Goal: Transaction & Acquisition: Subscribe to service/newsletter

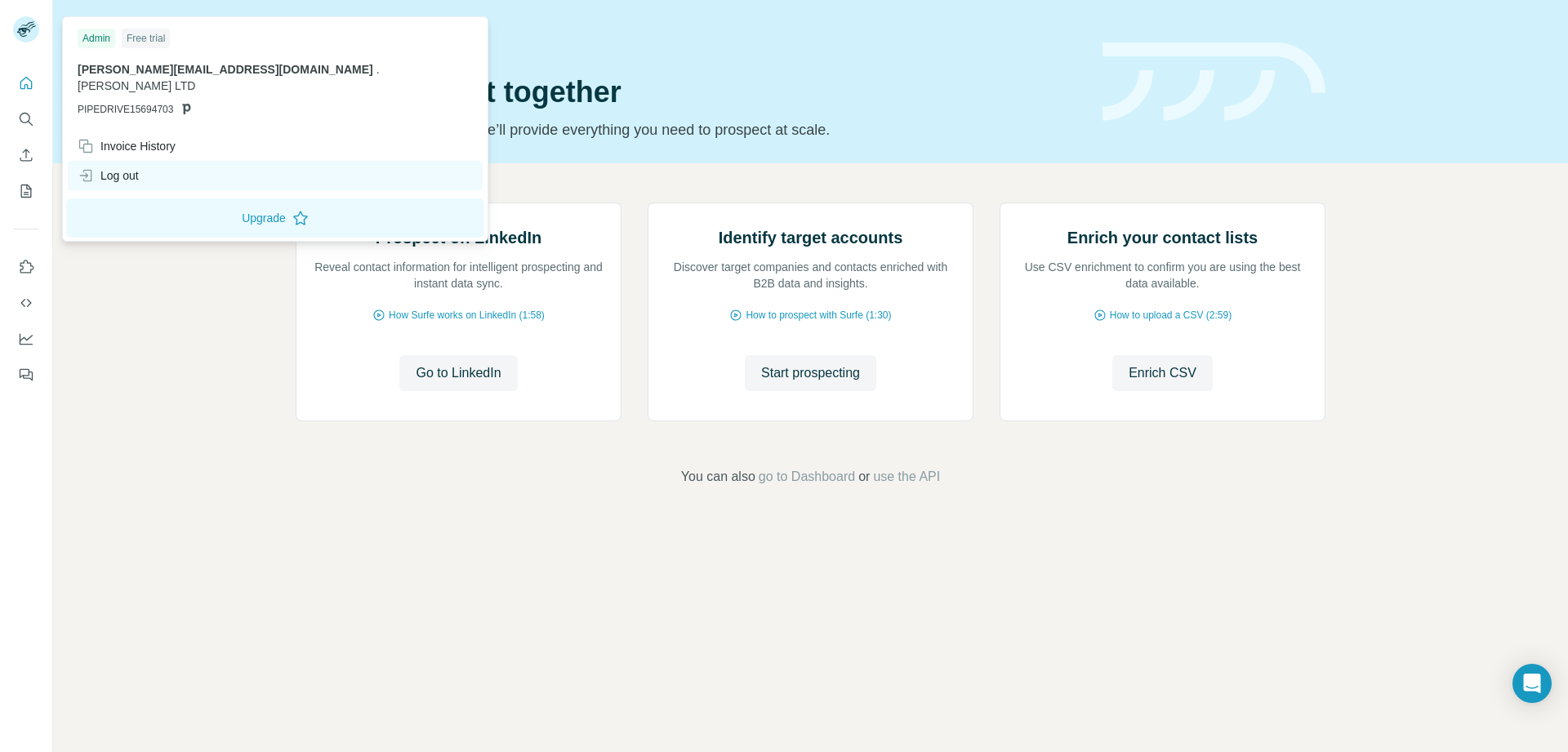
click at [119, 168] on div "Log out" at bounding box center [107, 176] width 61 height 16
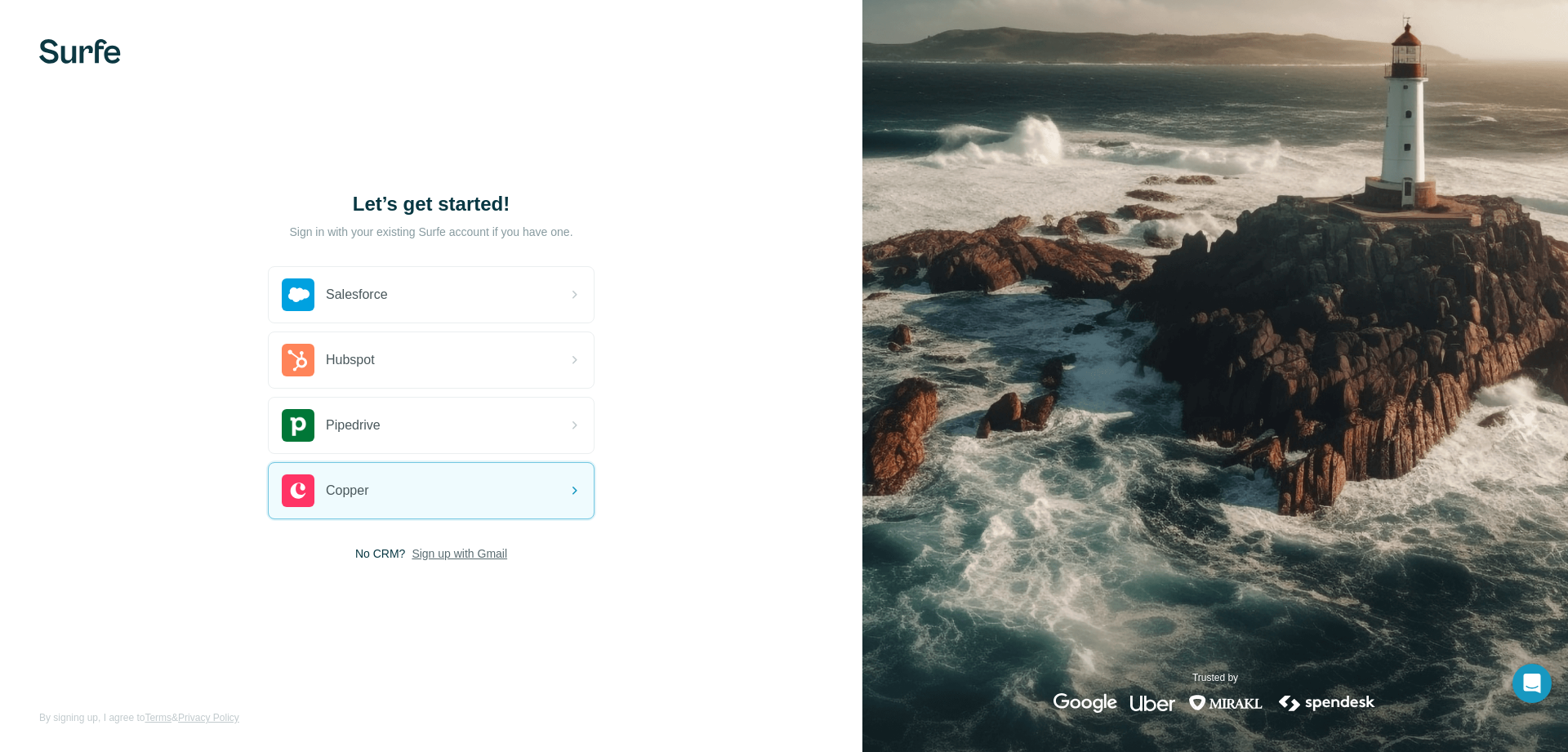
click at [463, 552] on span "Sign up with Gmail" at bounding box center [460, 553] width 96 height 16
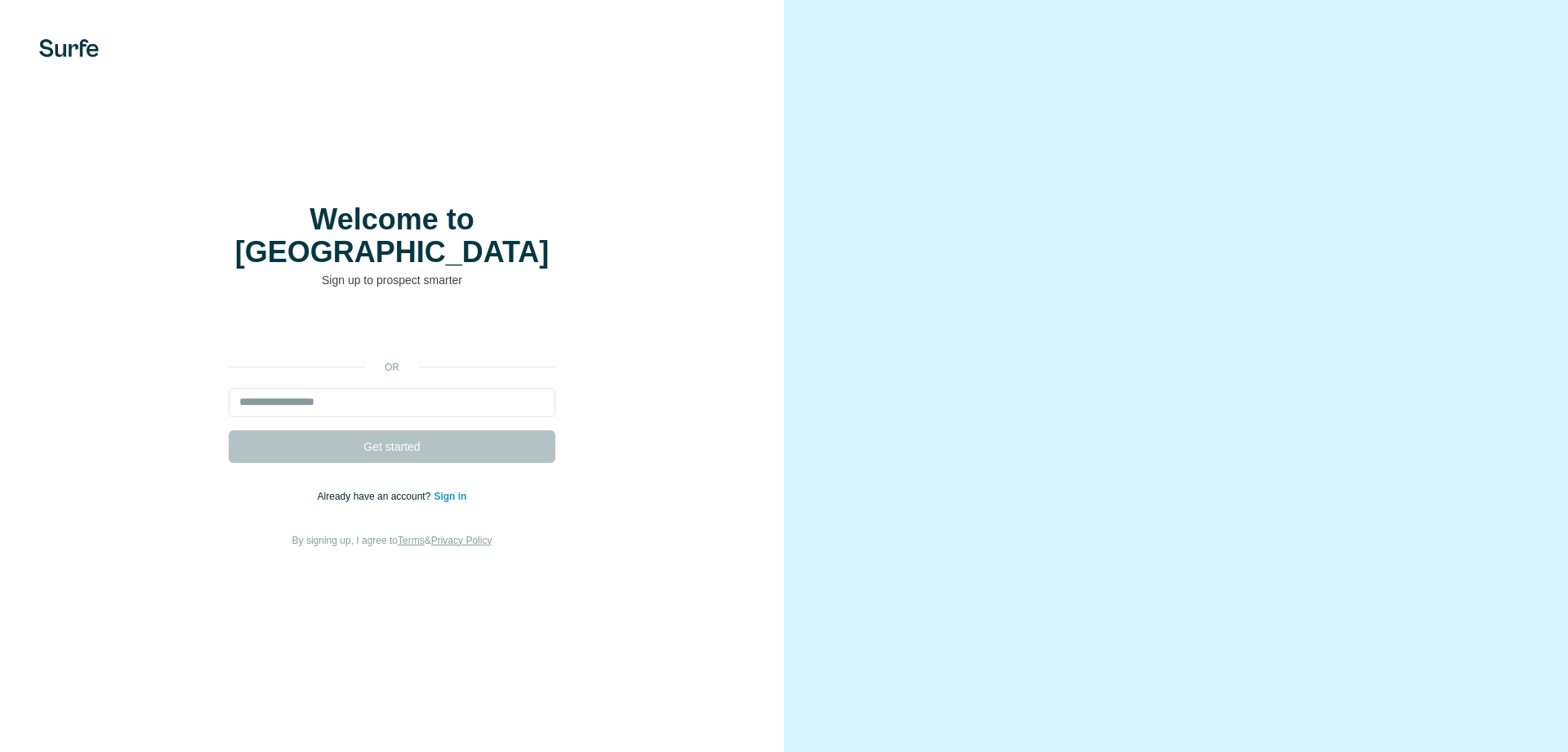
click at [272, 388] on input "email" at bounding box center [392, 402] width 327 height 29
paste input "**********"
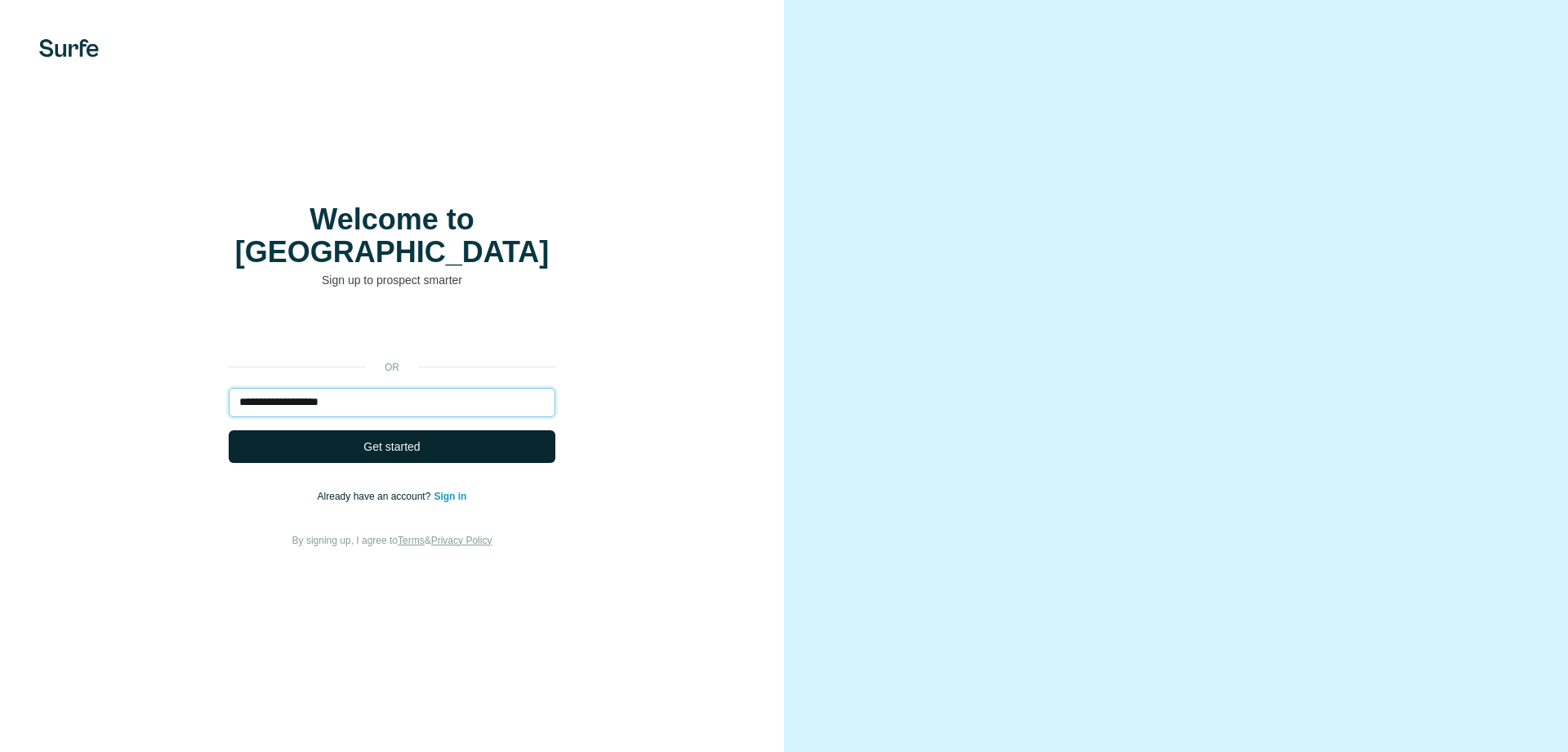
type input "**********"
click at [420, 438] on span "Get started" at bounding box center [392, 446] width 57 height 16
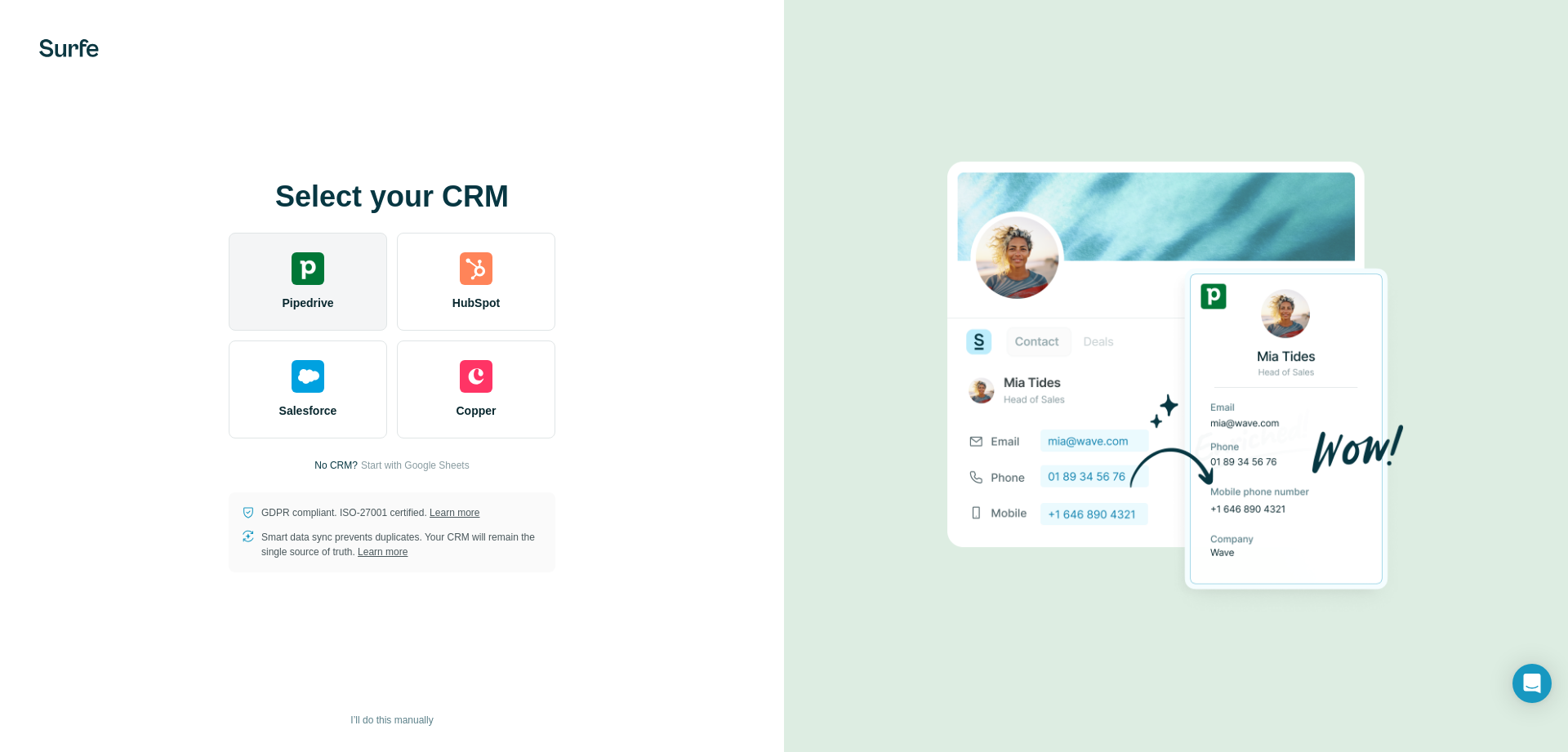
click at [313, 291] on div "Pipedrive" at bounding box center [308, 281] width 159 height 98
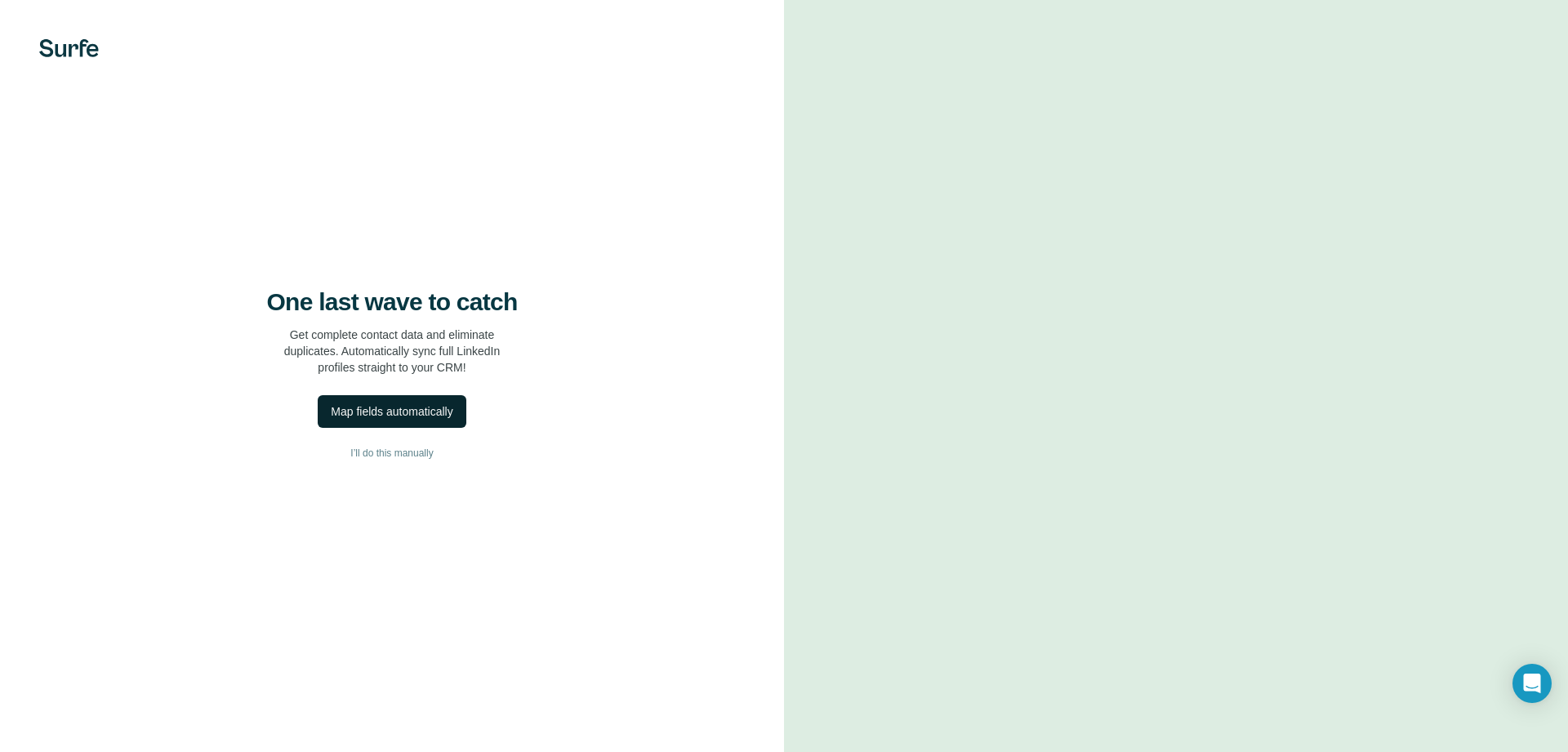
click at [395, 414] on div "Map fields automatically" at bounding box center [391, 411] width 122 height 16
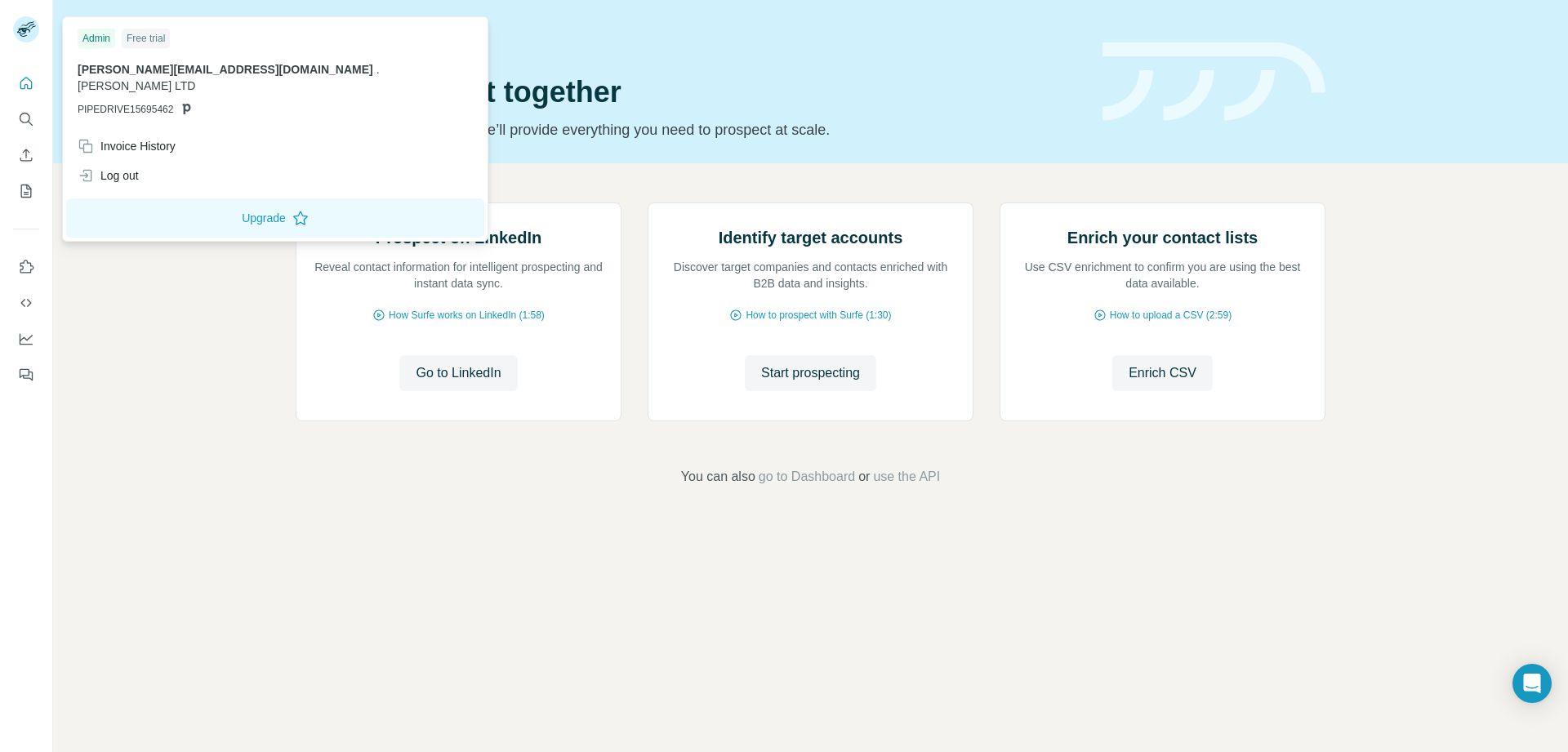
click at [28, 29] on icon at bounding box center [23, 32] width 13 height 9
click at [29, 129] on button "Search" at bounding box center [26, 119] width 26 height 29
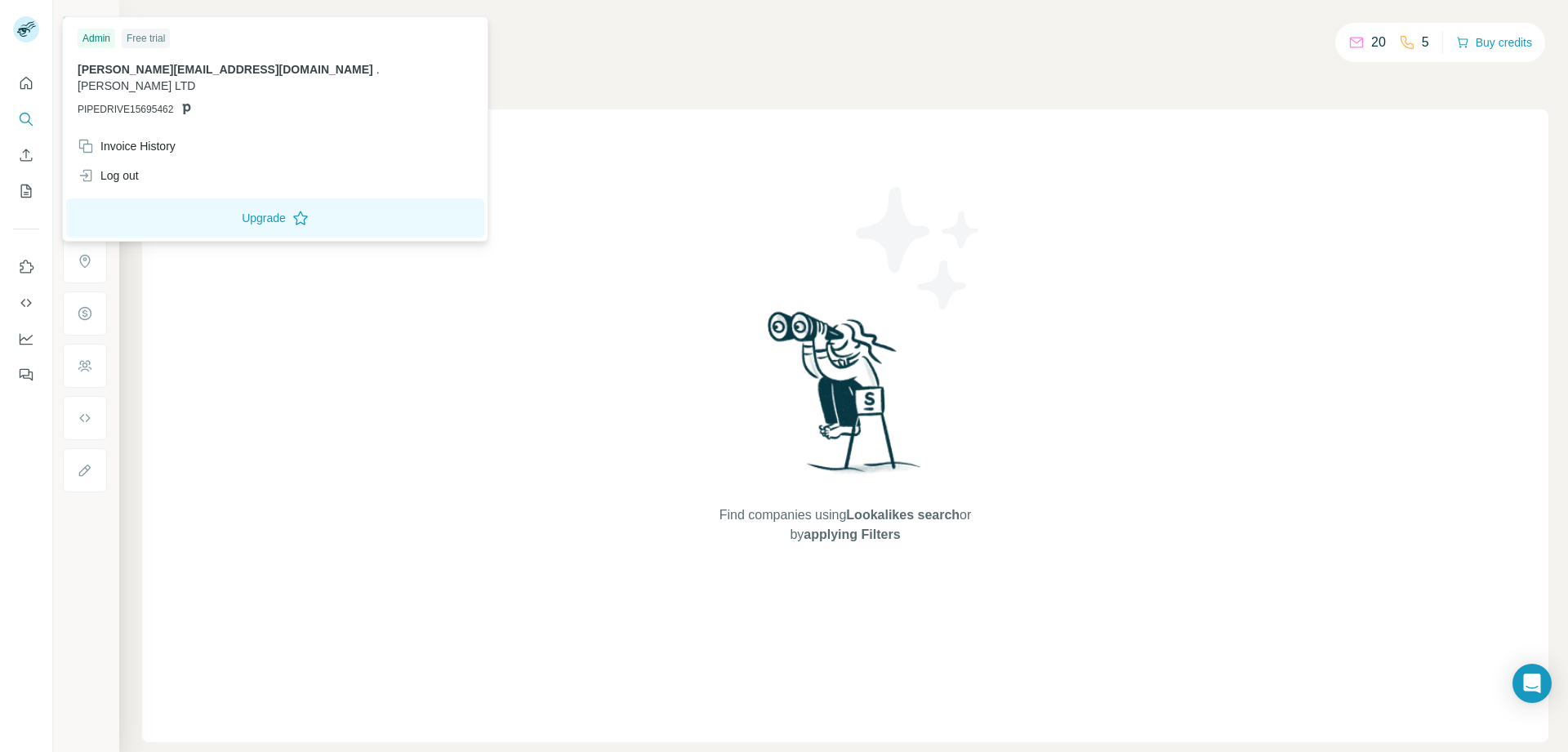
click at [23, 22] on rect at bounding box center [26, 28] width 26 height 26
click at [104, 168] on div "Log out" at bounding box center [107, 176] width 61 height 16
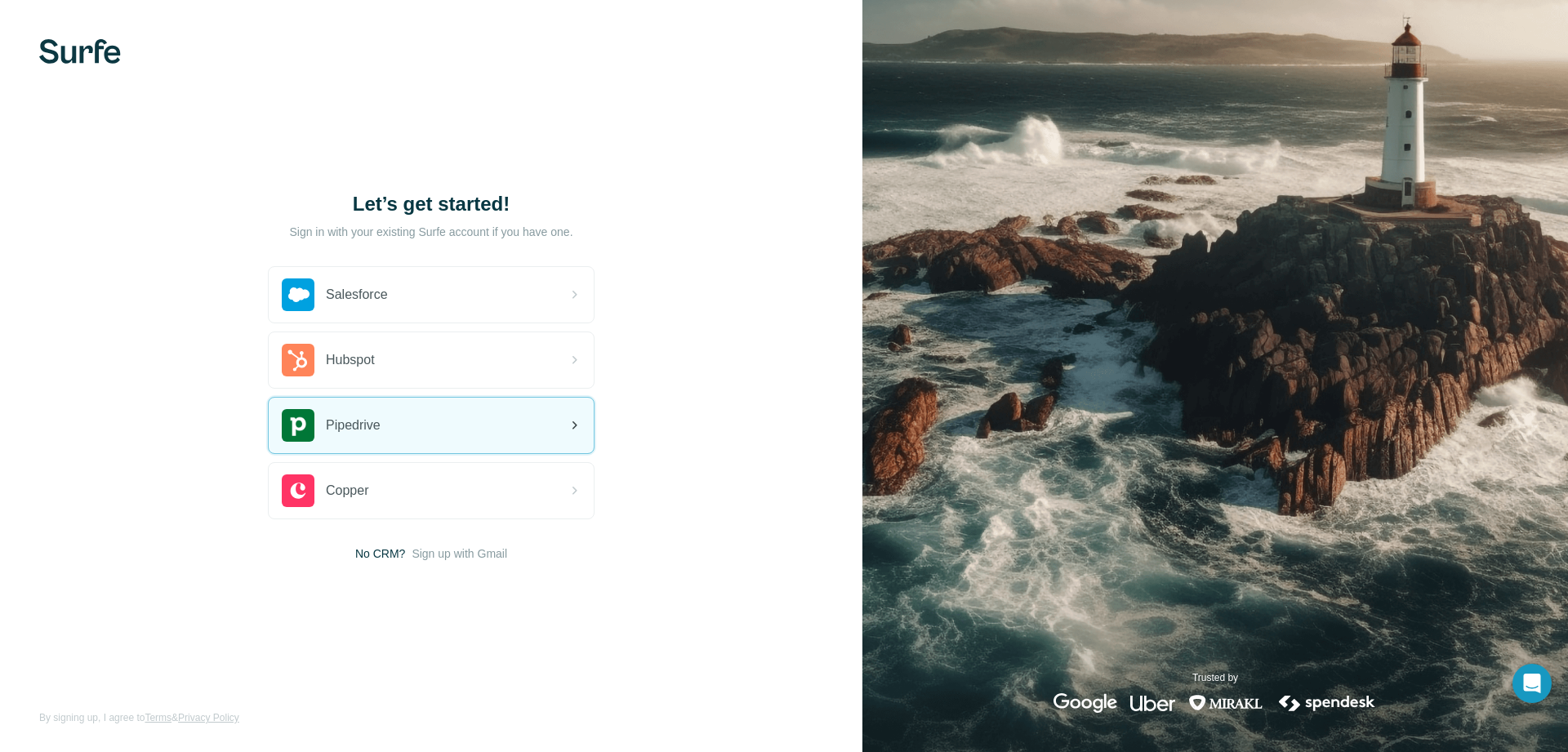
click at [413, 412] on div "Pipedrive" at bounding box center [431, 425] width 325 height 56
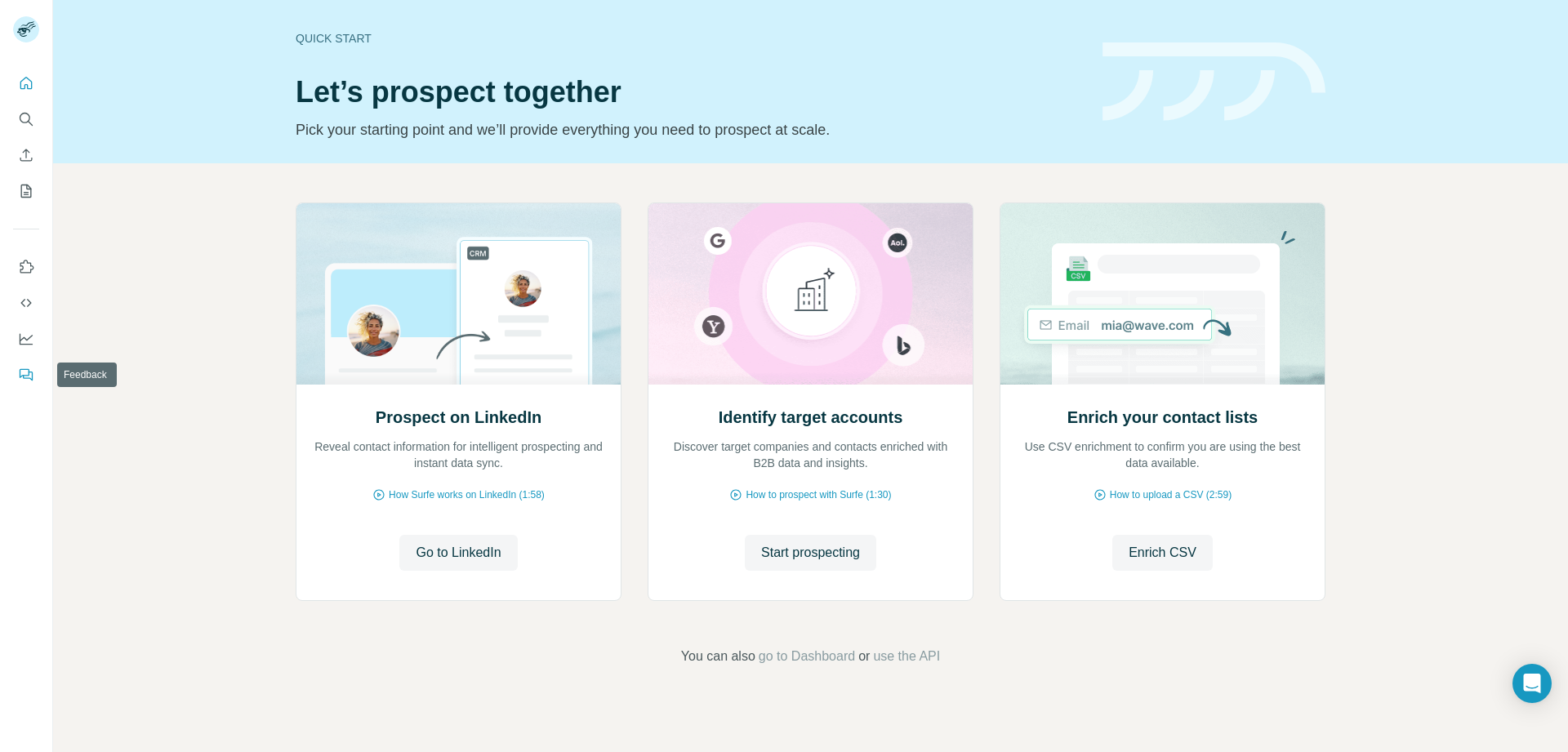
click at [27, 380] on icon "Feedback" at bounding box center [26, 374] width 16 height 16
click at [17, 342] on button "Dashboard" at bounding box center [26, 338] width 26 height 29
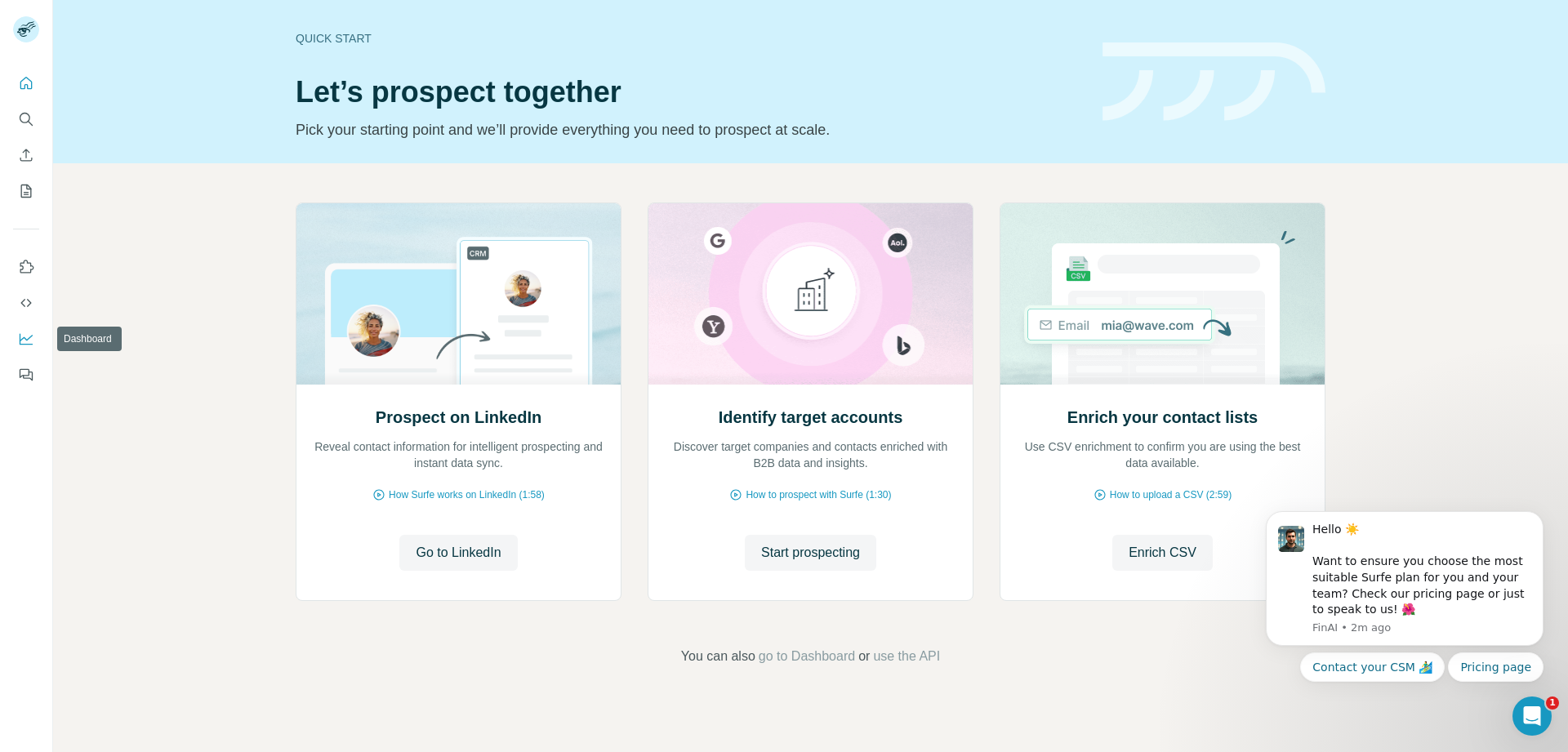
click at [25, 343] on icon "Dashboard" at bounding box center [26, 339] width 16 height 16
click at [26, 79] on icon "Quick start" at bounding box center [26, 83] width 16 height 16
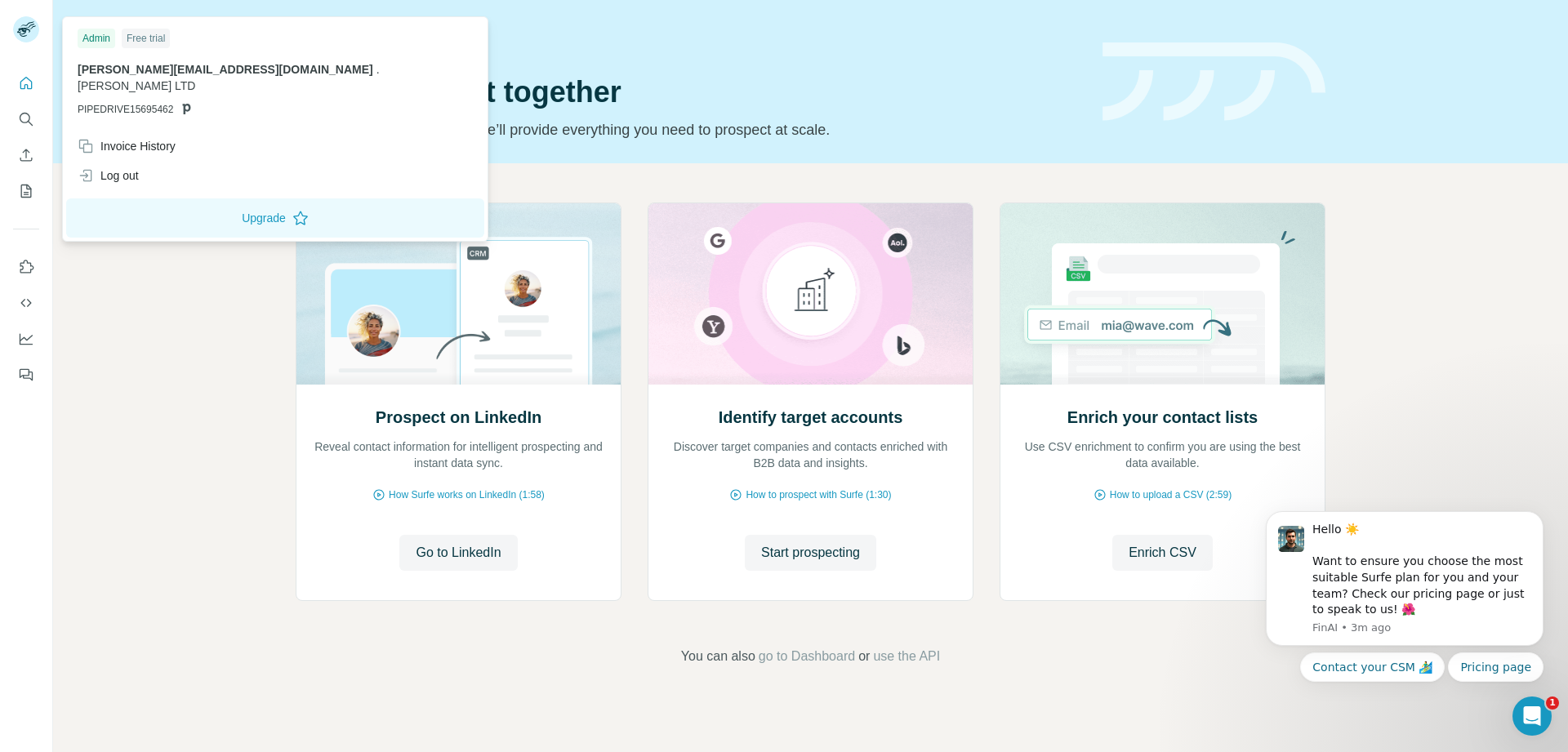
click at [28, 18] on rect at bounding box center [26, 28] width 26 height 26
click at [149, 138] on div "Invoice History" at bounding box center [126, 146] width 98 height 16
click at [264, 703] on span "Close" at bounding box center [268, 701] width 29 height 16
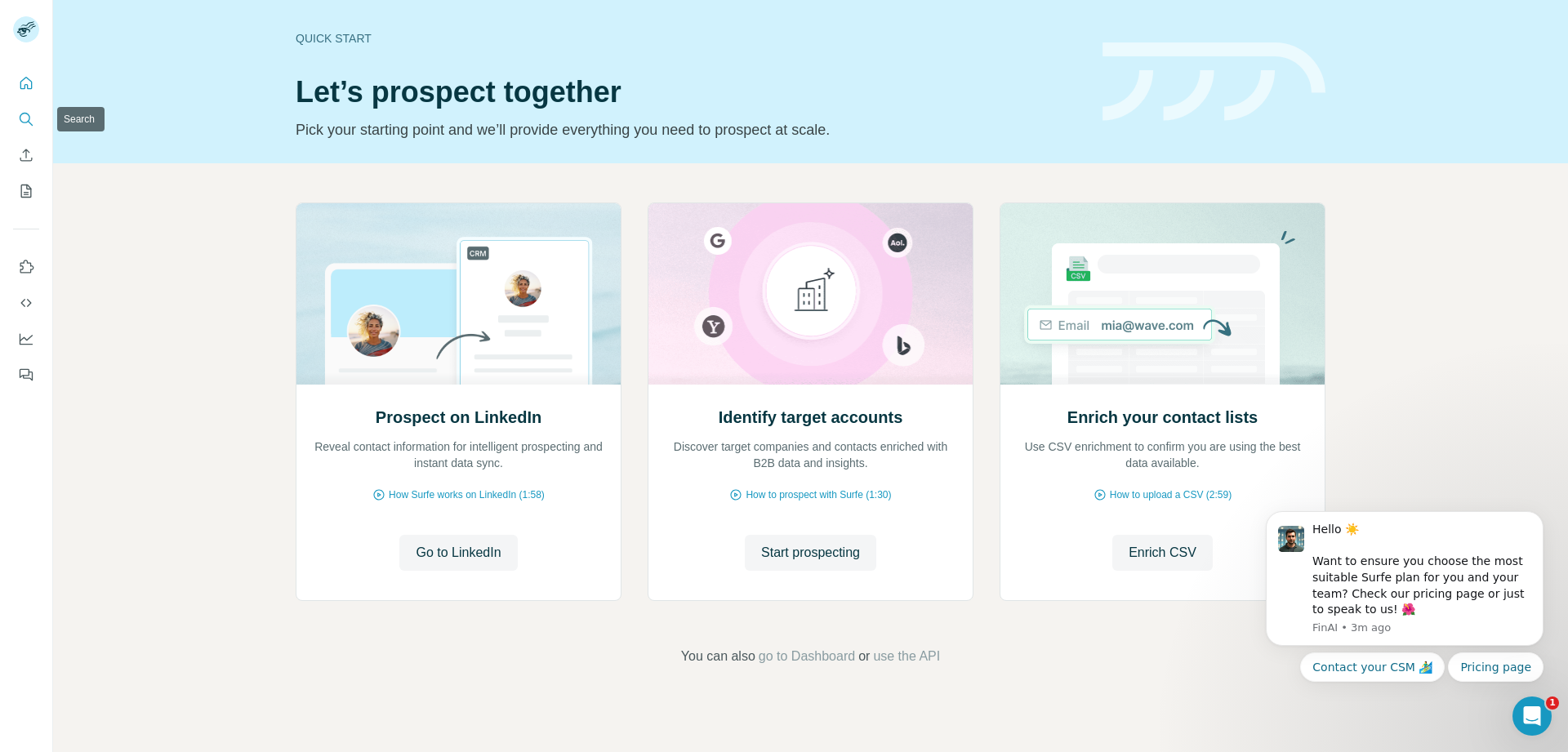
click at [21, 116] on icon "Search" at bounding box center [26, 119] width 16 height 16
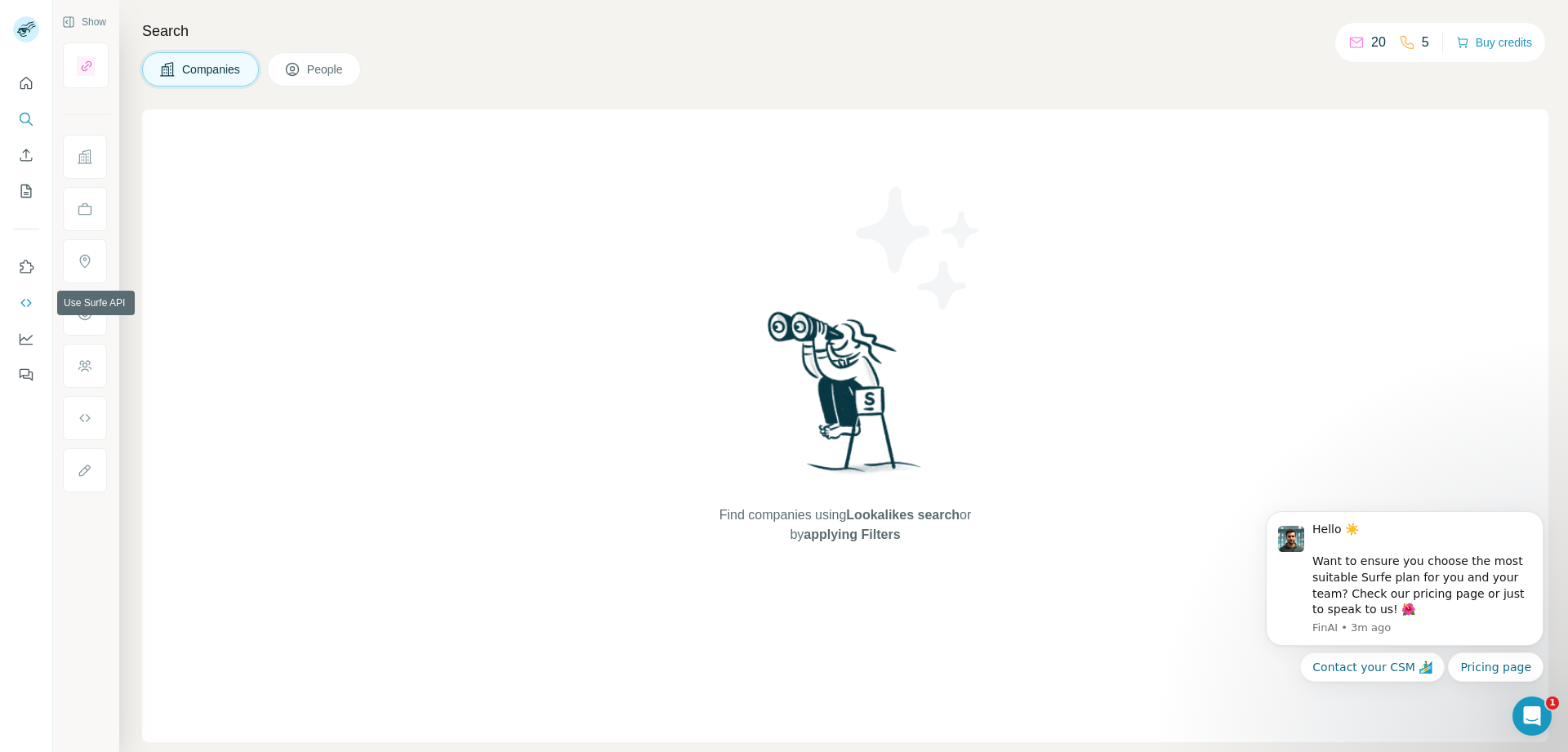
click at [23, 307] on icon "Use Surfe API" at bounding box center [26, 302] width 16 height 16
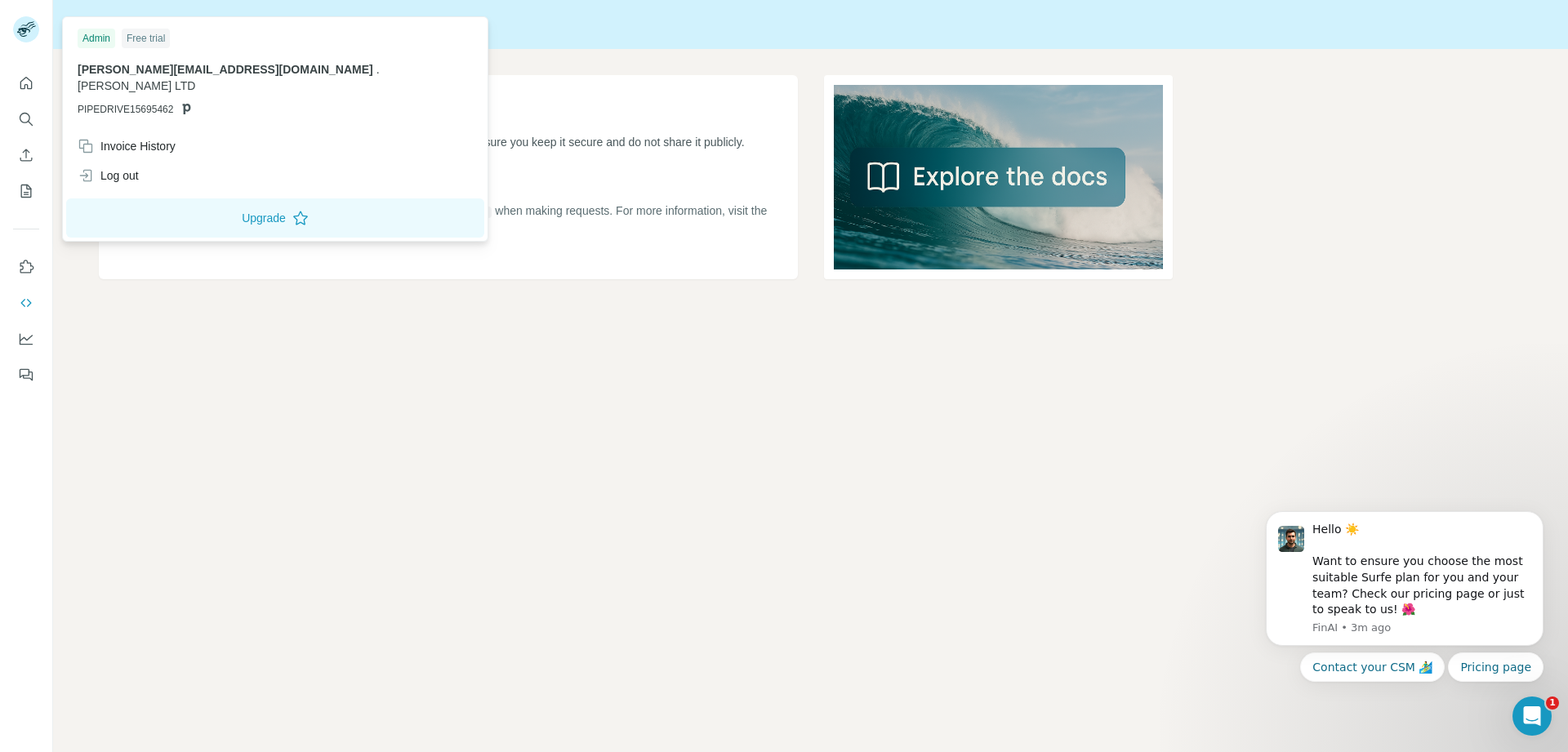
click at [26, 27] on rect at bounding box center [26, 28] width 26 height 26
click at [11, 77] on div at bounding box center [26, 223] width 52 height 331
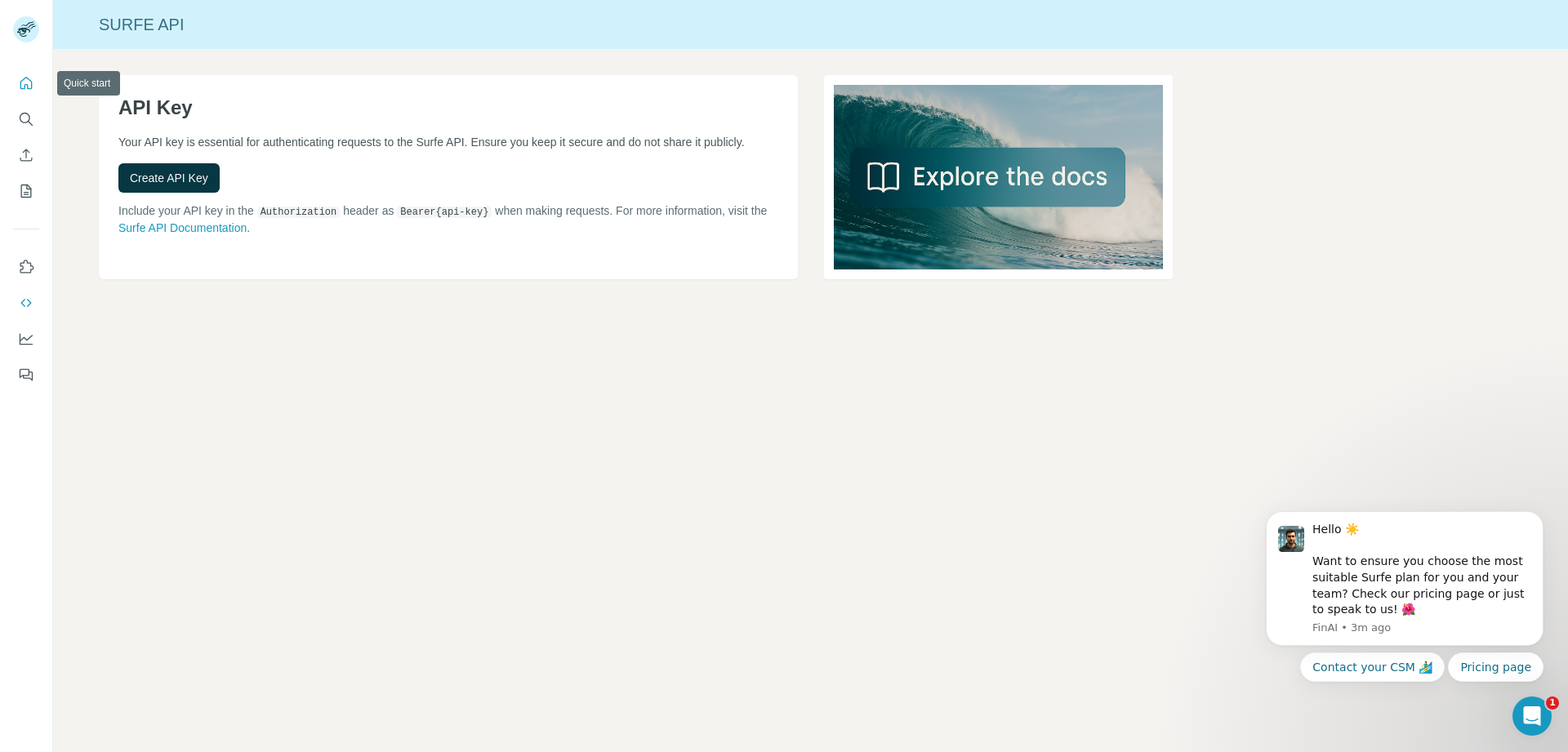
click at [27, 84] on icon "Quick start" at bounding box center [26, 83] width 16 height 16
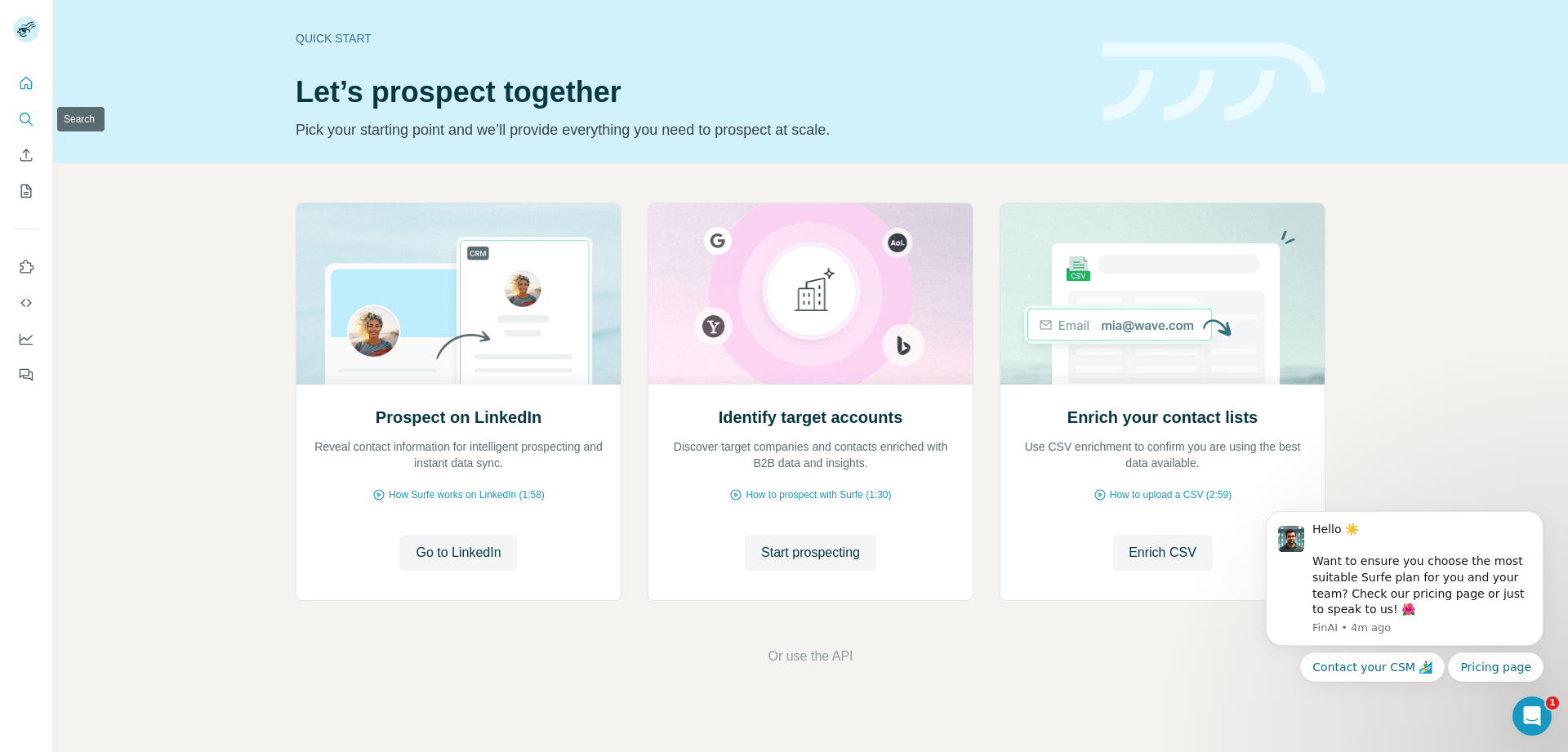
click at [28, 113] on icon "Search" at bounding box center [26, 119] width 16 height 16
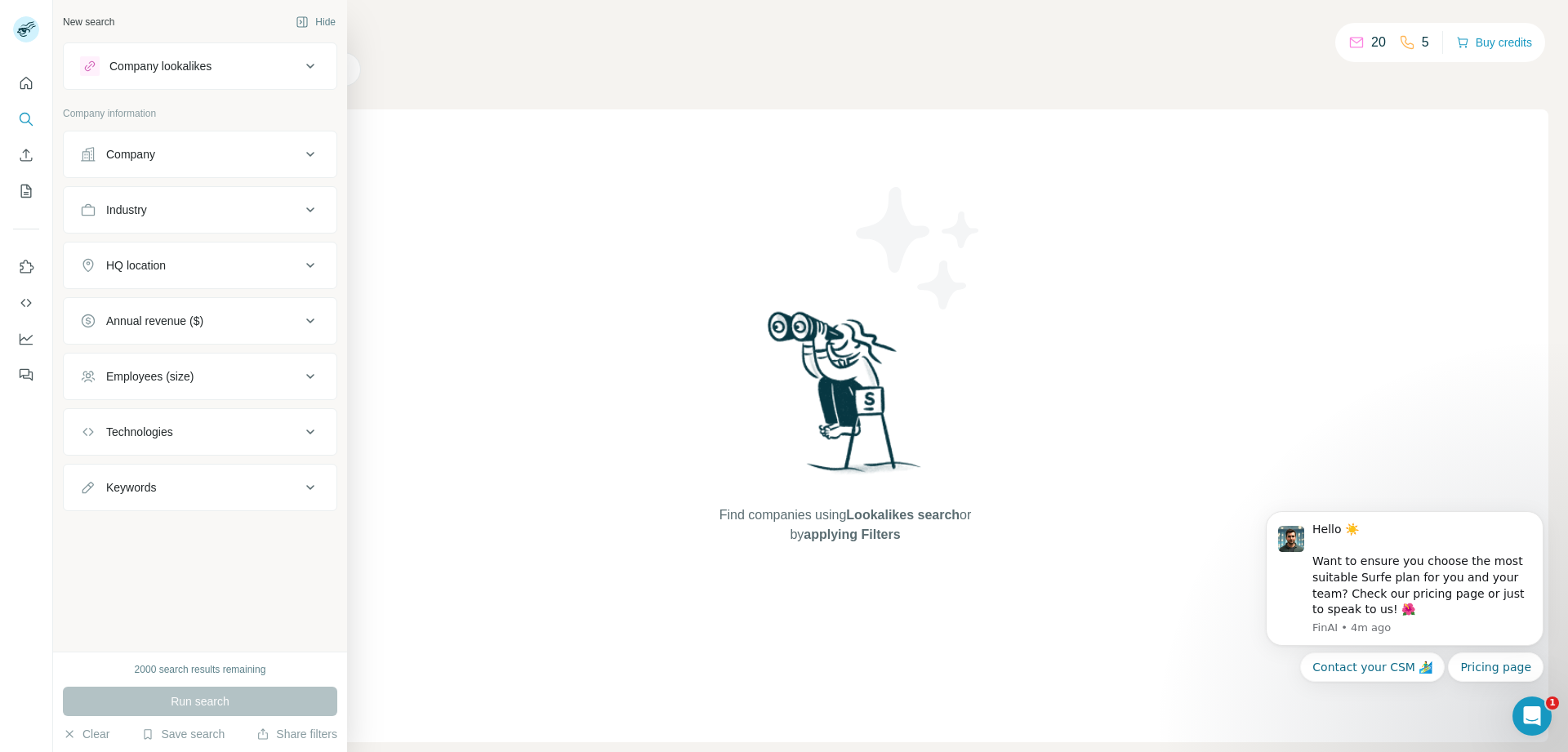
click at [118, 63] on div "Company lookalikes" at bounding box center [160, 66] width 102 height 16
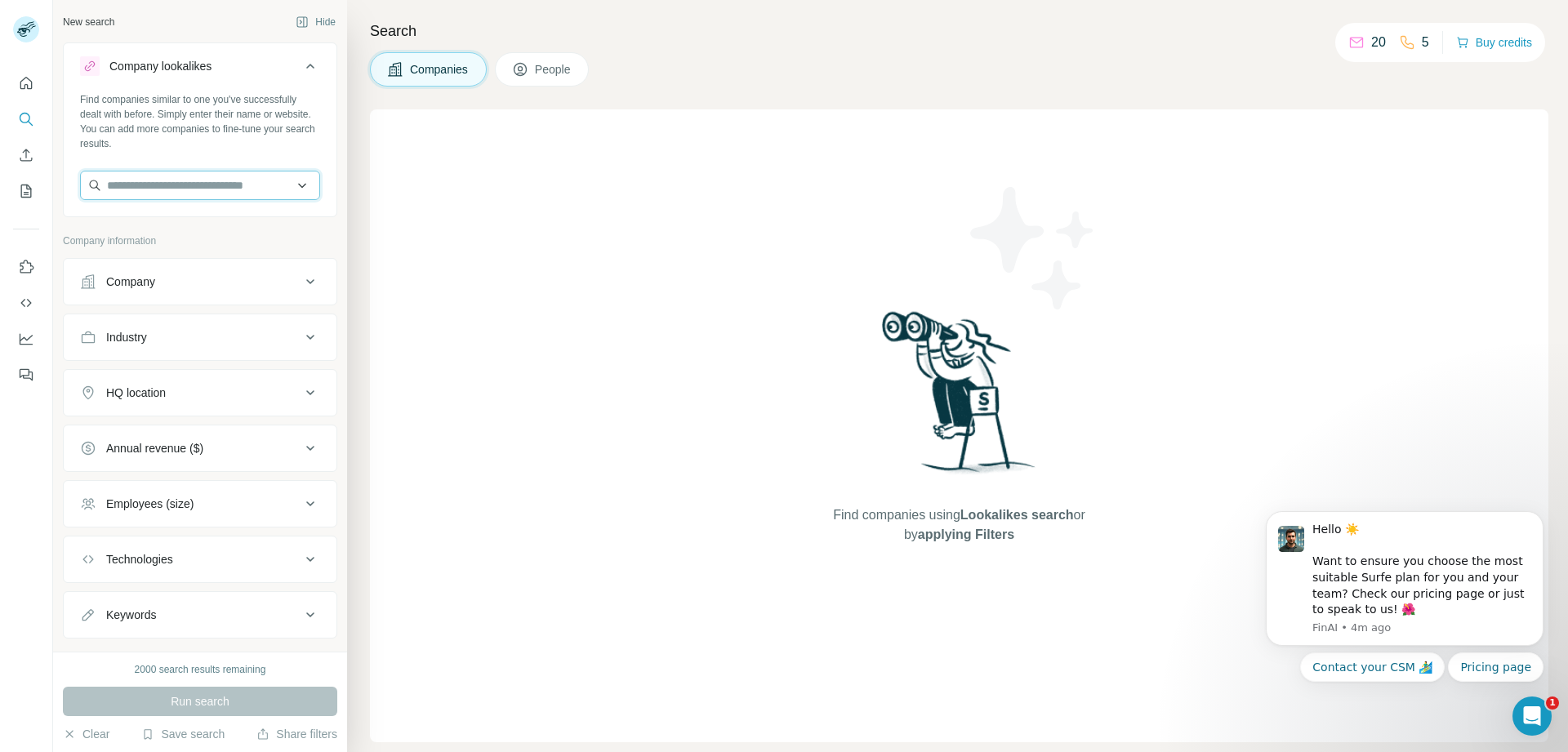
click at [171, 179] on input "text" at bounding box center [200, 184] width 240 height 29
type input "*****"
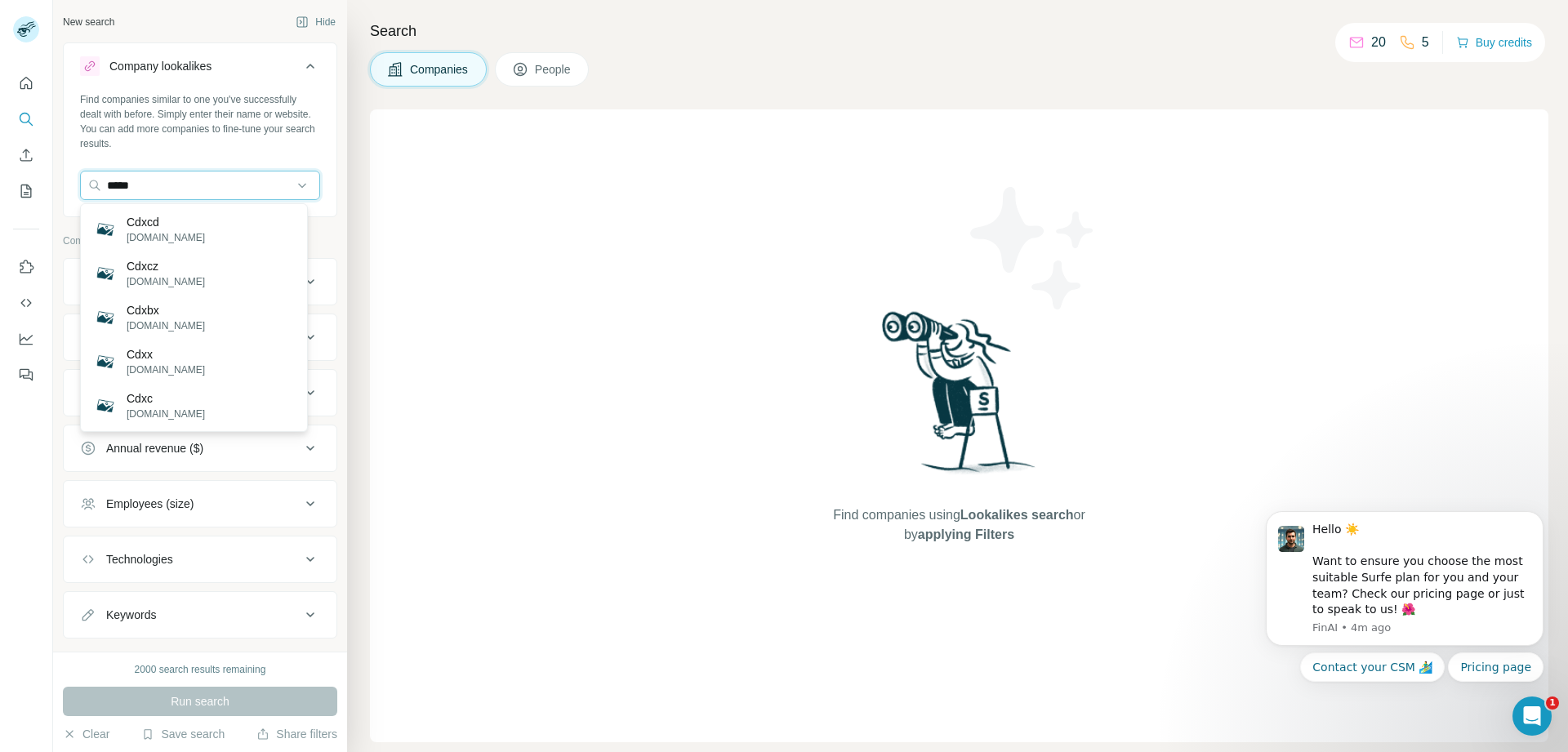
drag, startPoint x: 193, startPoint y: 192, endPoint x: 77, endPoint y: 181, distance: 116.5
click at [77, 182] on div "Find companies similar to one you've successfully dealt with before. Simply ent…" at bounding box center [200, 153] width 272 height 121
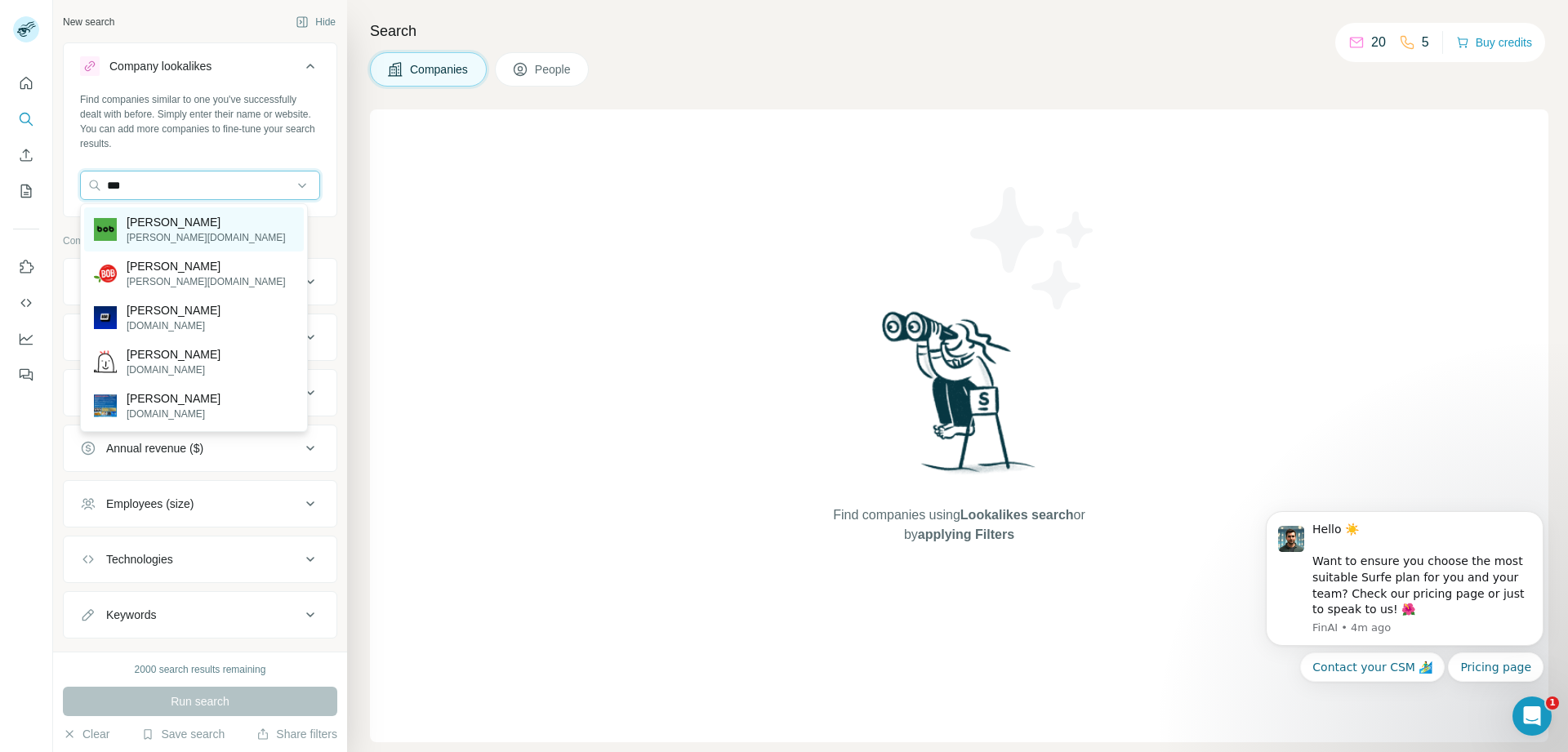
type input "***"
click at [184, 227] on div "Bob bob.at" at bounding box center [194, 230] width 220 height 44
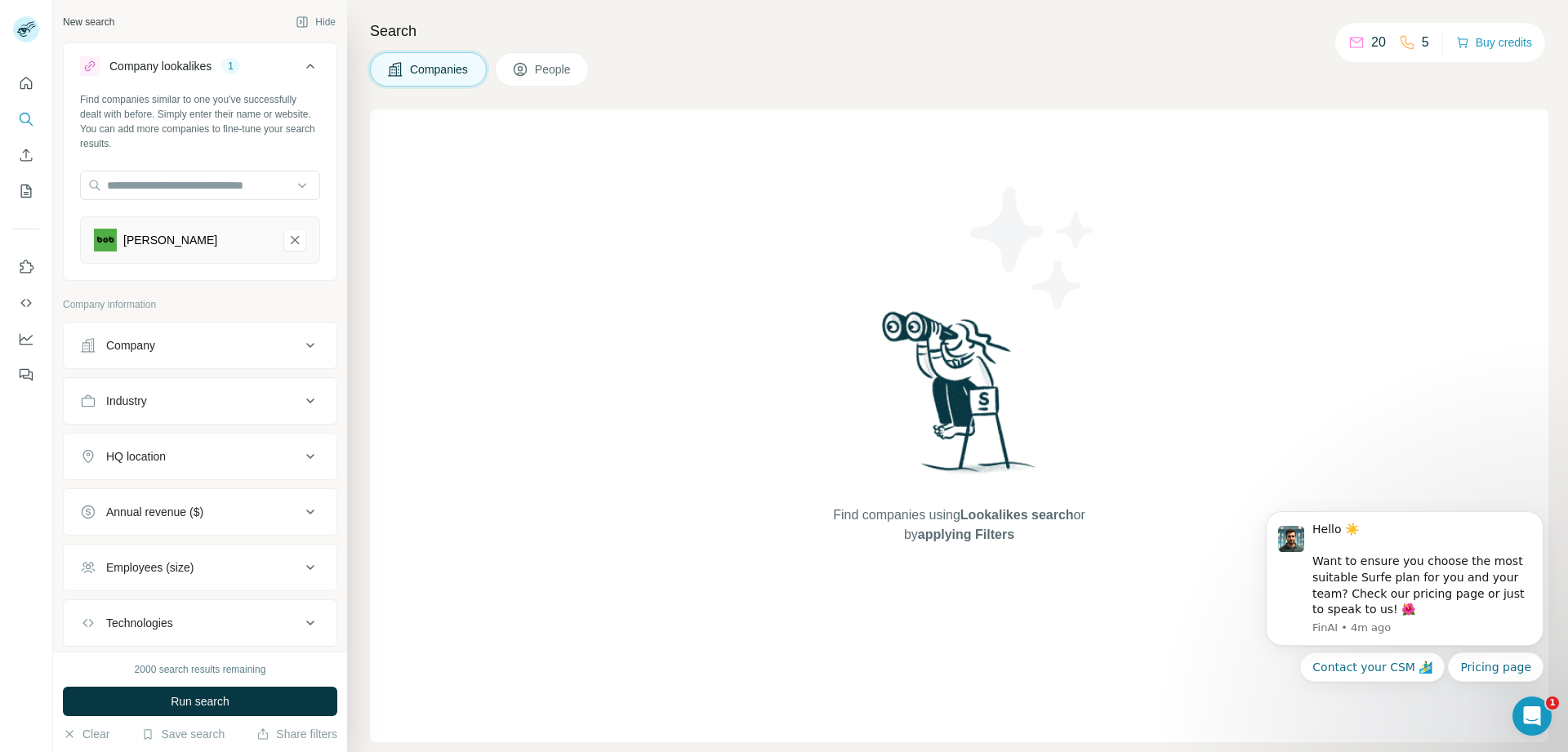
click at [532, 262] on div "Find companies using Lookalikes search or by applying Filters" at bounding box center [959, 425] width 1178 height 632
click at [286, 68] on div "Company lookalikes 1" at bounding box center [190, 67] width 221 height 20
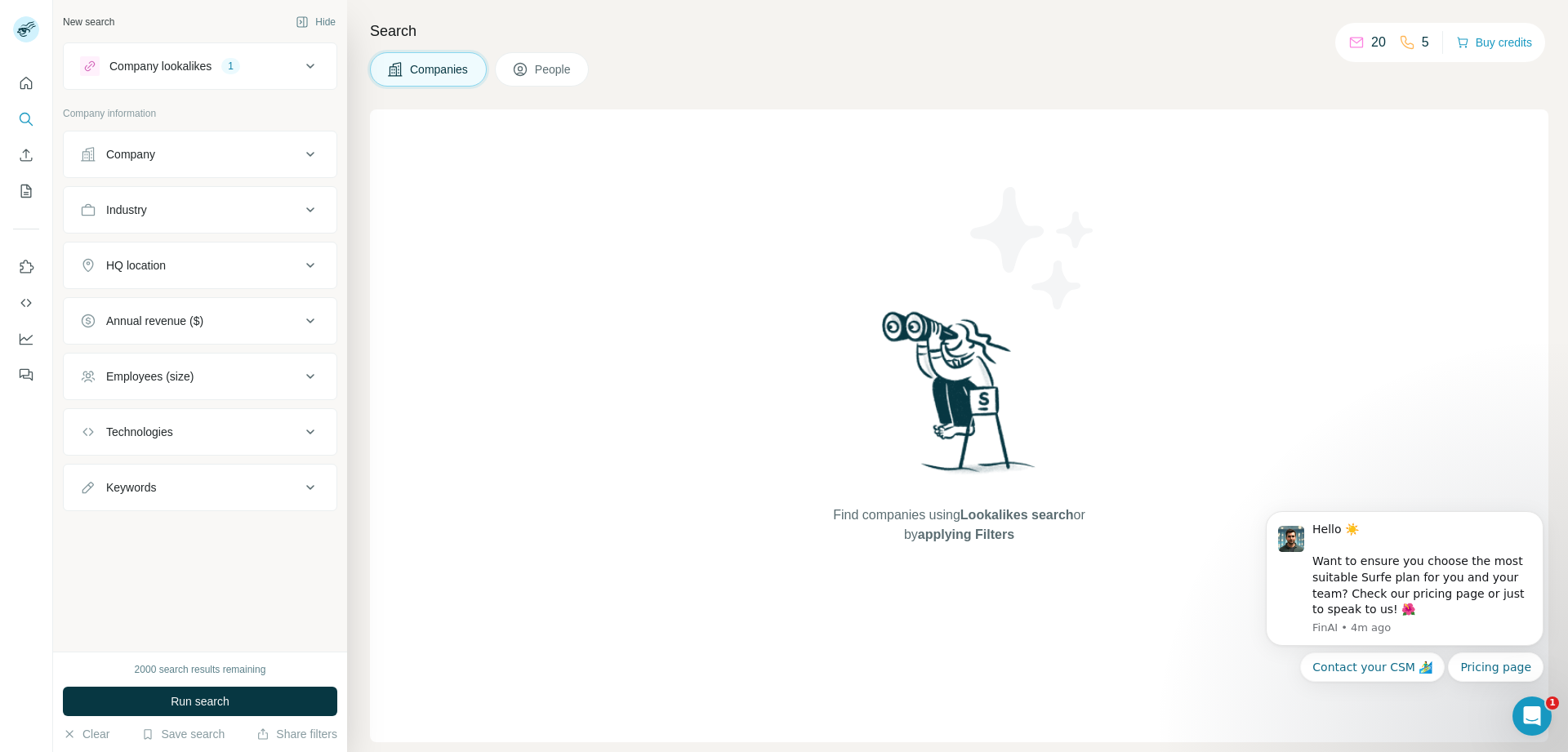
click at [286, 63] on div "Company lookalikes 1" at bounding box center [190, 67] width 221 height 20
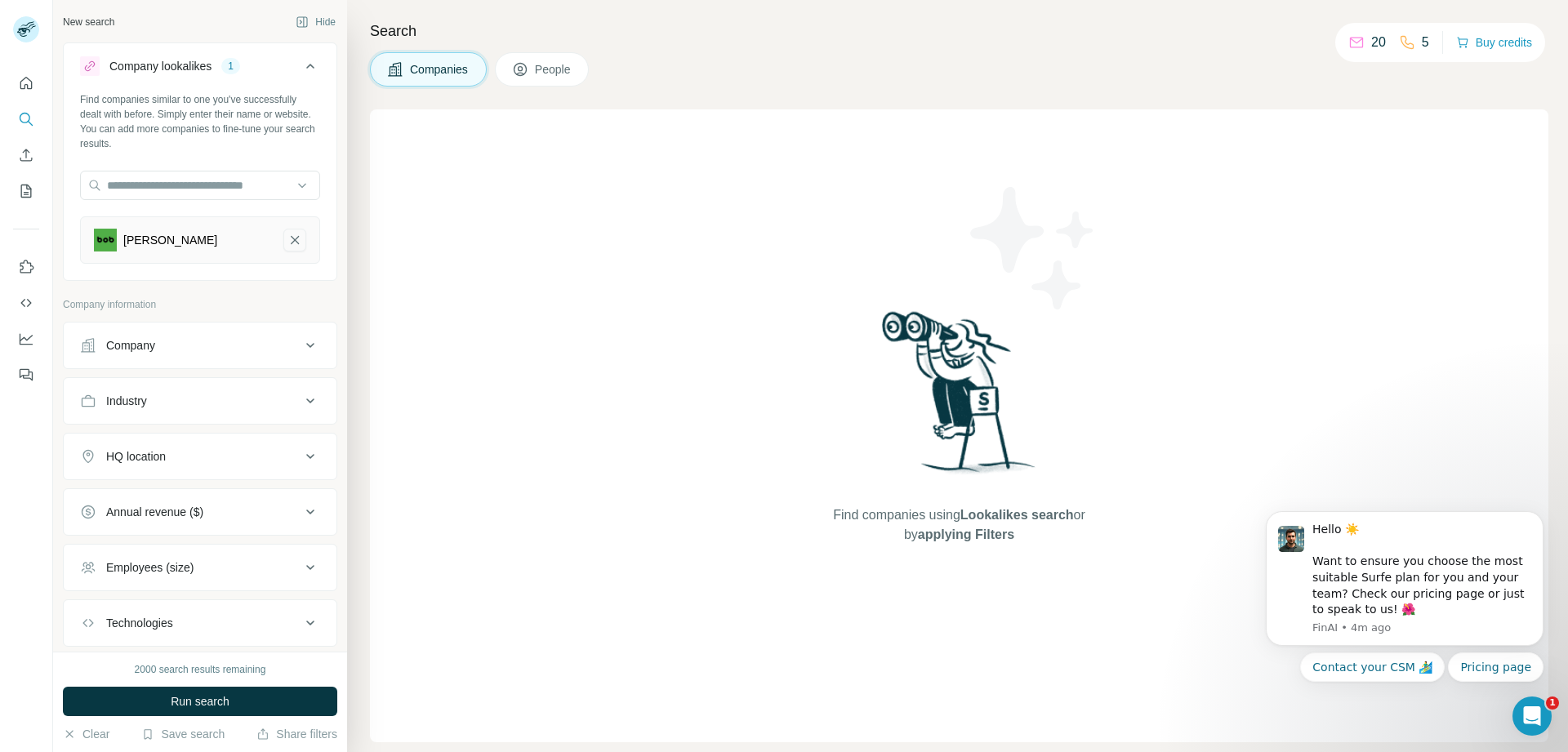
click at [288, 239] on icon "Bob-remove-button" at bounding box center [295, 239] width 15 height 16
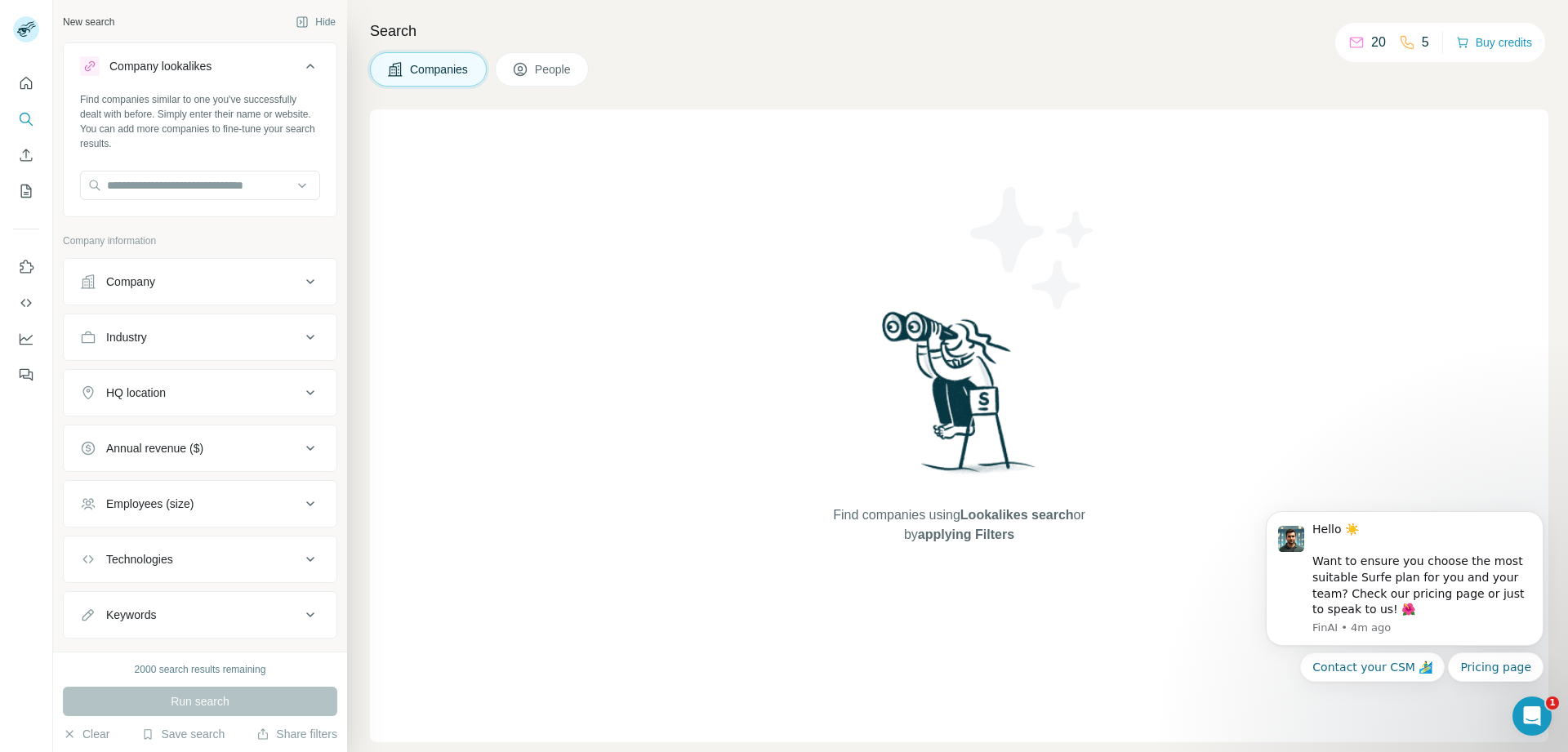
click at [282, 70] on div "Company lookalikes" at bounding box center [190, 67] width 221 height 20
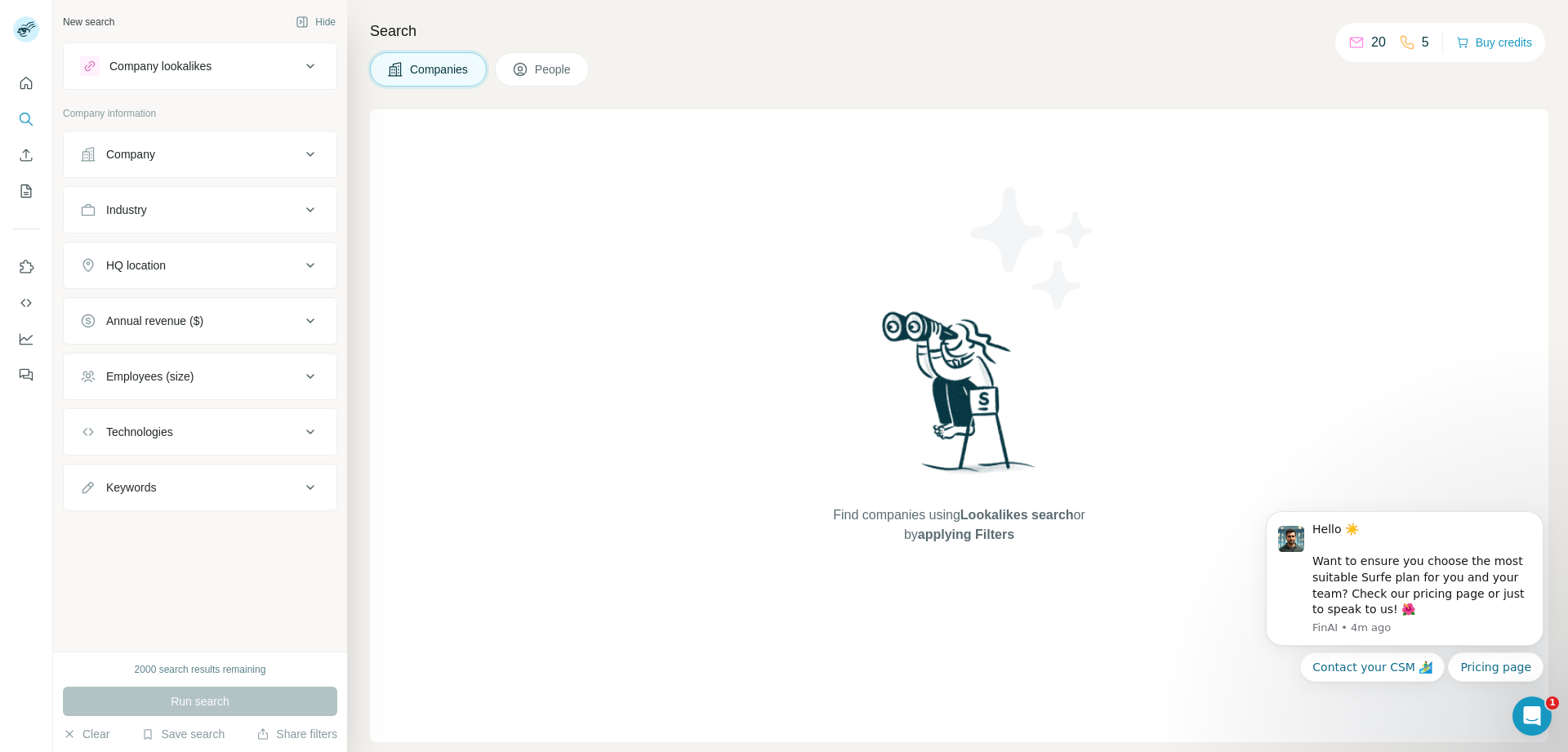
click at [238, 149] on div "Company" at bounding box center [190, 154] width 221 height 16
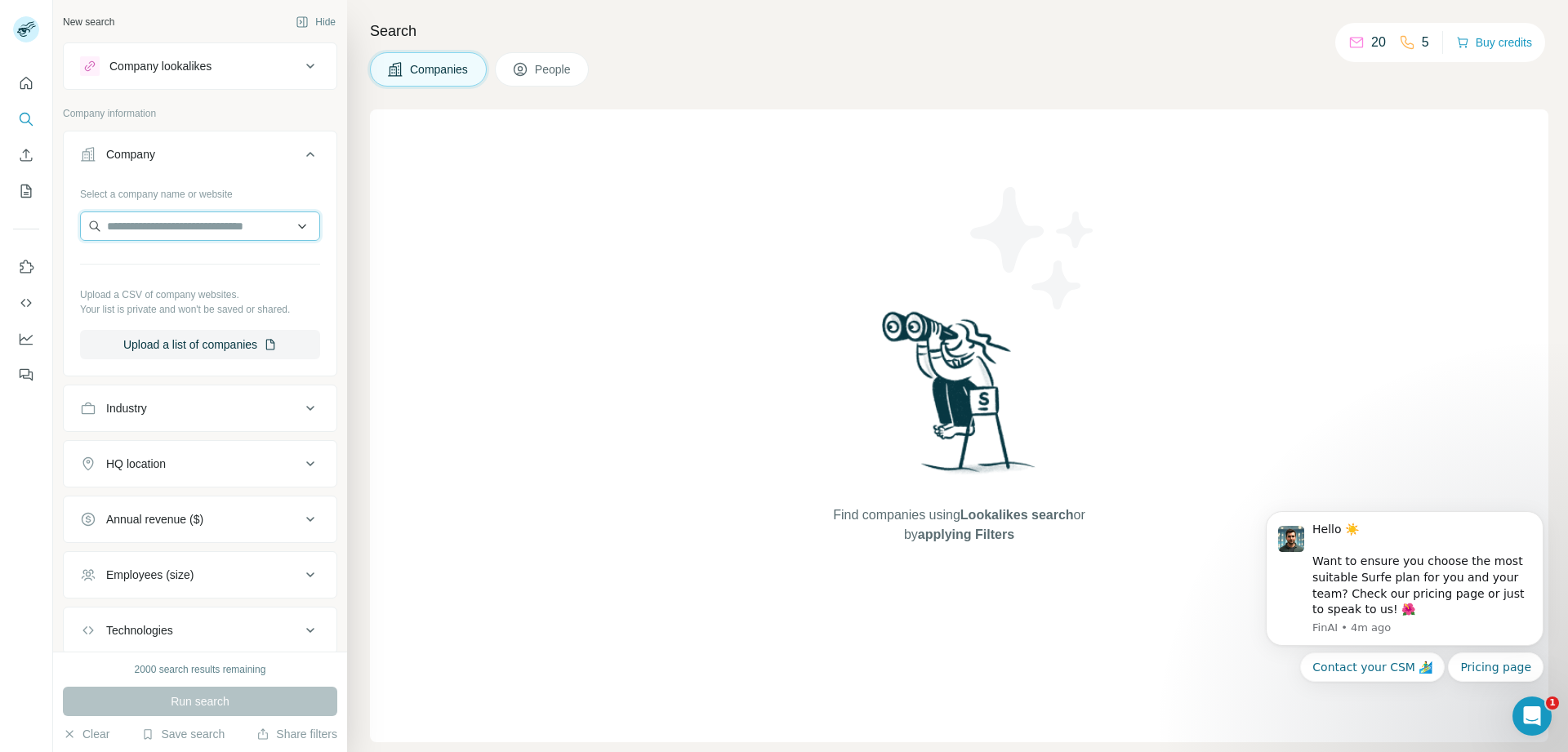
click at [185, 220] on input "text" at bounding box center [200, 225] width 240 height 29
click at [454, 239] on div "Find companies using Lookalikes search or by applying Filters" at bounding box center [959, 425] width 1178 height 632
click at [227, 259] on div "Select a company name or website Upload a CSV of company websites. Your list is…" at bounding box center [200, 270] width 240 height 179
click at [301, 158] on icon at bounding box center [311, 154] width 20 height 20
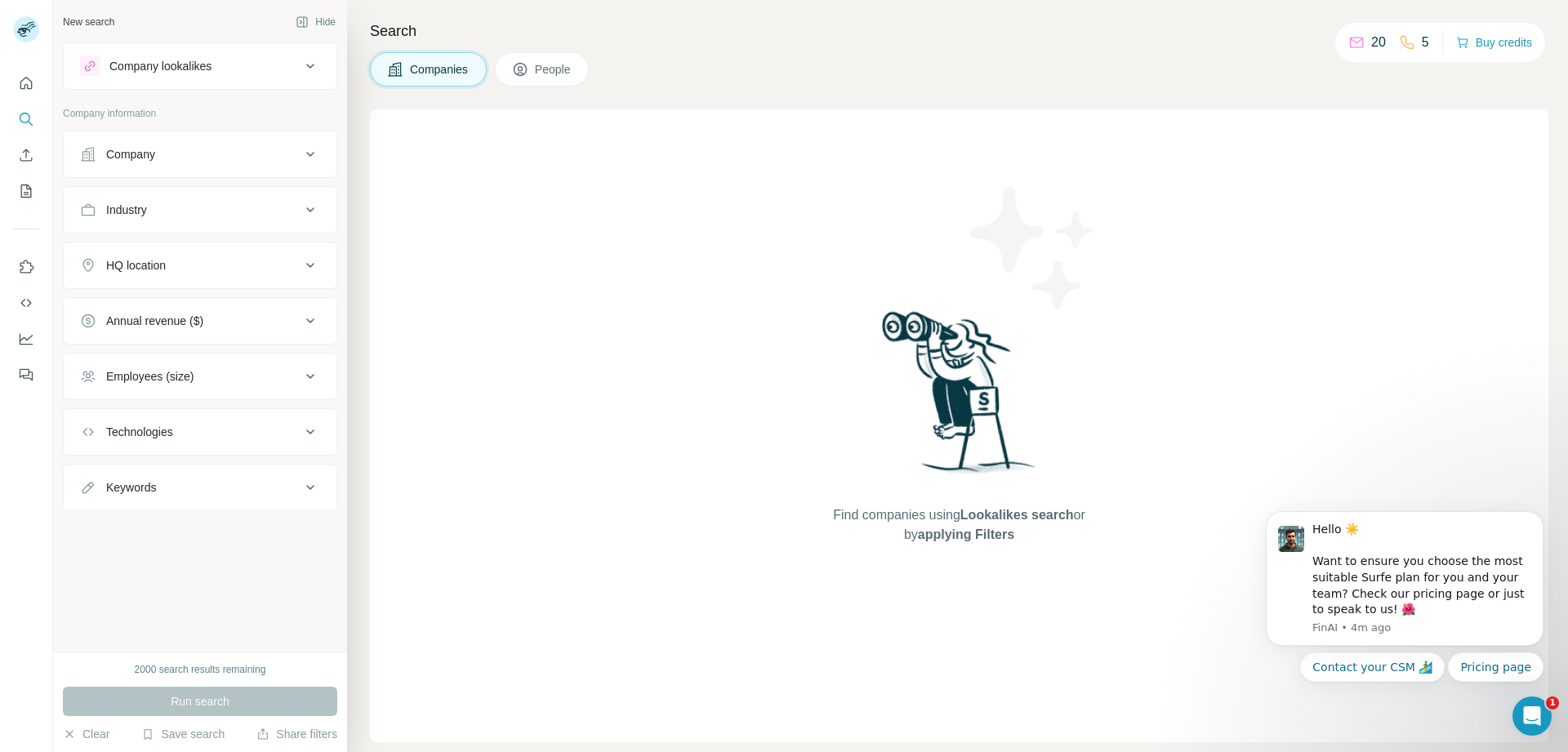
click at [291, 157] on div "Company" at bounding box center [190, 154] width 221 height 16
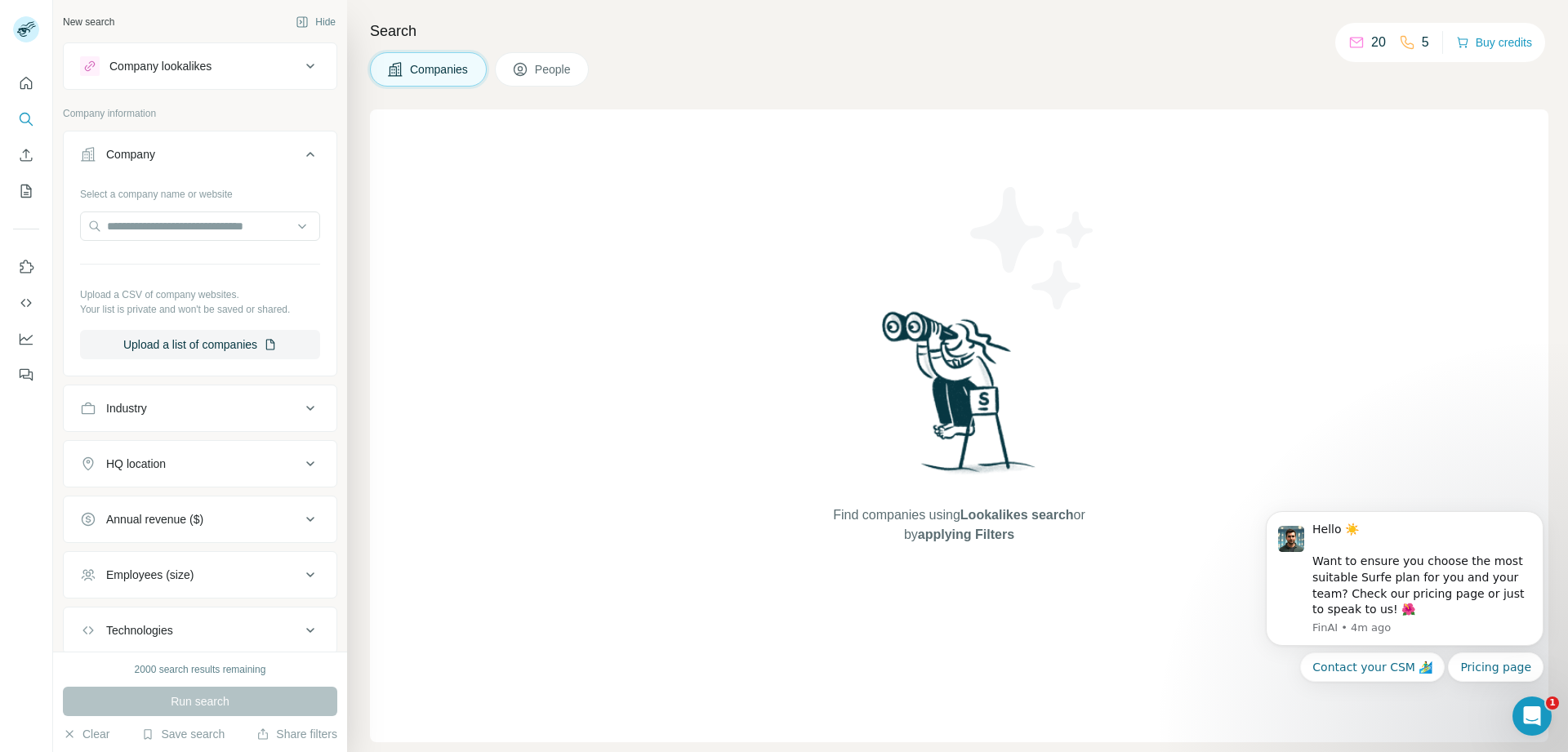
click at [210, 68] on div "Company lookalikes" at bounding box center [160, 66] width 102 height 16
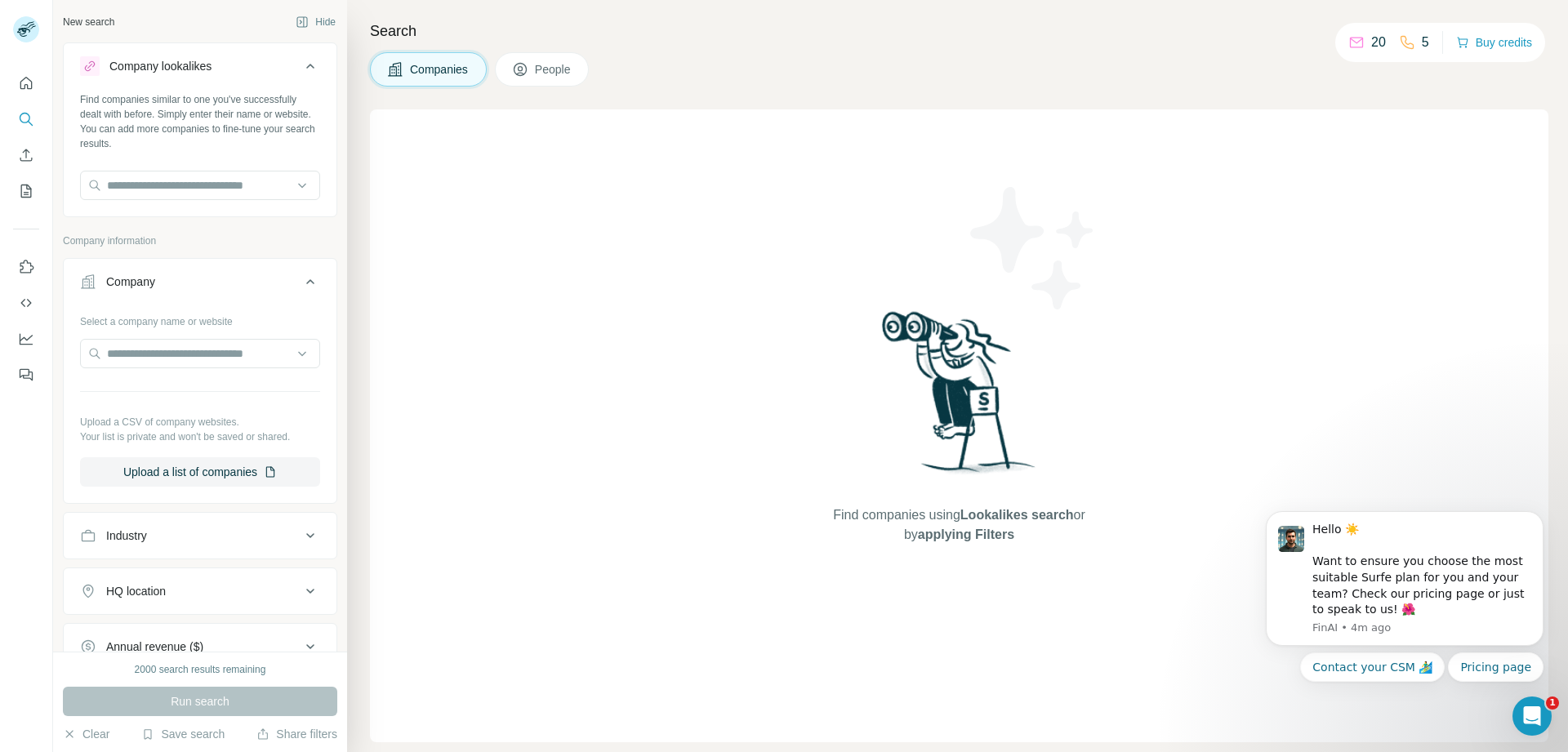
click at [210, 62] on div "Company lookalikes" at bounding box center [160, 66] width 102 height 16
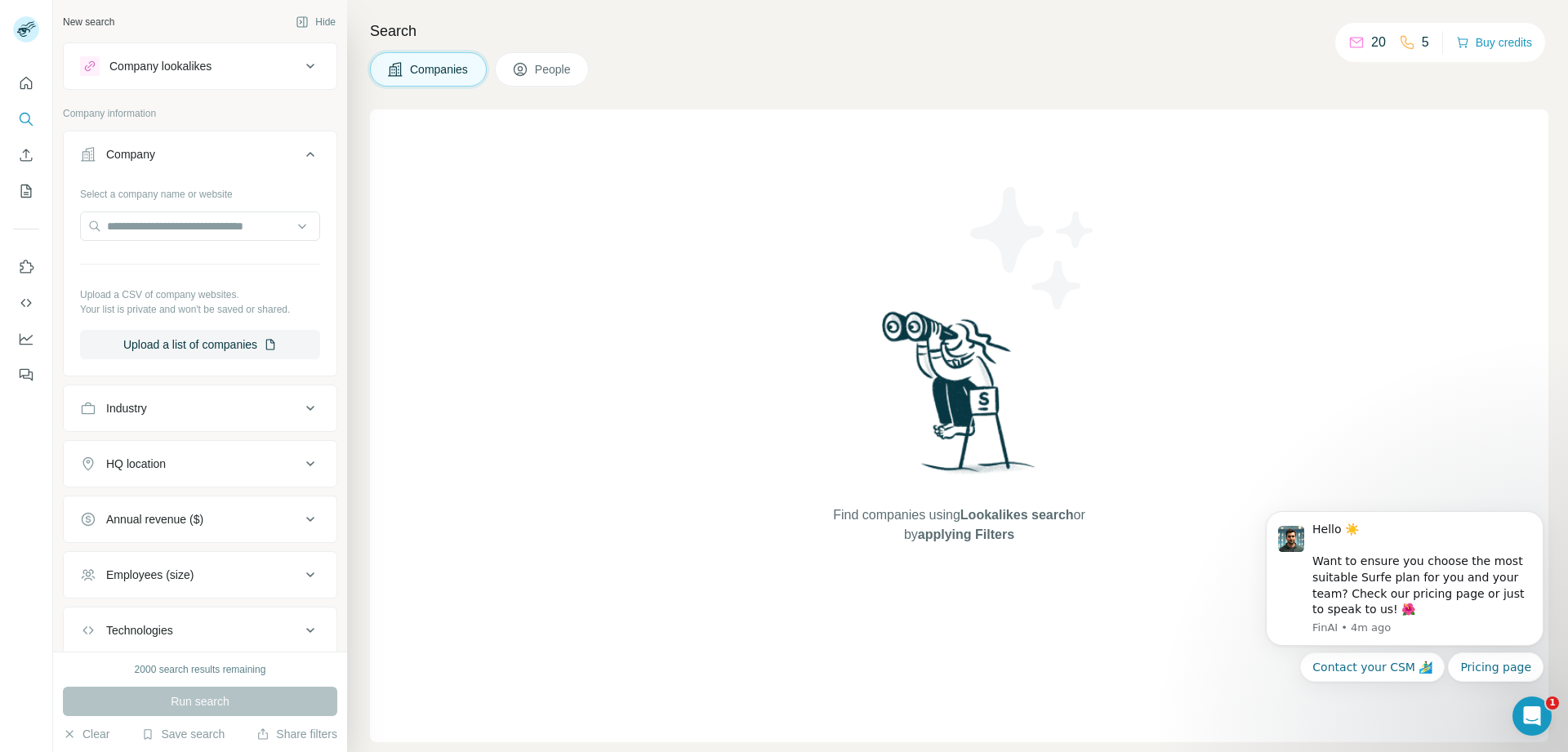
drag, startPoint x: 195, startPoint y: 246, endPoint x: 191, endPoint y: 220, distance: 26.3
click at [195, 241] on div "Select a company name or website Upload a CSV of company websites. Your list is…" at bounding box center [200, 270] width 240 height 179
click at [191, 220] on input "text" at bounding box center [200, 225] width 240 height 29
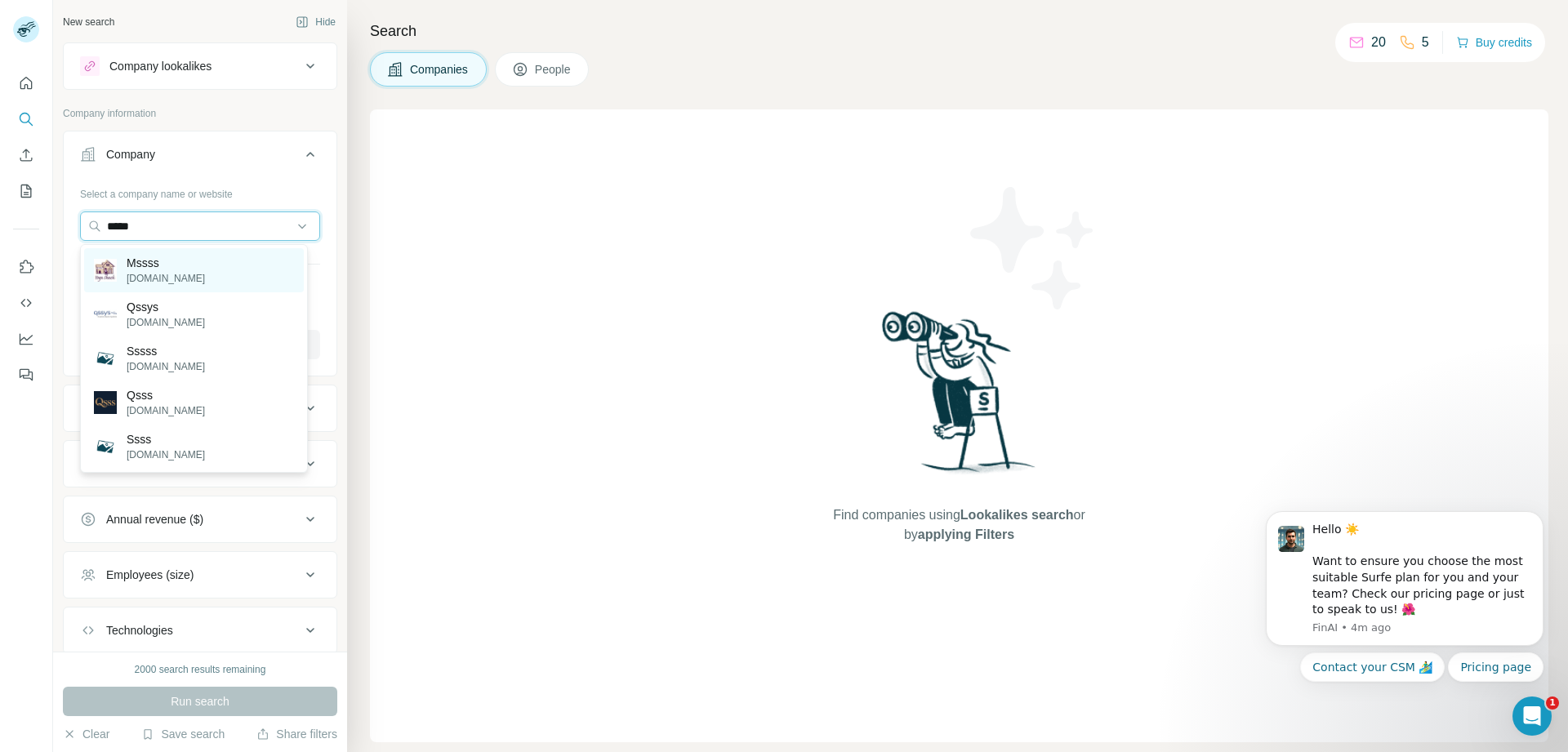
type input "*****"
click at [188, 262] on p "Mssss" at bounding box center [166, 262] width 78 height 16
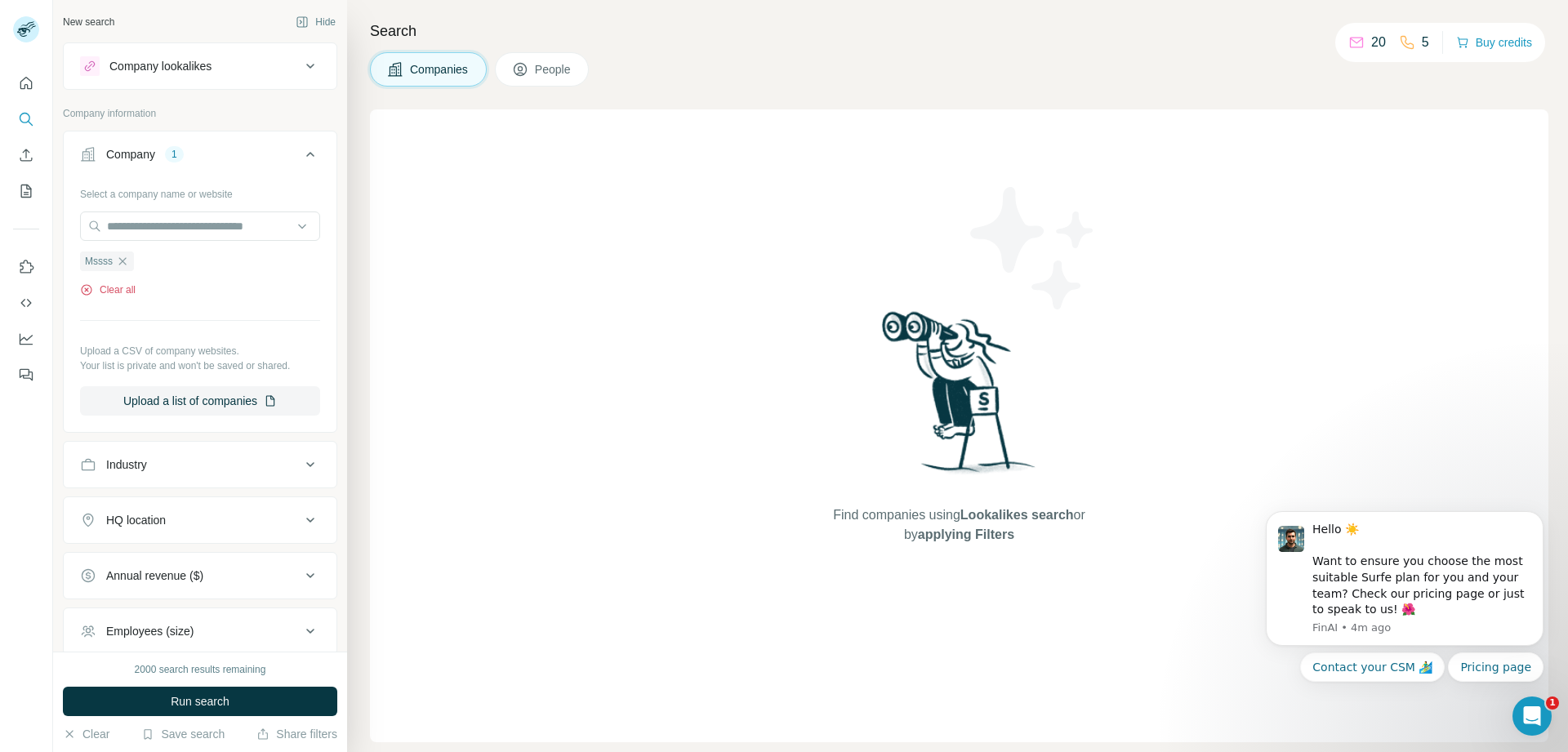
click at [101, 297] on button "Clear all" at bounding box center [107, 289] width 56 height 15
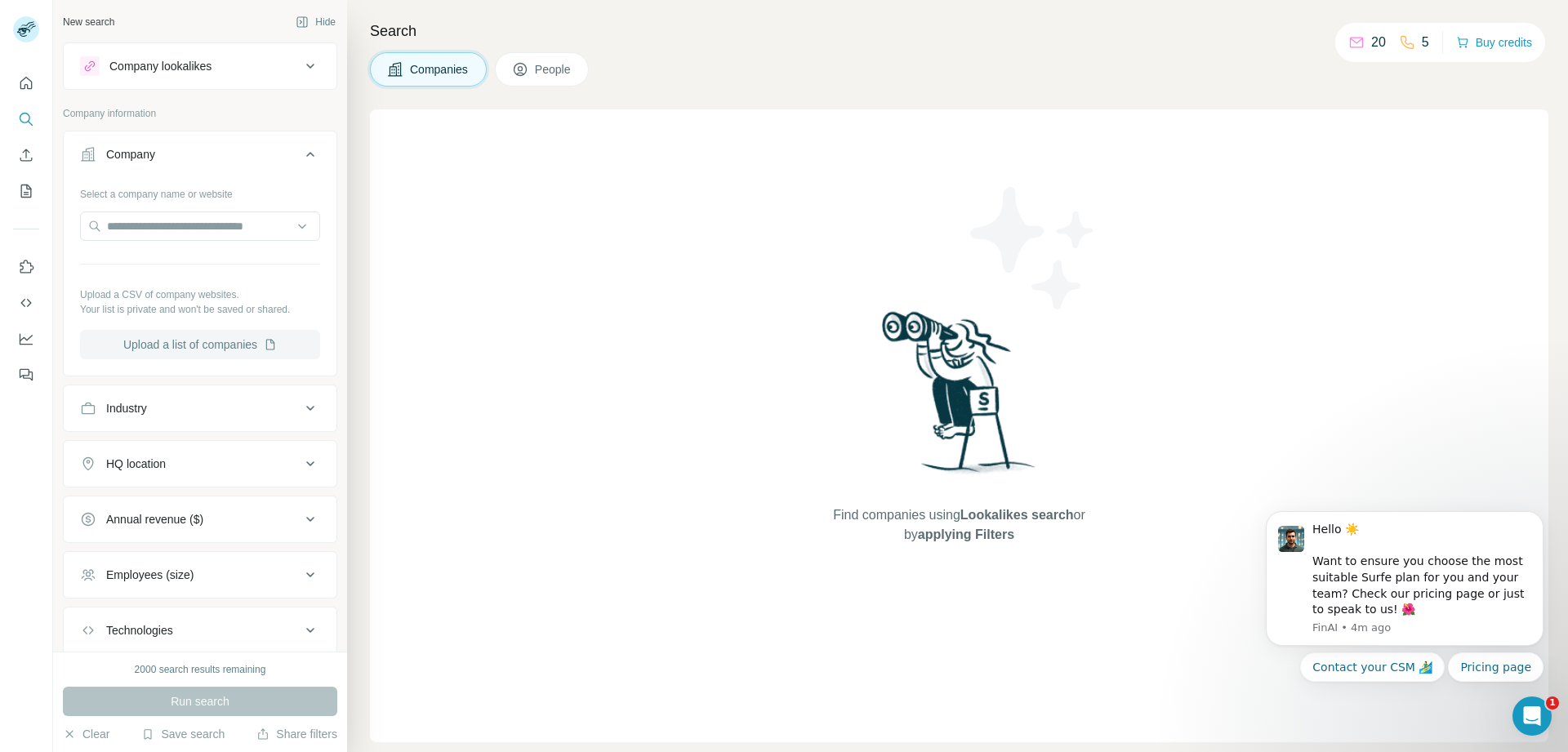
click at [196, 341] on button "Upload a list of companies" at bounding box center [200, 344] width 240 height 29
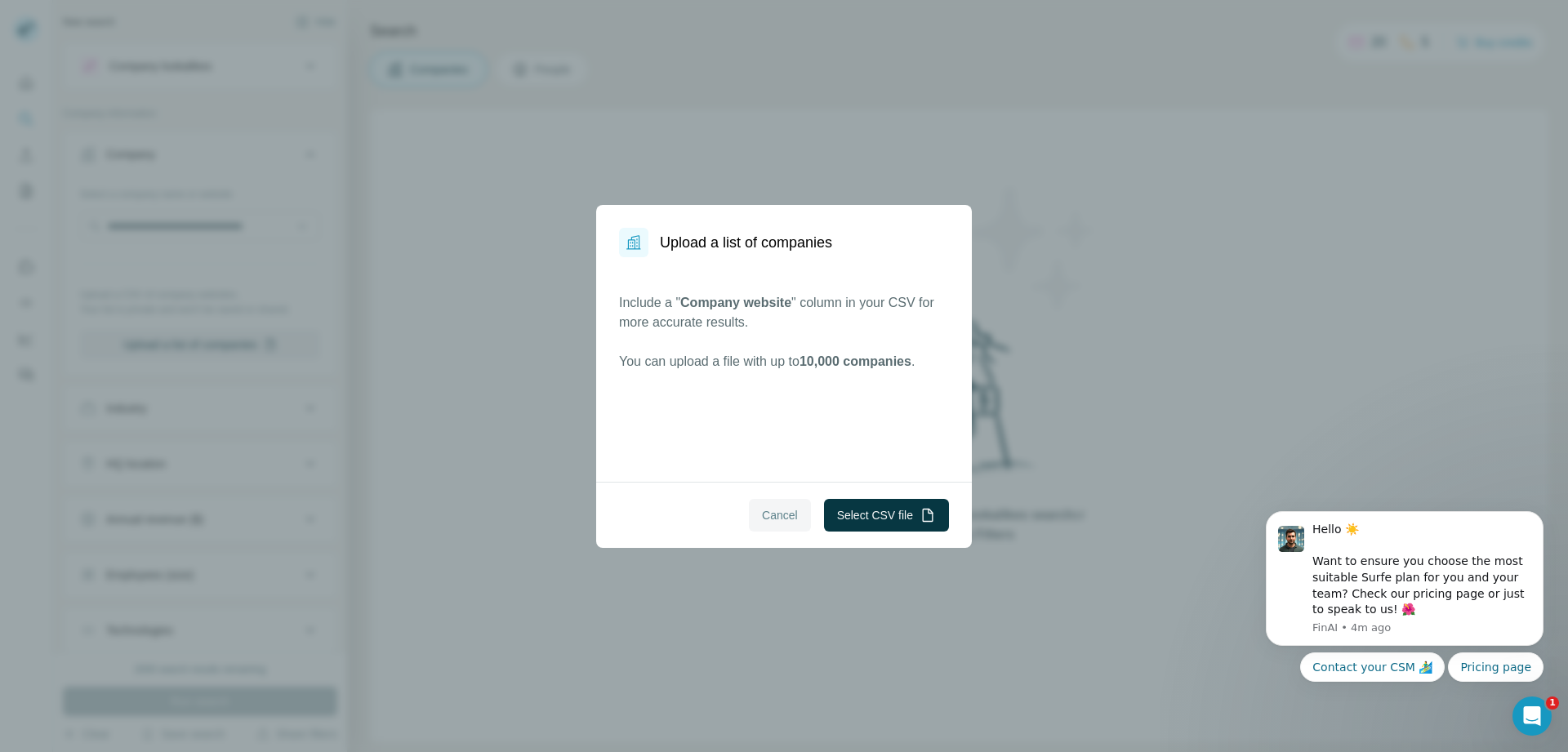
click at [769, 510] on span "Cancel" at bounding box center [780, 515] width 36 height 16
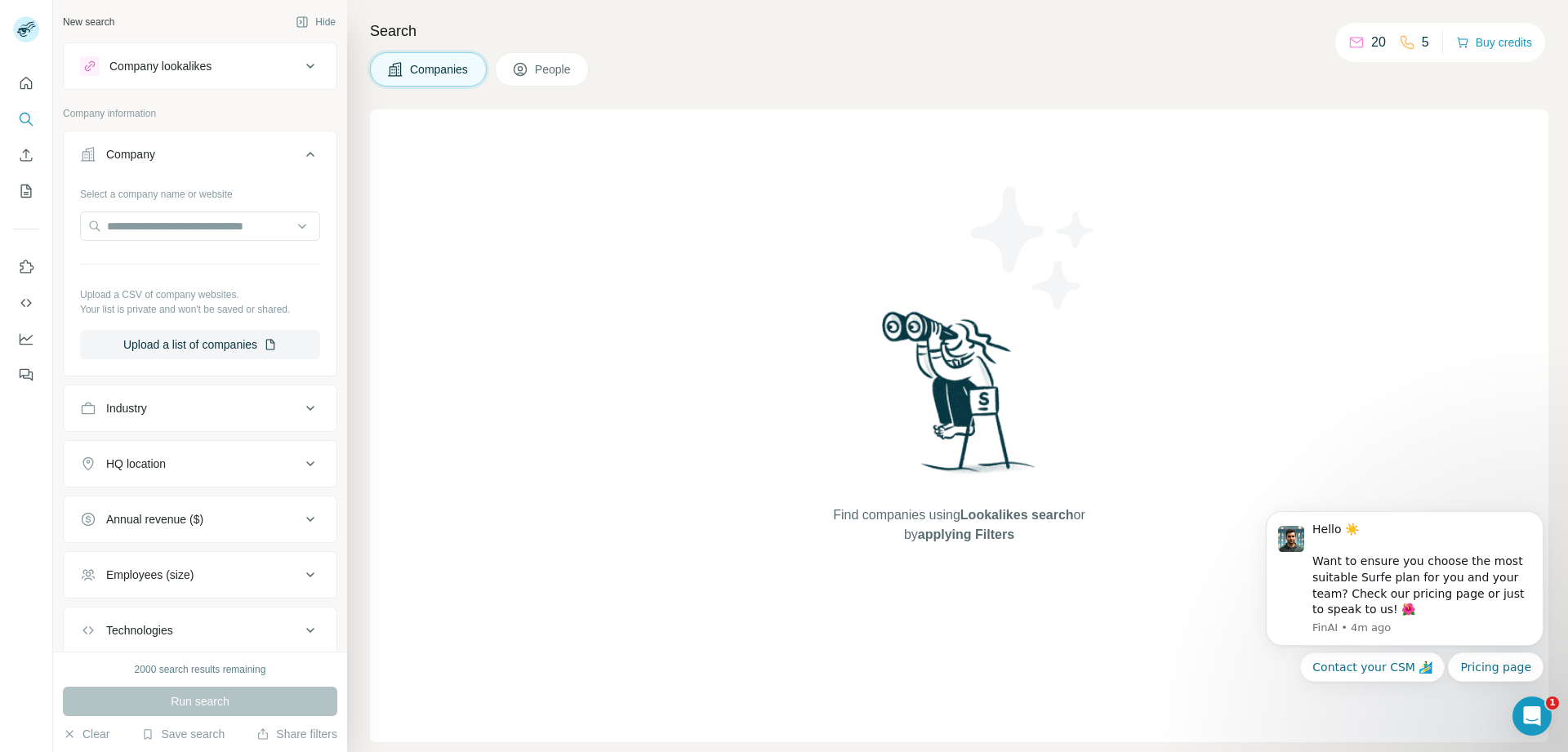
click at [141, 406] on div "Industry" at bounding box center [127, 408] width 41 height 16
click at [195, 457] on input at bounding box center [191, 449] width 201 height 18
click at [193, 475] on div "3D Printing" at bounding box center [194, 485] width 220 height 29
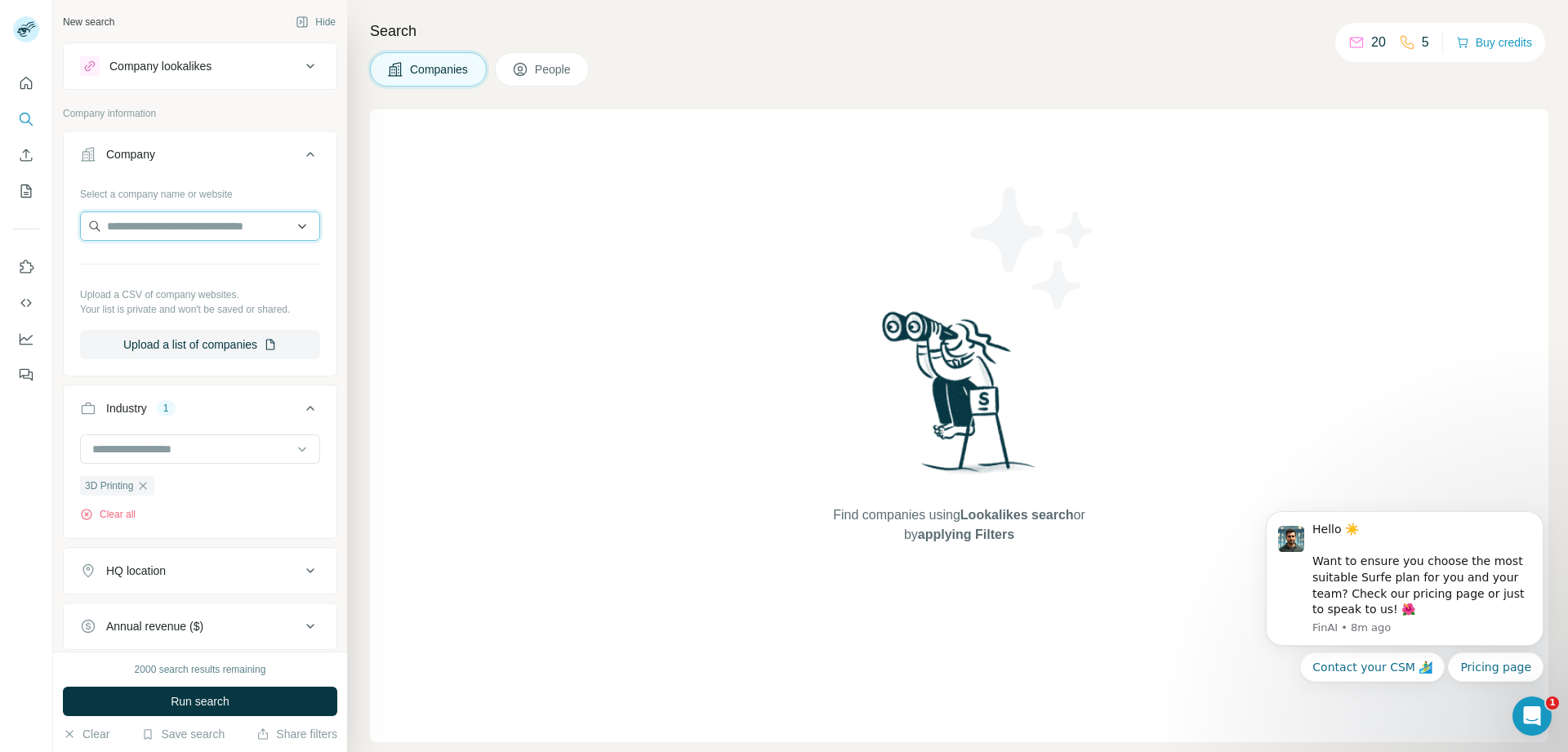
click at [210, 222] on input "text" at bounding box center [200, 225] width 240 height 29
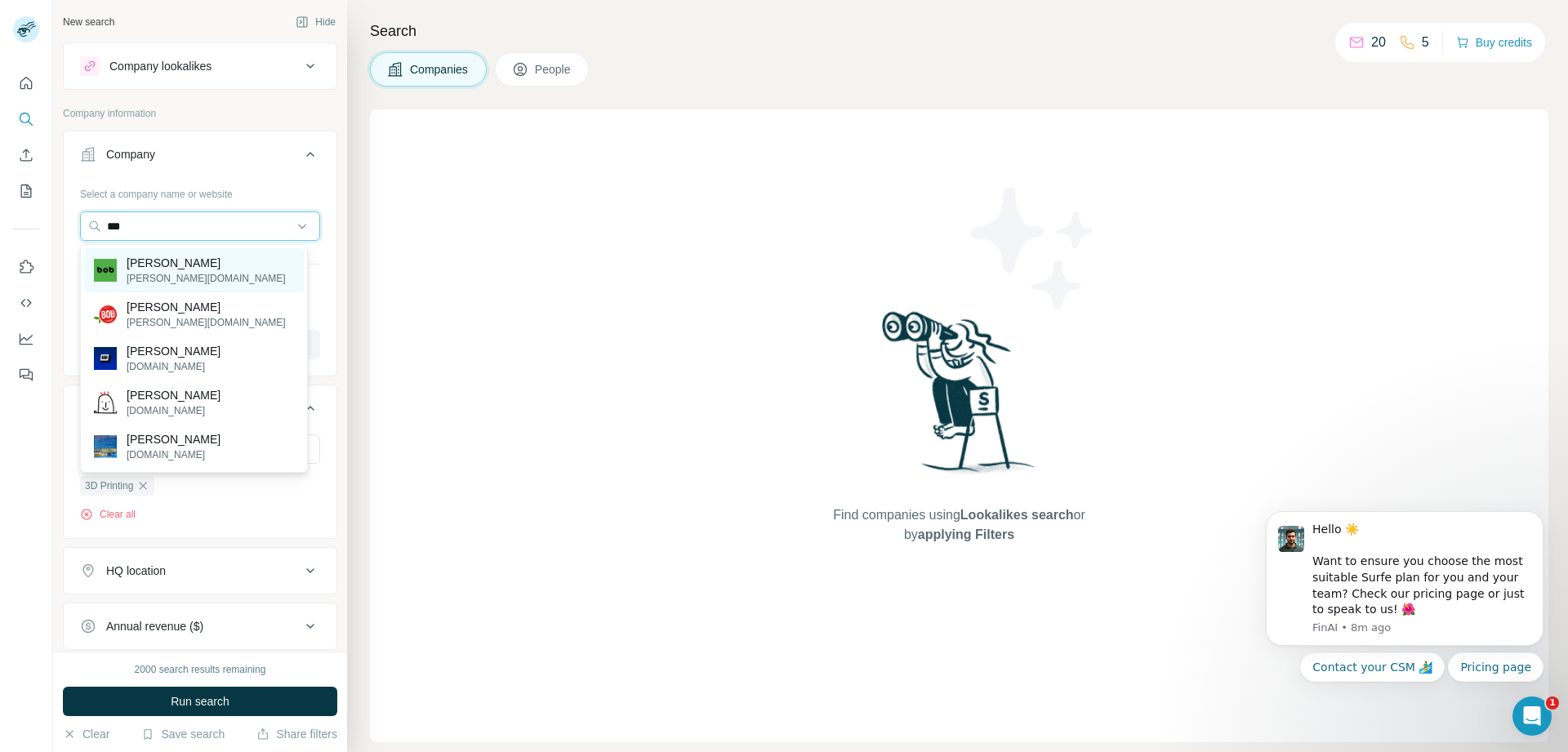
type input "***"
click at [171, 276] on div "Bob bob.at" at bounding box center [194, 270] width 220 height 44
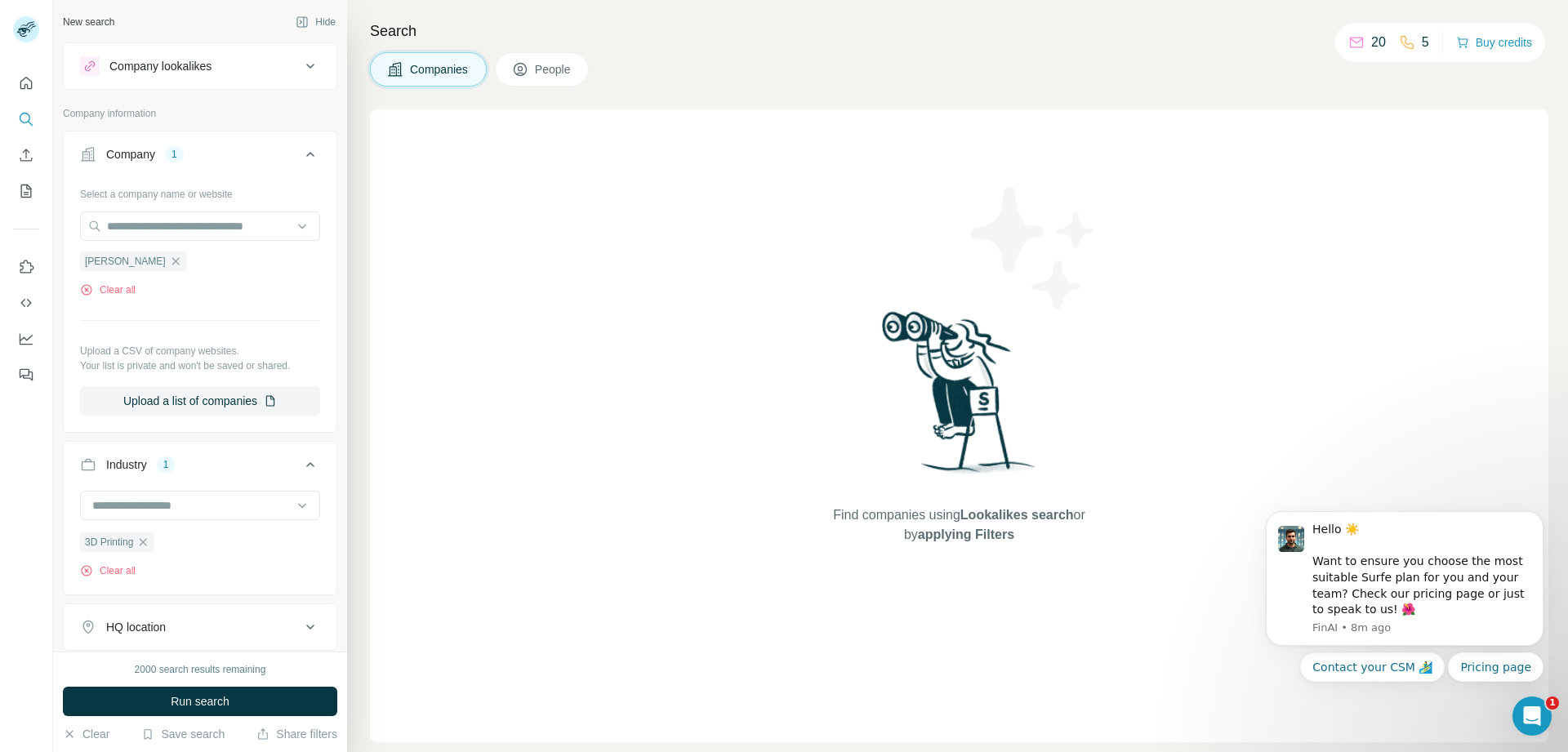
click at [123, 59] on div "Company lookalikes" at bounding box center [160, 66] width 102 height 16
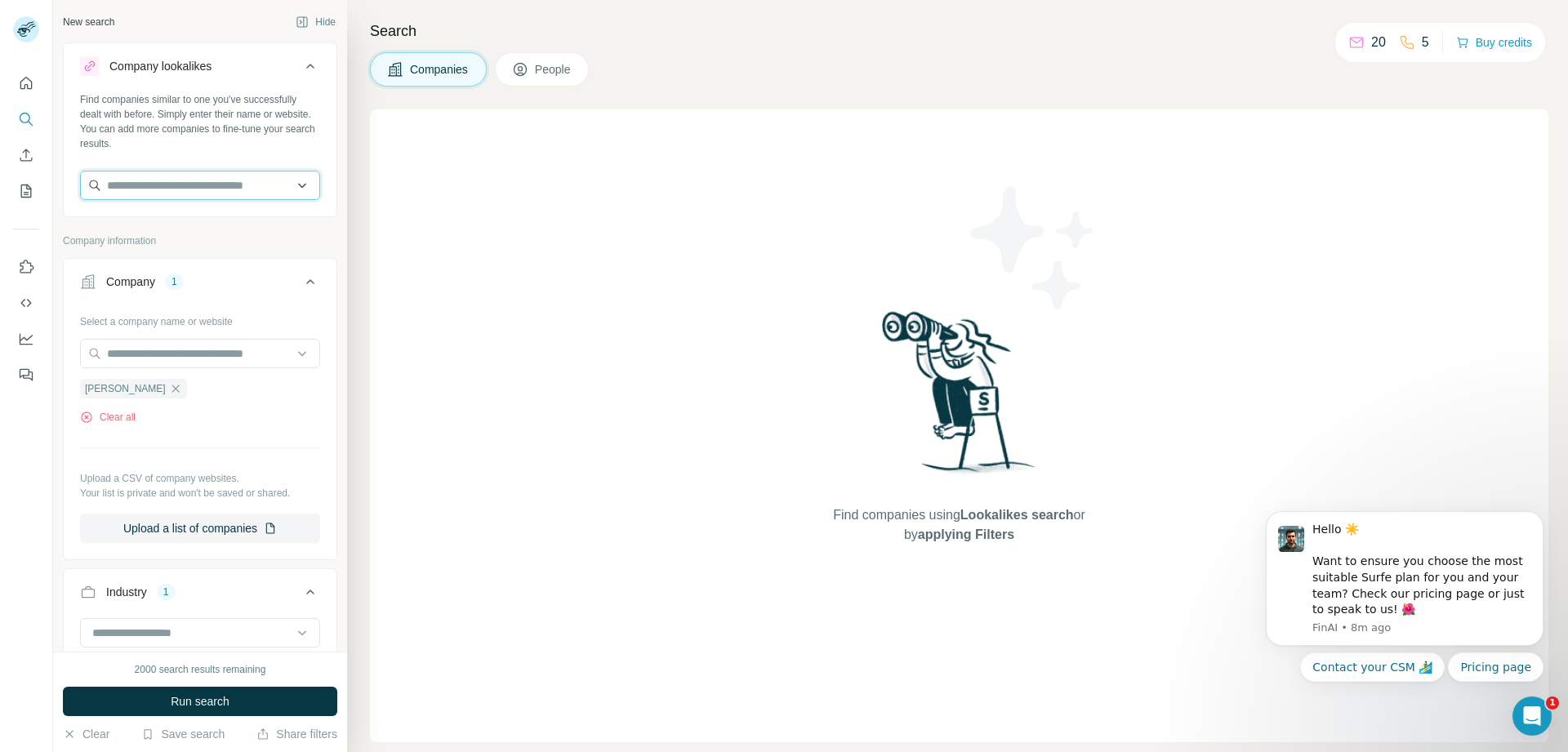
click at [122, 180] on input "text" at bounding box center [200, 184] width 240 height 29
type input "*****"
click at [157, 226] on p "Dffd" at bounding box center [166, 222] width 78 height 16
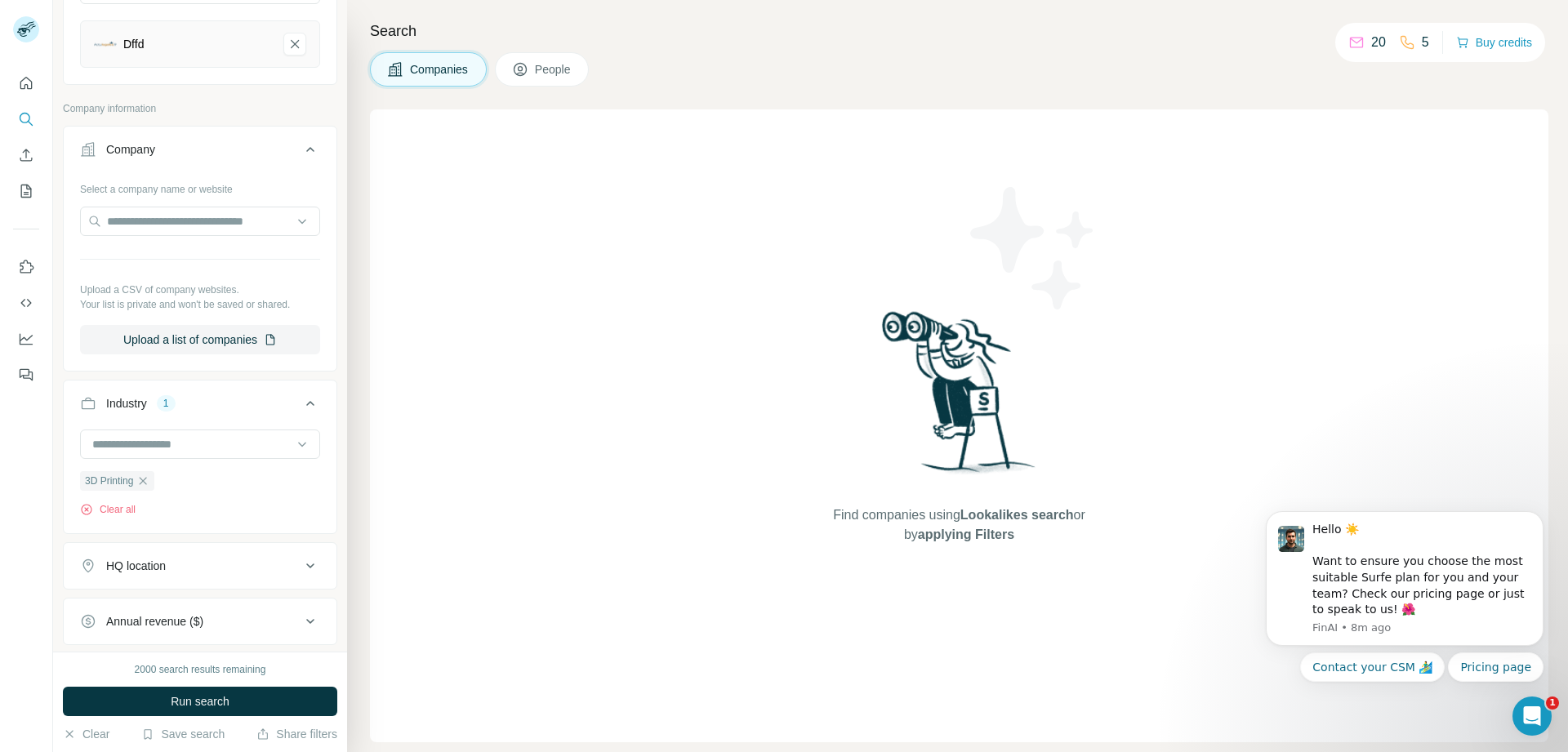
scroll to position [294, 0]
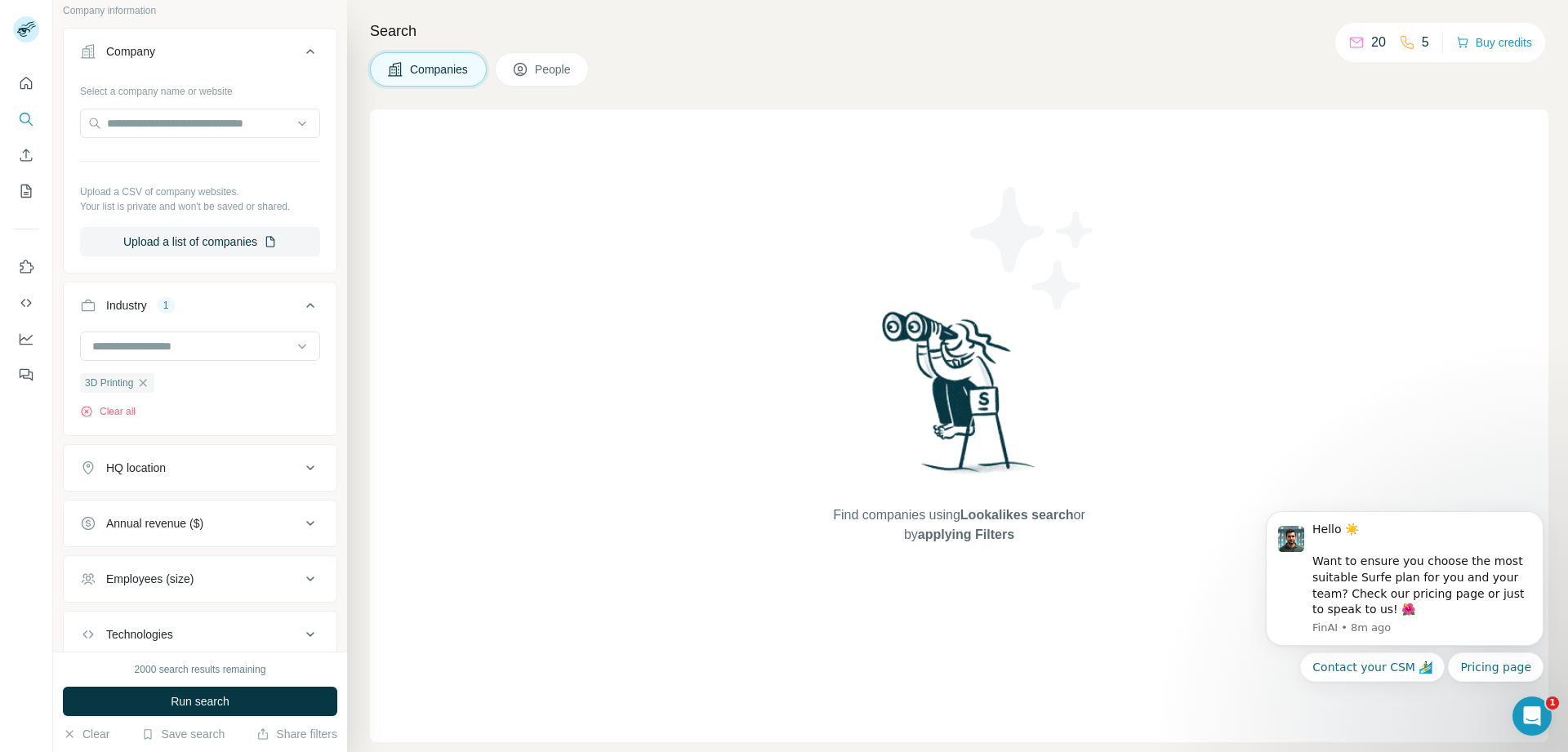
click at [210, 463] on div "HQ location" at bounding box center [190, 467] width 221 height 16
click at [209, 499] on input "text" at bounding box center [200, 508] width 240 height 29
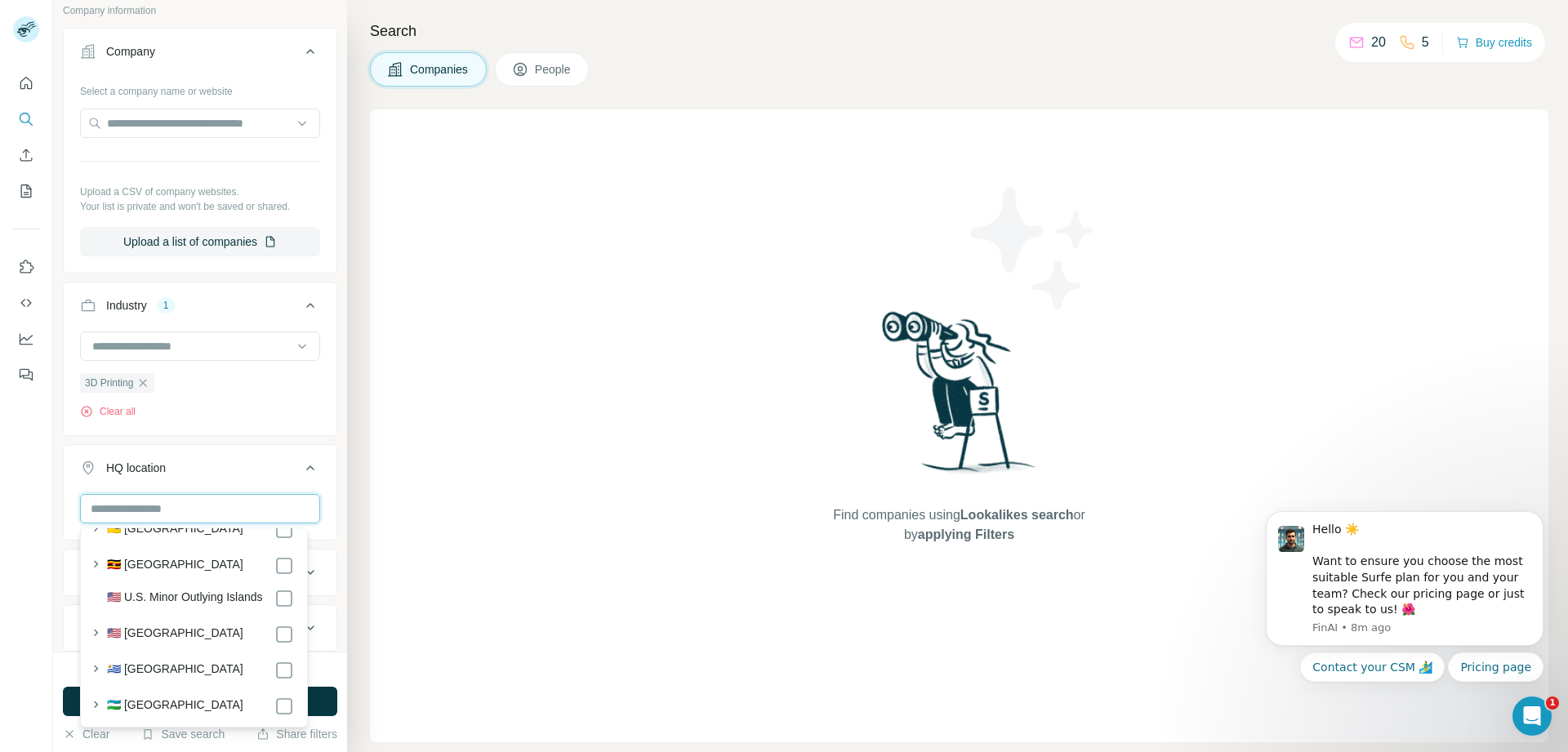
scroll to position [8203, 0]
click at [179, 623] on label "🇺🇸 United States" at bounding box center [176, 633] width 137 height 20
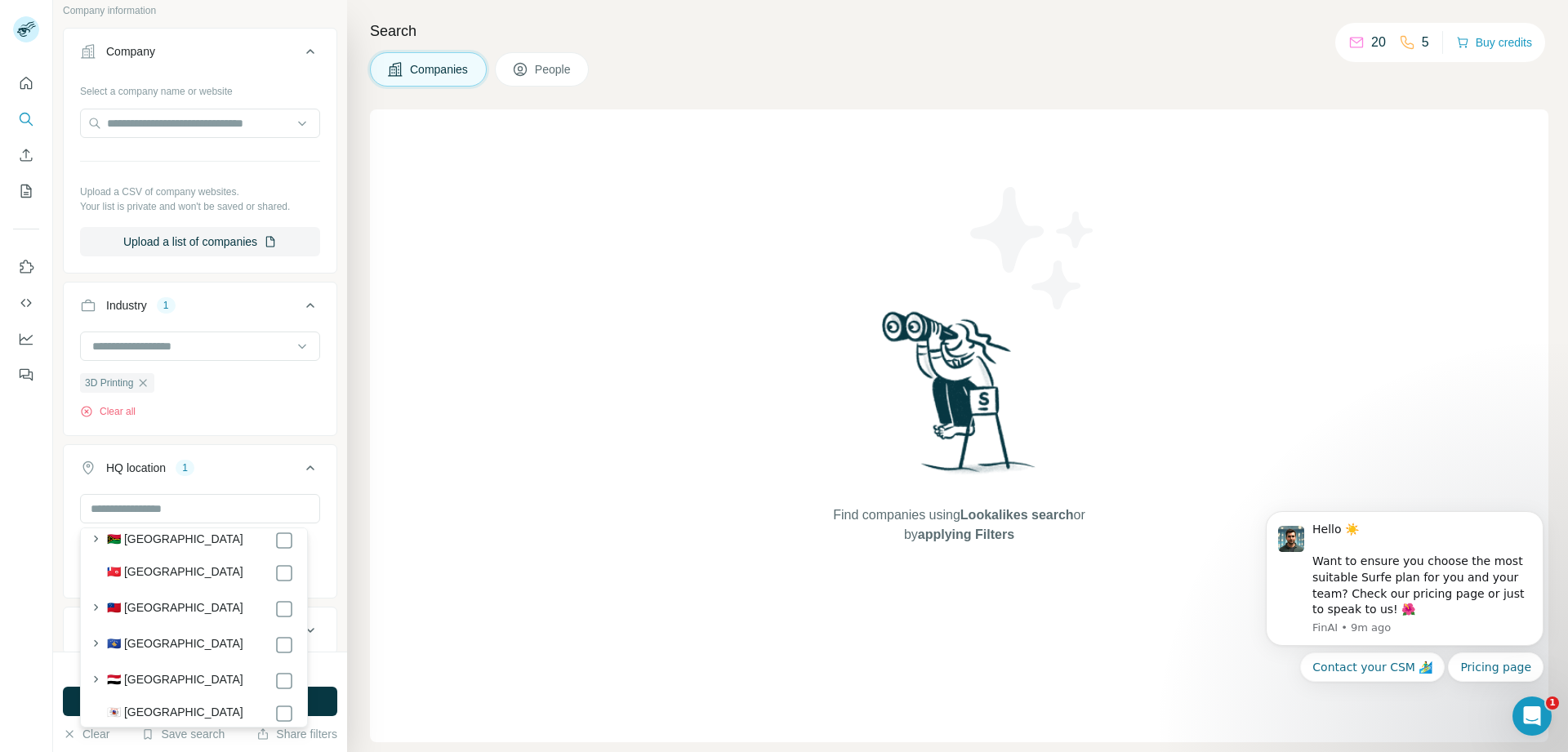
scroll to position [8692, 0]
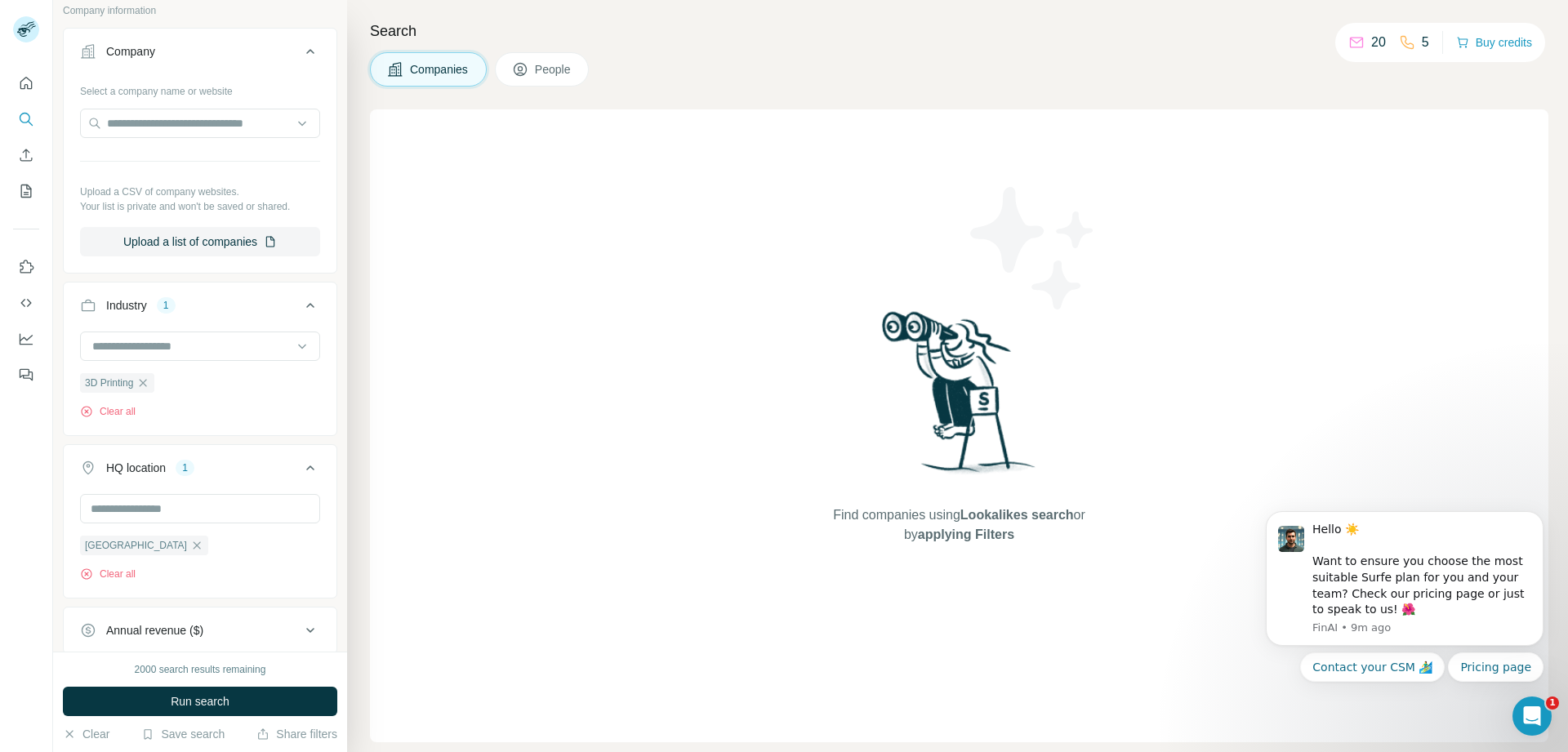
click at [301, 461] on icon at bounding box center [311, 467] width 20 height 20
click at [275, 521] on div "Annual revenue ($)" at bounding box center [190, 523] width 221 height 16
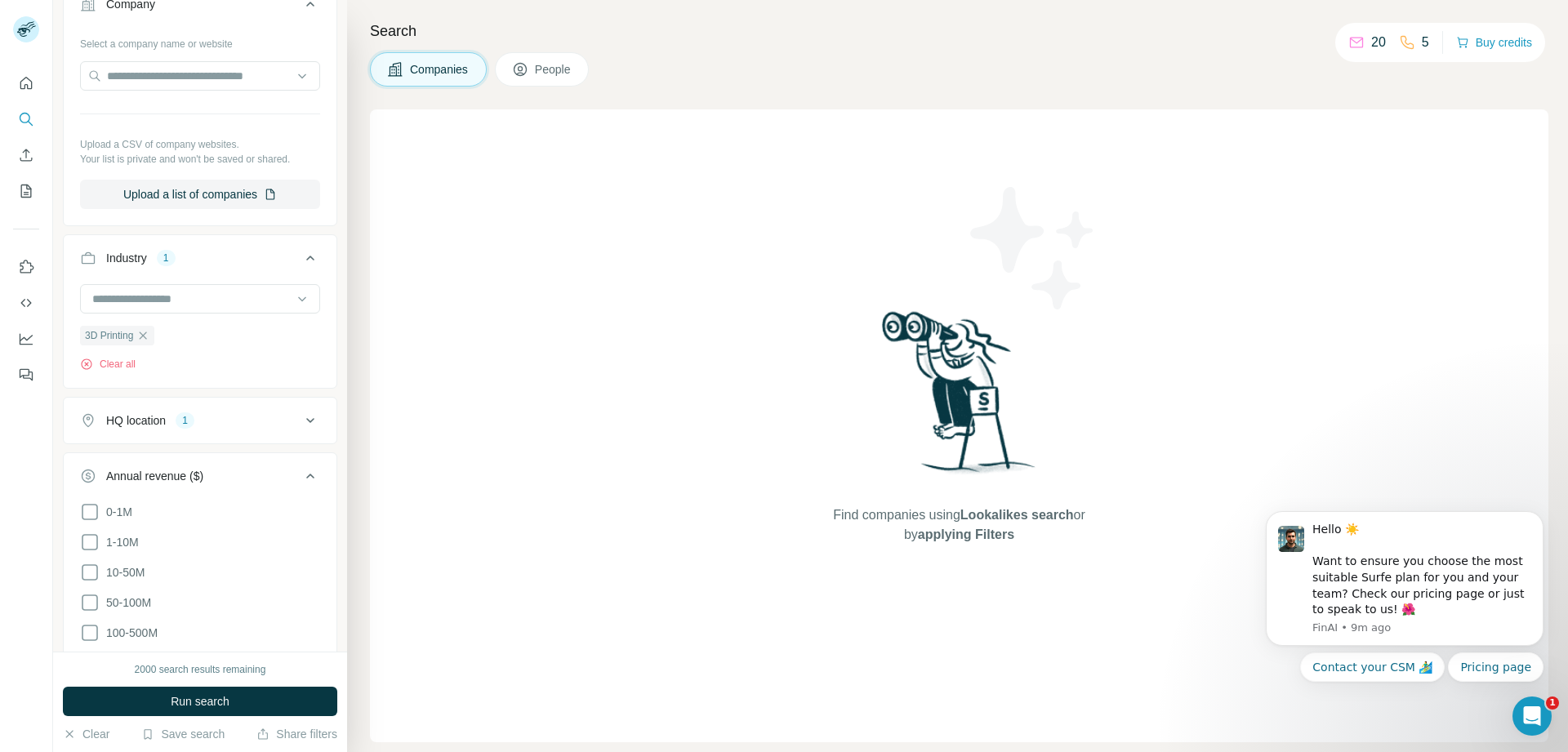
scroll to position [392, 0]
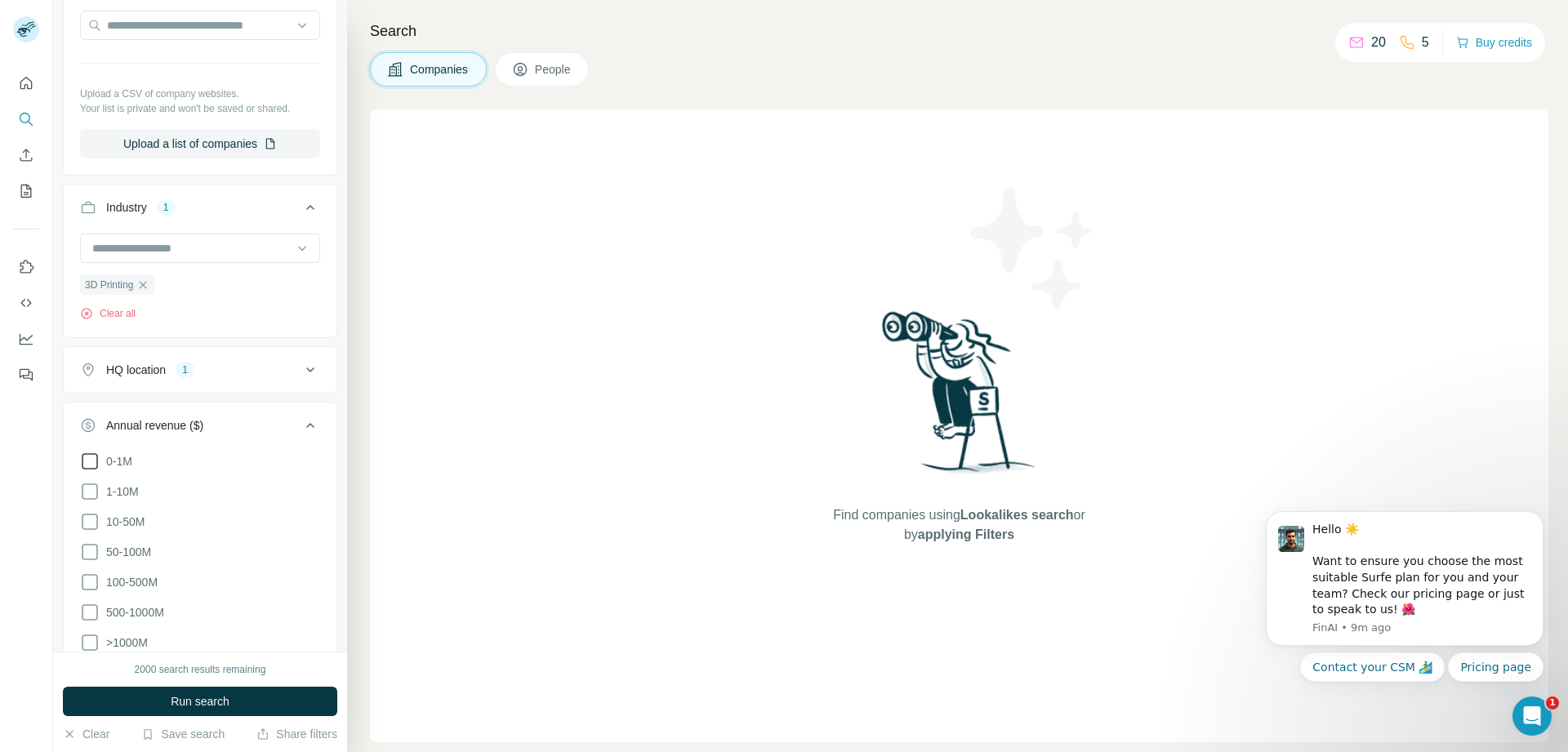
click at [89, 455] on icon at bounding box center [90, 461] width 16 height 16
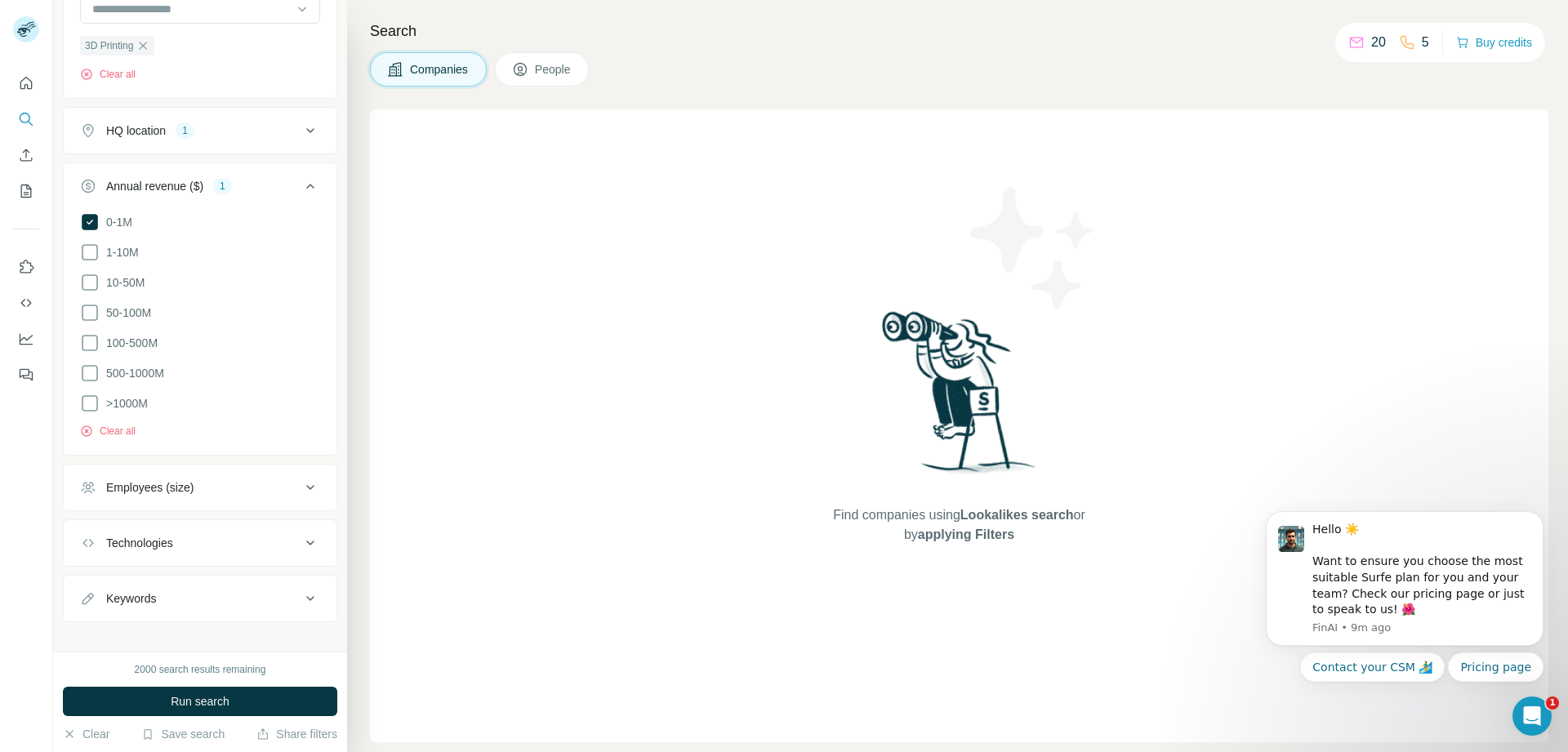
scroll to position [642, 0]
click at [221, 467] on div "Employees (size)" at bounding box center [190, 475] width 221 height 16
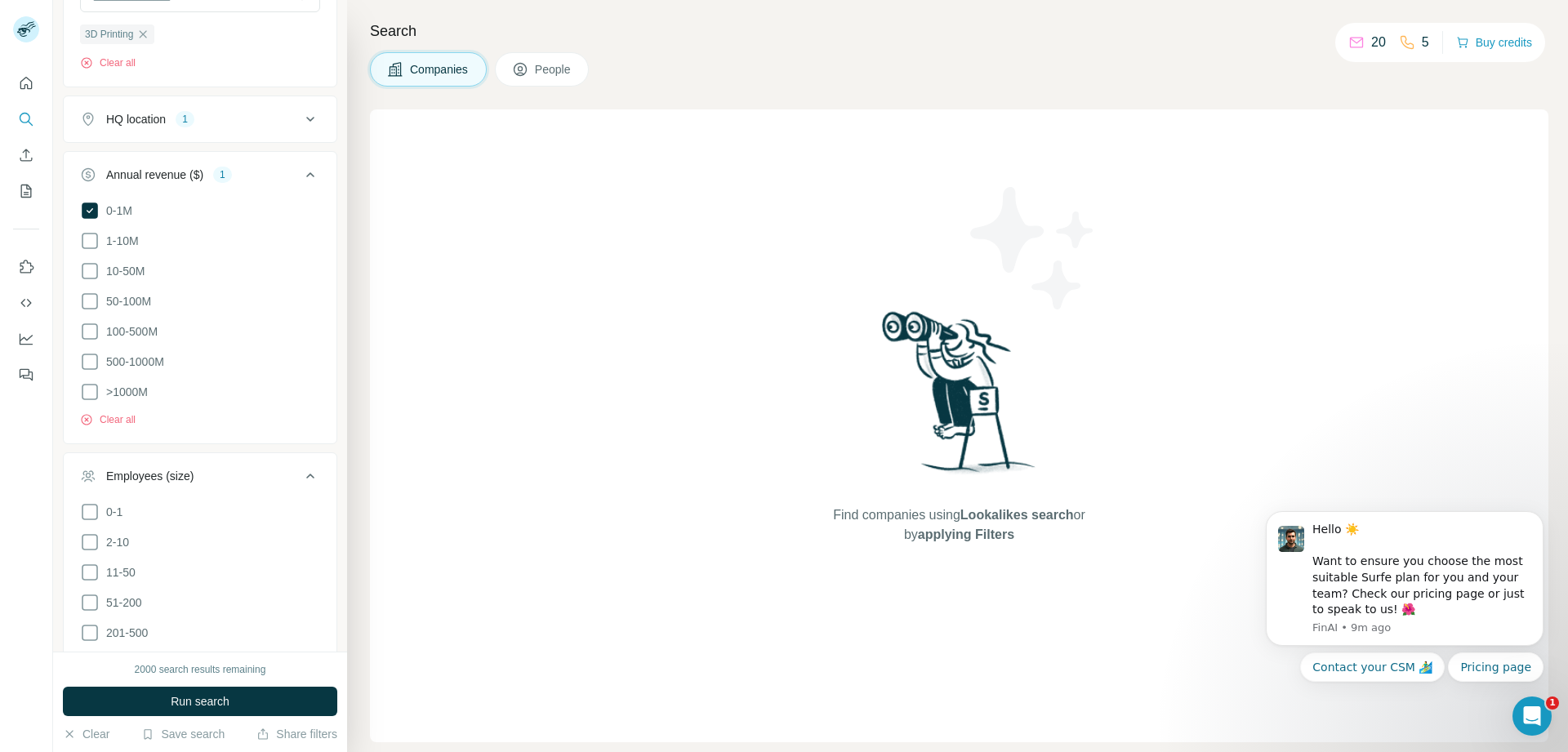
click at [165, 504] on li "0-1" at bounding box center [200, 512] width 240 height 20
click at [91, 522] on ul "0-1 2-10 11-50 51-200 201-500 501-1K 1K-5K 5K-10K 10K-50K 50K-100K 100K-500K 50…" at bounding box center [200, 678] width 240 height 353
click at [90, 532] on icon at bounding box center [90, 542] width 20 height 20
drag, startPoint x: 91, startPoint y: 503, endPoint x: 138, endPoint y: 503, distance: 47.0
click at [90, 504] on icon at bounding box center [90, 512] width 16 height 16
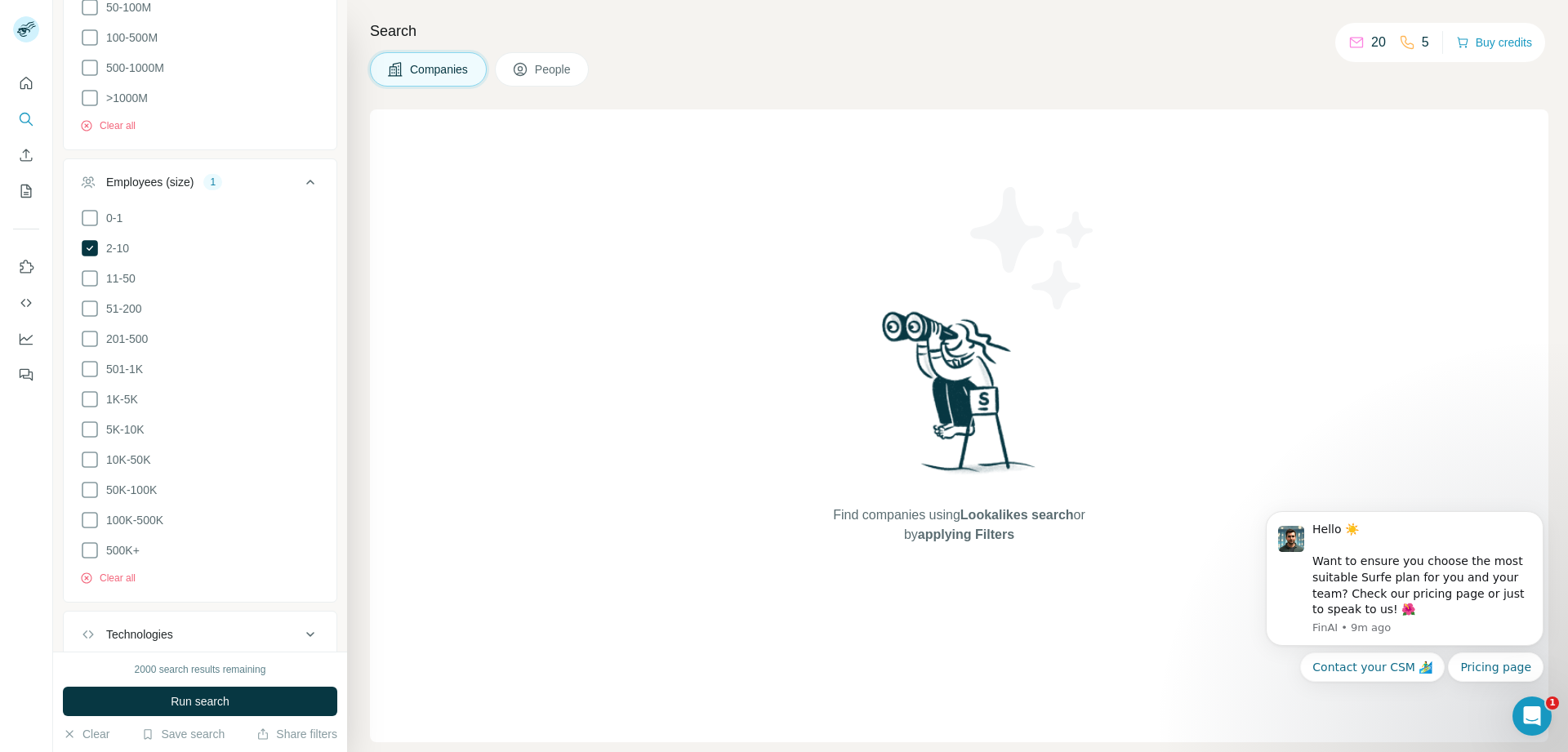
scroll to position [1030, 0]
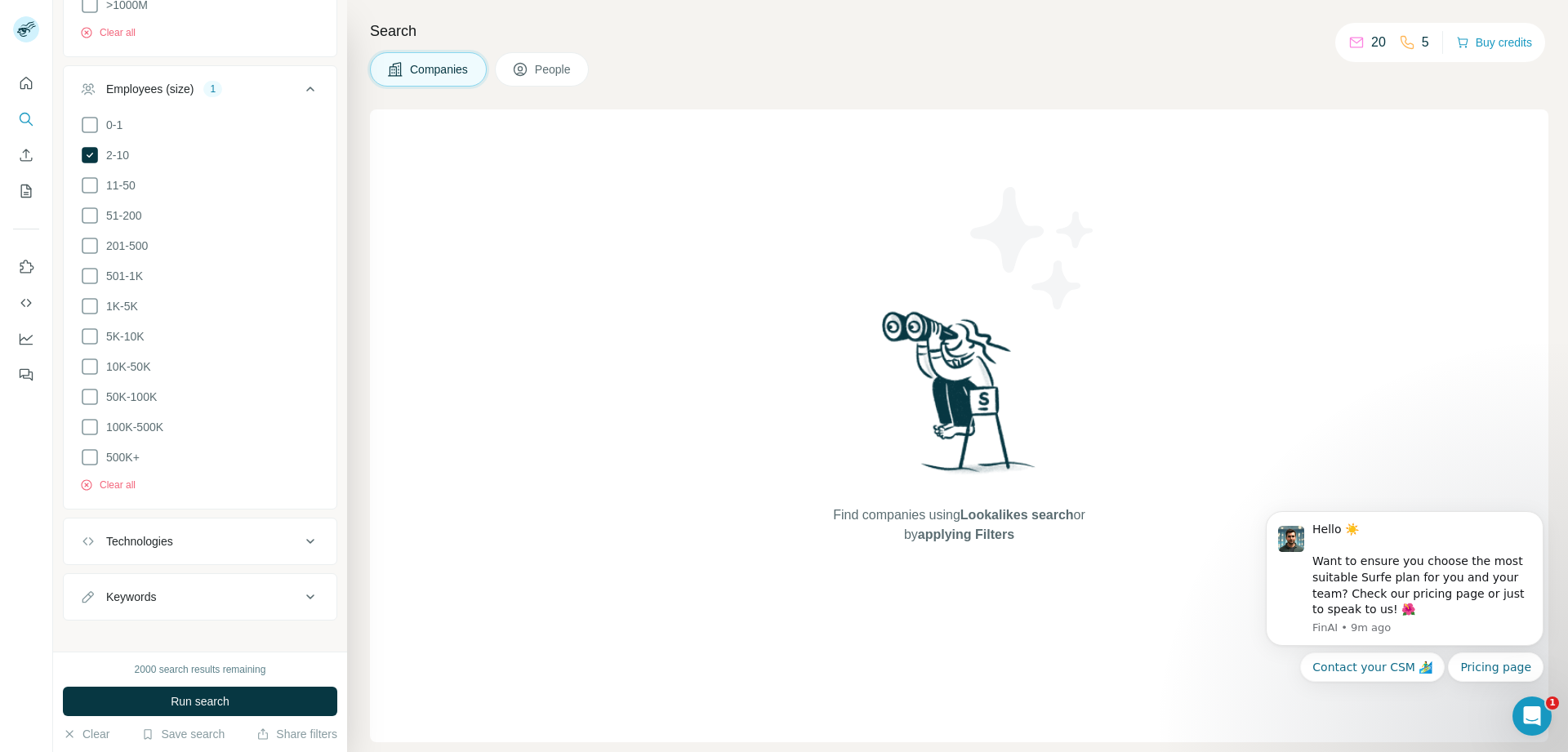
drag, startPoint x: 138, startPoint y: 525, endPoint x: 112, endPoint y: 539, distance: 29.5
click at [137, 533] on div "Technologies" at bounding box center [139, 541] width 67 height 16
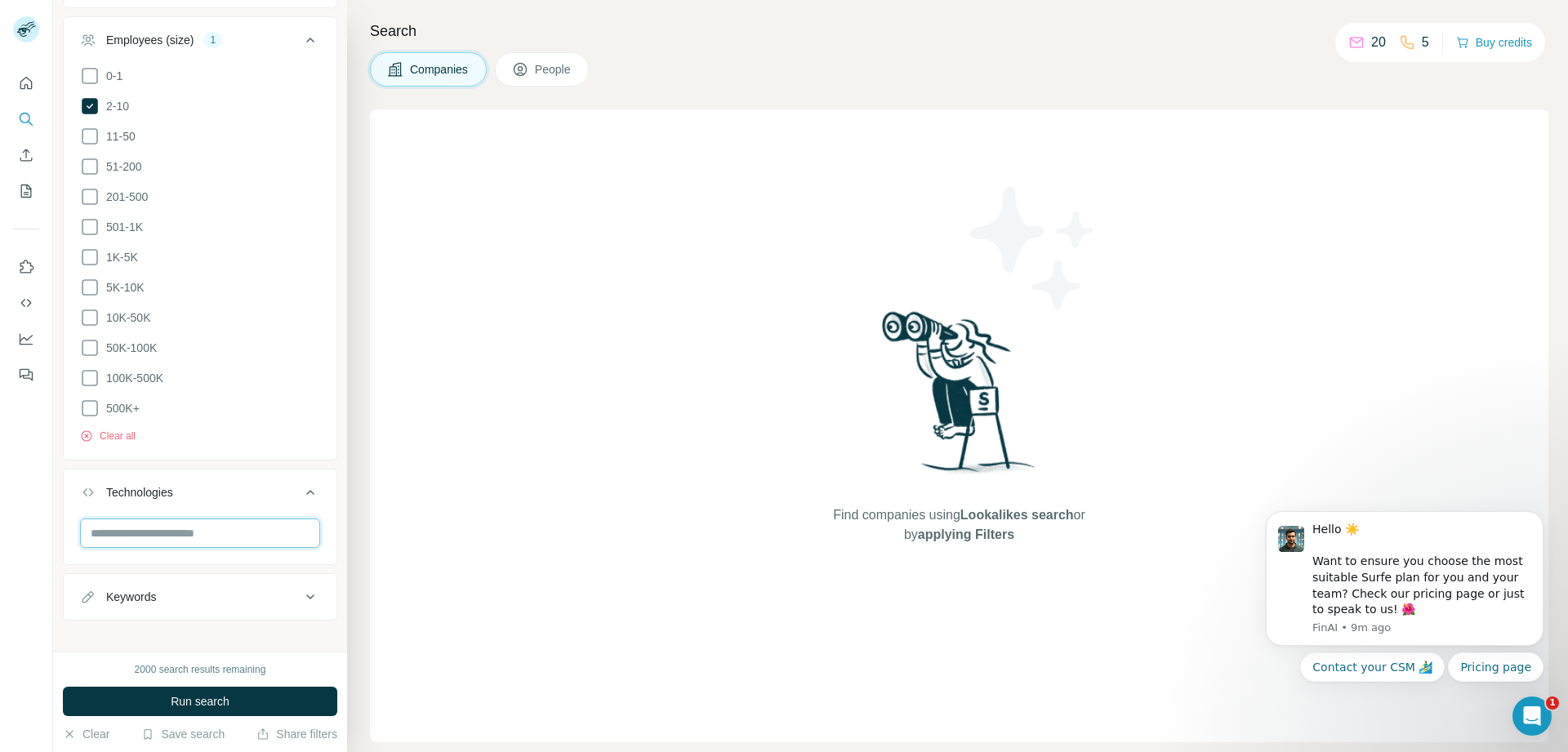
click at [118, 518] on input "text" at bounding box center [200, 532] width 240 height 29
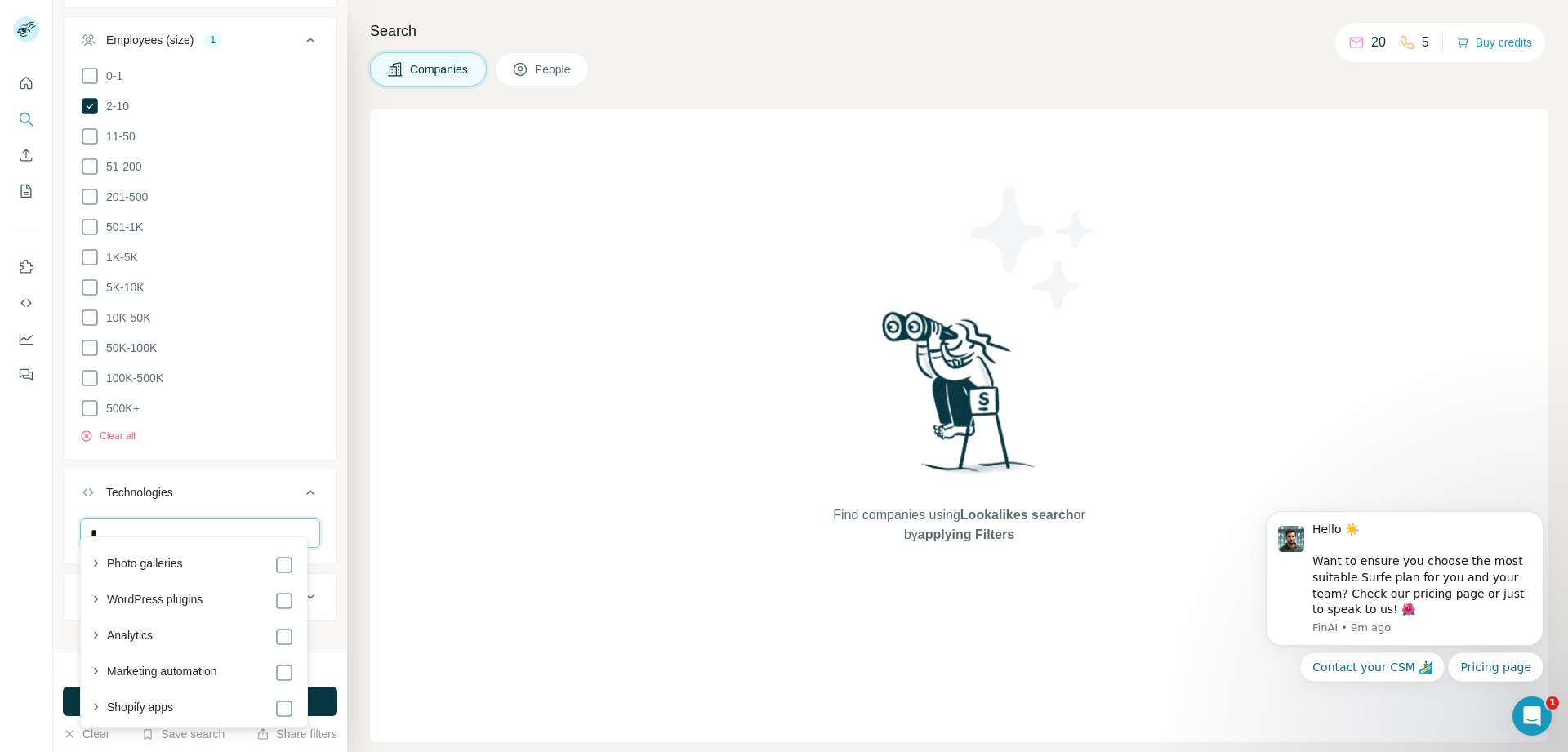
type input "*"
drag, startPoint x: 256, startPoint y: 554, endPoint x: 279, endPoint y: 553, distance: 23.0
click at [272, 553] on div "Photo galleries" at bounding box center [189, 563] width 210 height 23
click at [301, 482] on icon at bounding box center [311, 492] width 20 height 20
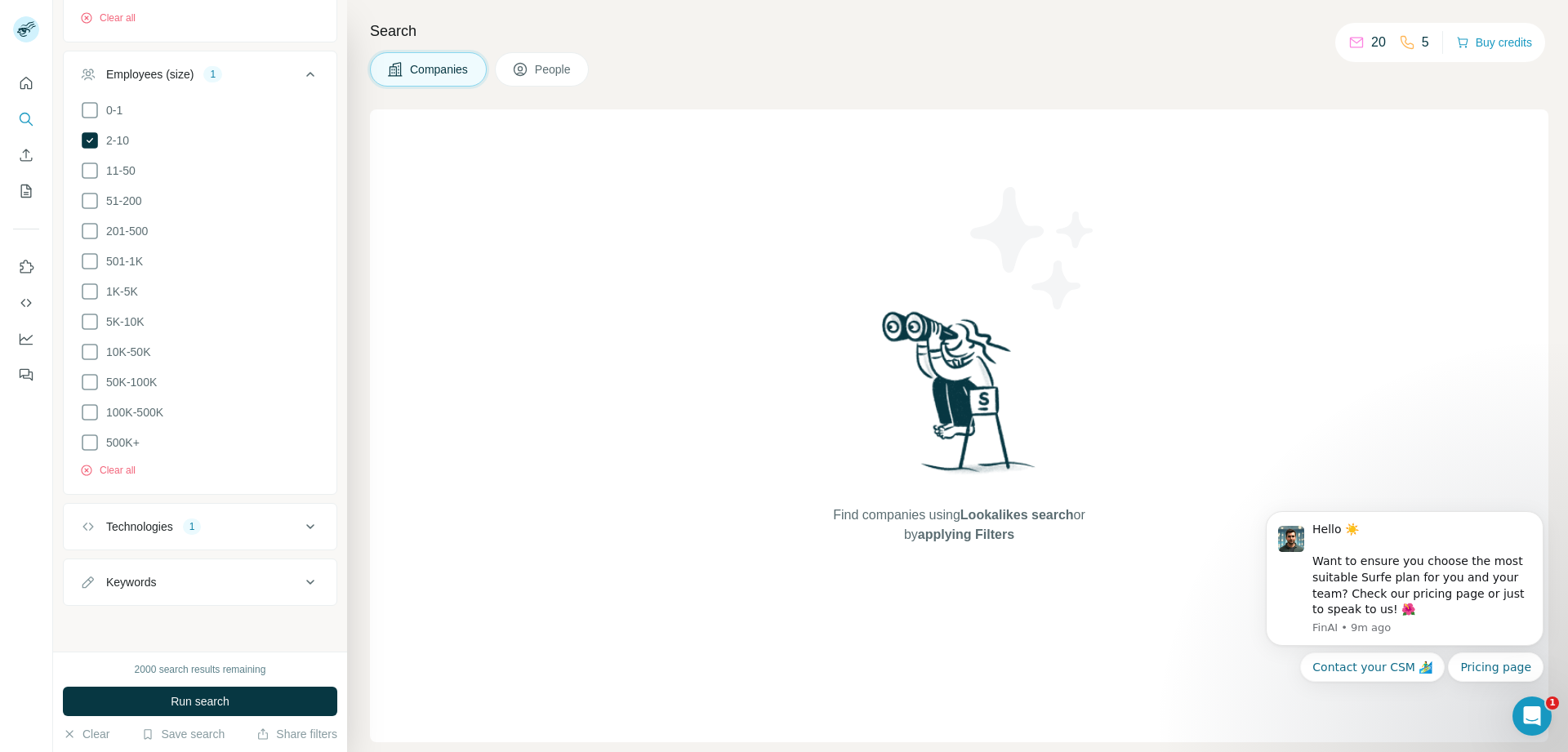
scroll to position [1030, 0]
click at [283, 590] on div "Keywords" at bounding box center [190, 597] width 221 height 16
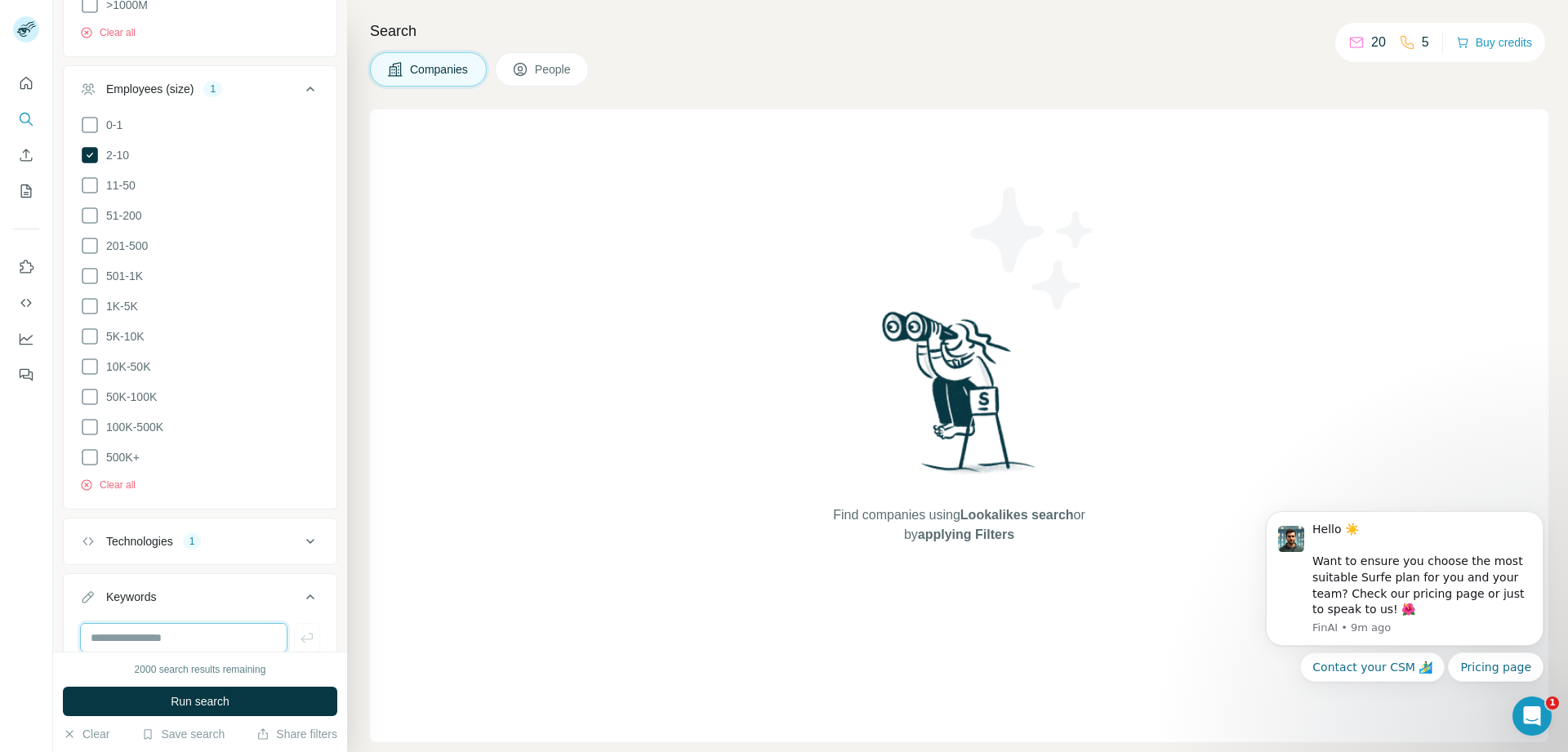
click at [200, 626] on input "text" at bounding box center [184, 637] width 208 height 29
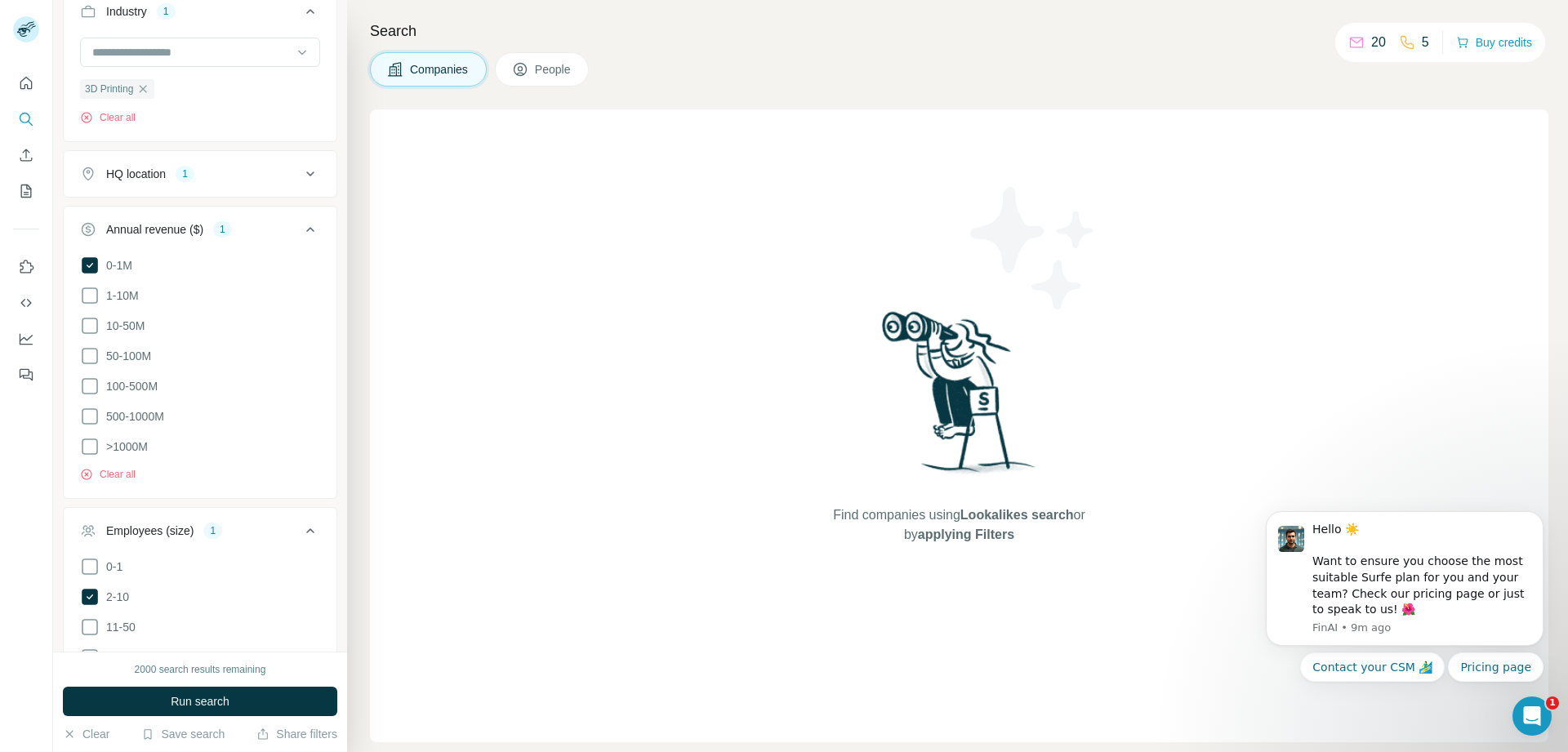
scroll to position [1078, 0]
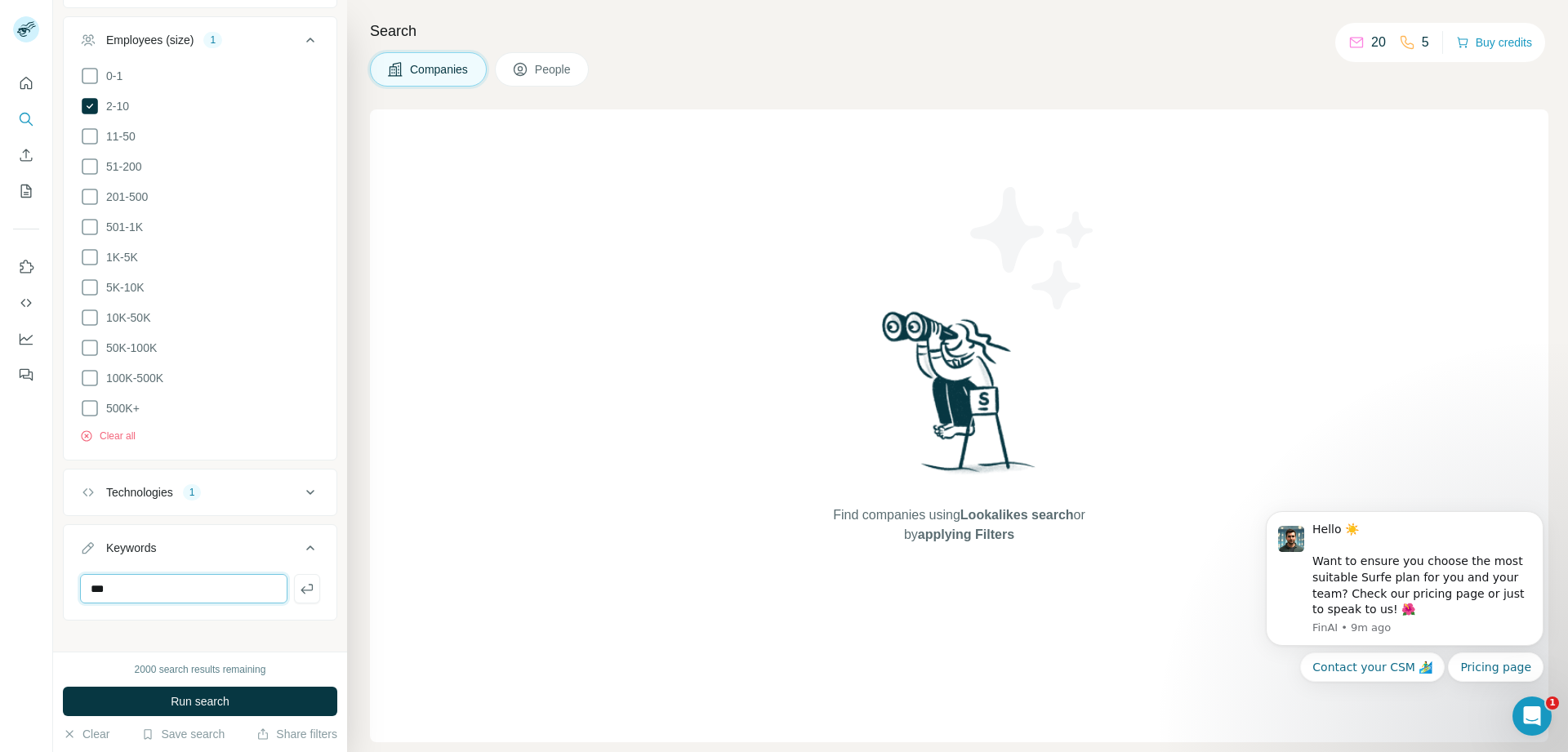
type input "***"
click at [157, 703] on button "Run search" at bounding box center [200, 701] width 274 height 29
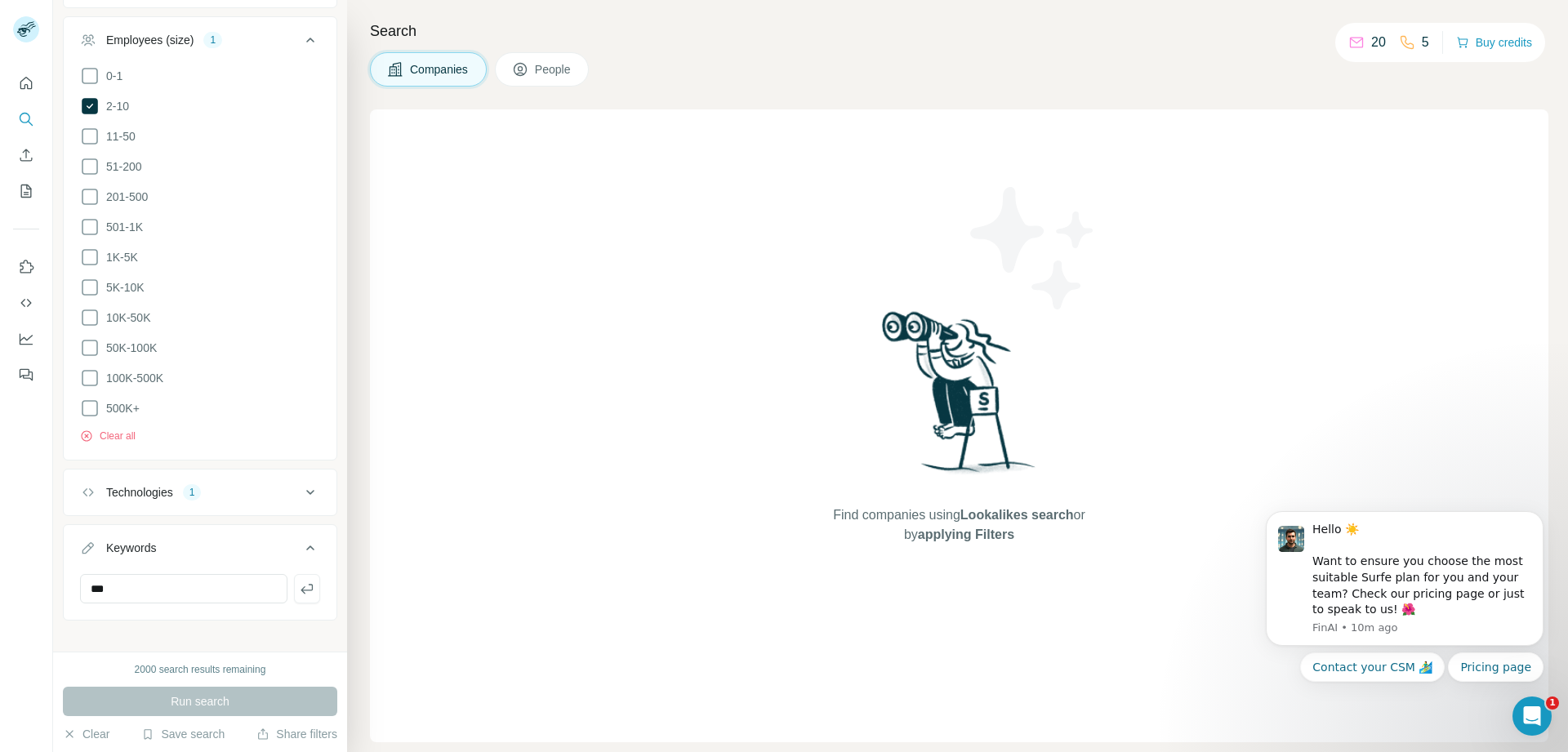
click at [543, 67] on span "People" at bounding box center [554, 69] width 37 height 16
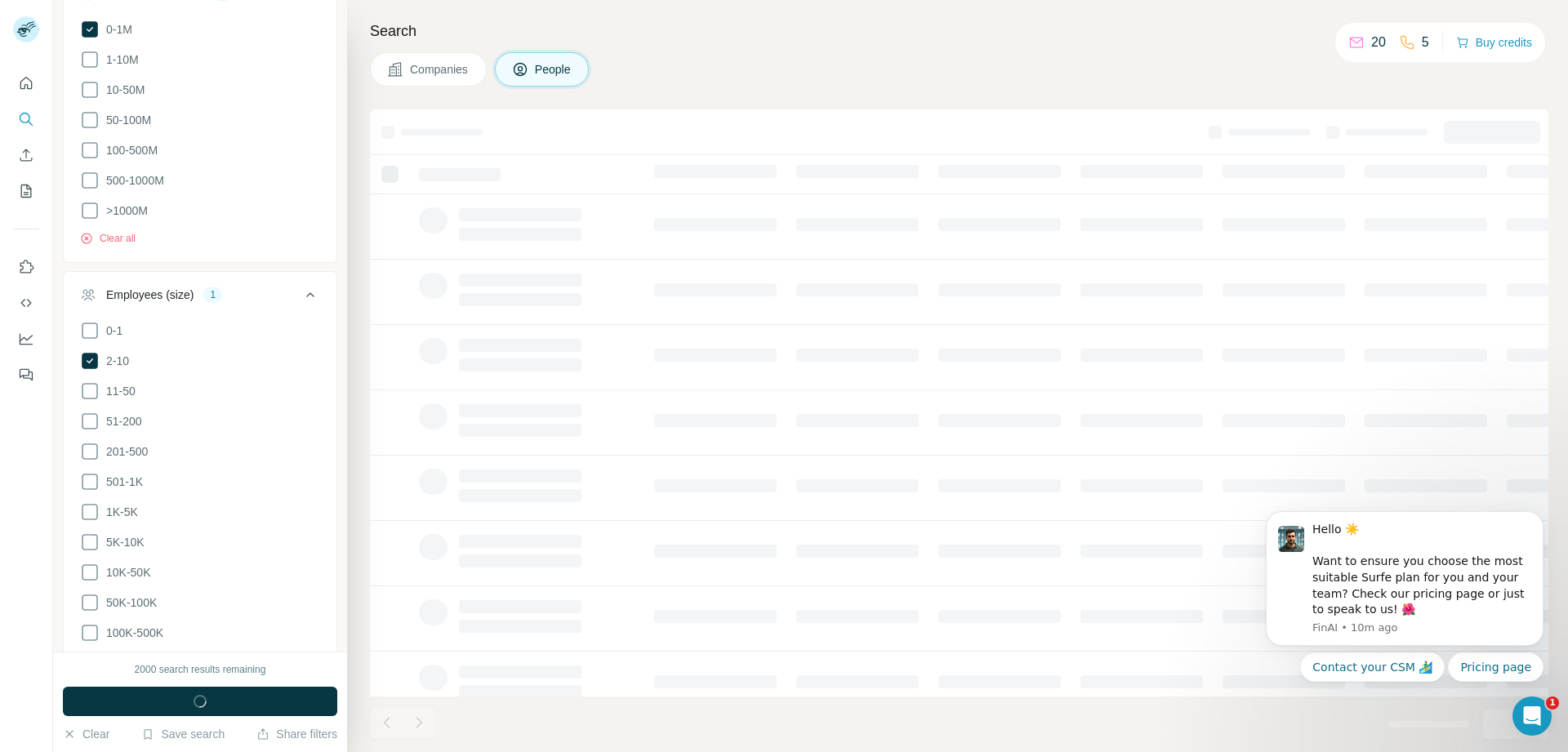
scroll to position [1333, 0]
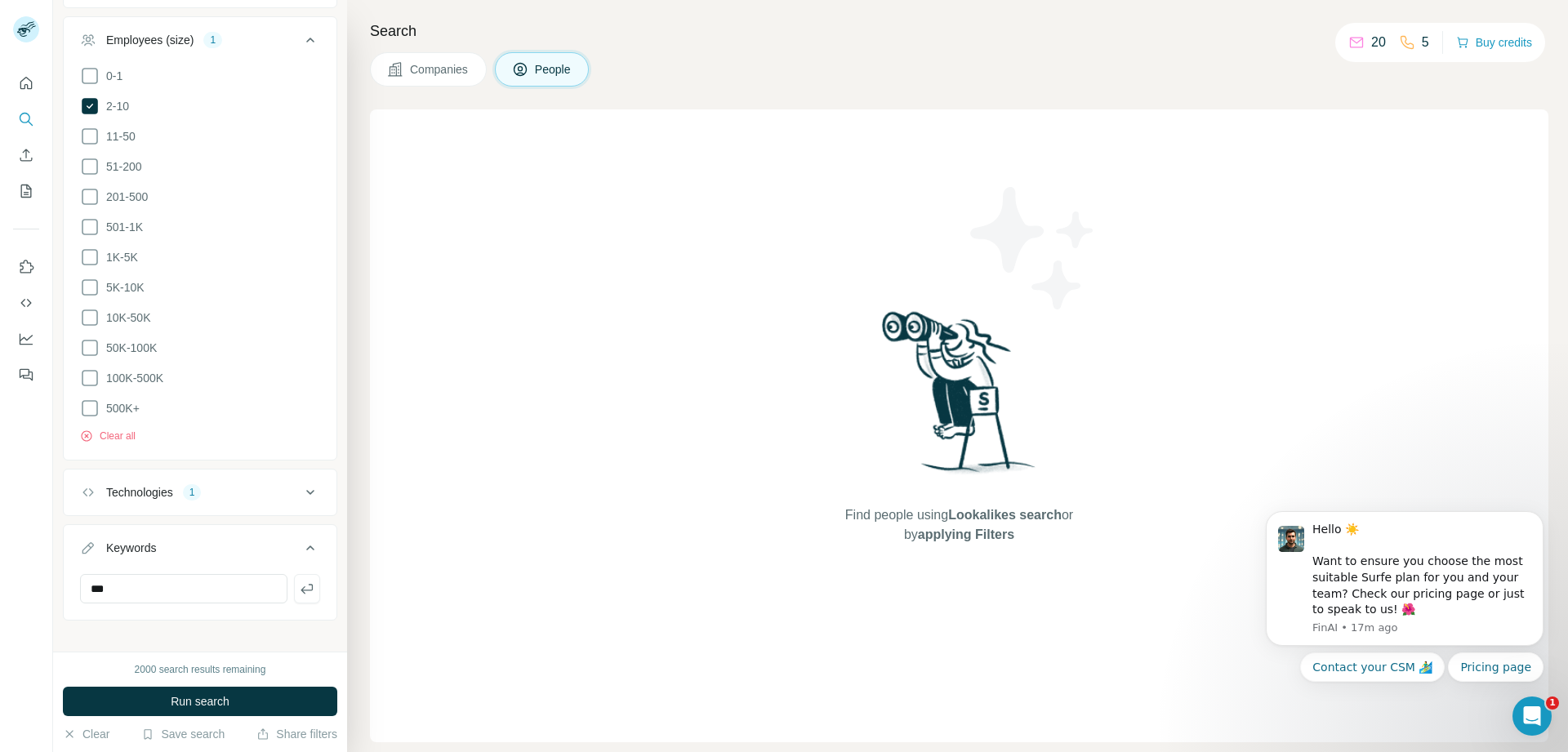
drag, startPoint x: 983, startPoint y: 549, endPoint x: 12, endPoint y: 119, distance: 1062.0
click at [983, 549] on div "Find people using Lookalikes search or by applying Filters" at bounding box center [959, 425] width 294 height 632
click at [20, 157] on icon "Enrich CSV" at bounding box center [26, 155] width 16 height 16
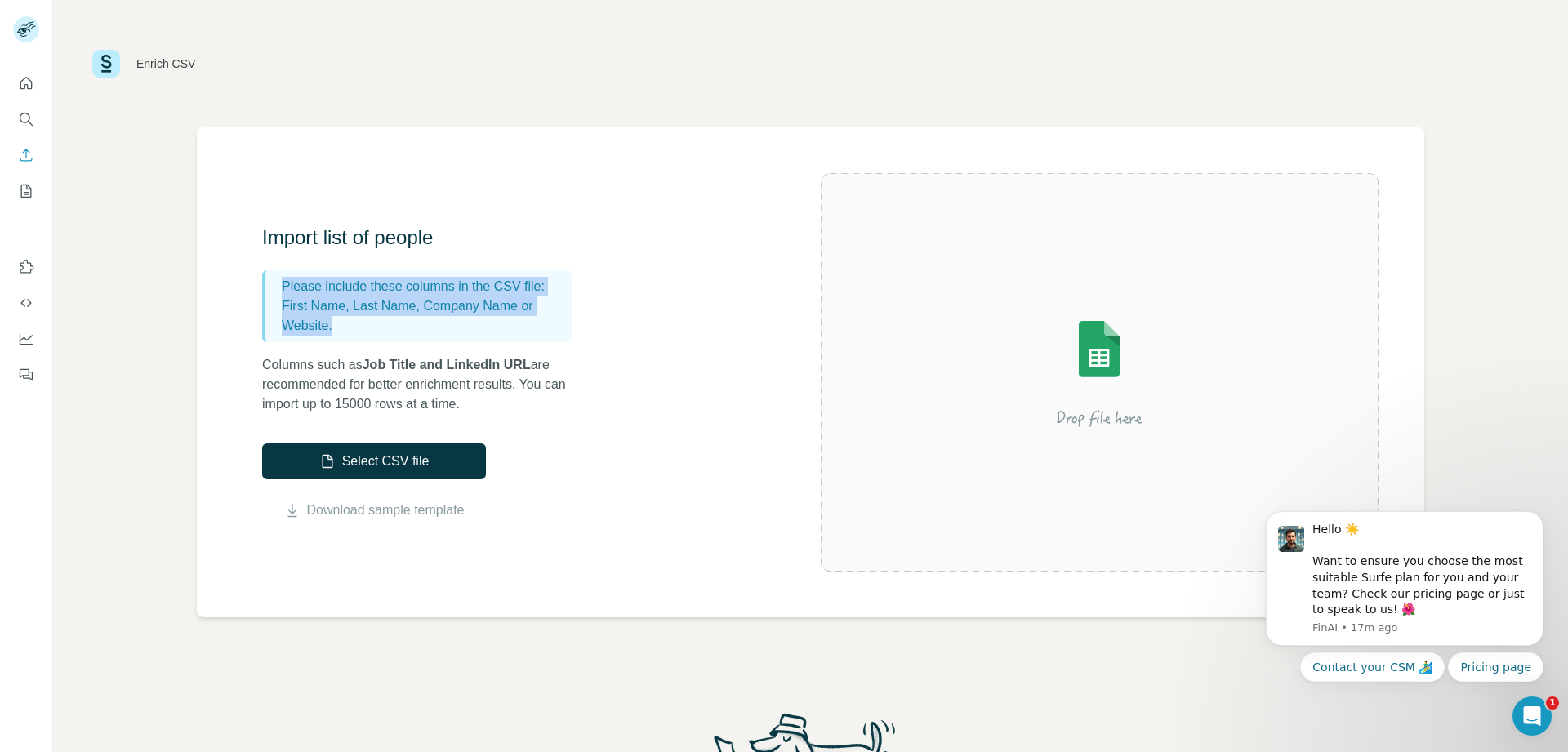
drag, startPoint x: 280, startPoint y: 275, endPoint x: 353, endPoint y: 322, distance: 86.8
click at [353, 322] on div "Please include these columns in the CSV file: First Name, Last Name, Company Na…" at bounding box center [417, 306] width 311 height 72
copy div "Please include these columns in the CSV file: First Name, Last Name, Company Na…"
click at [517, 318] on p "First Name, Last Name, Company Name or Website." at bounding box center [424, 316] width 284 height 39
click at [687, 254] on div "Import list of people Please include these columns in the CSV file: First Name,…" at bounding box center [541, 372] width 559 height 295
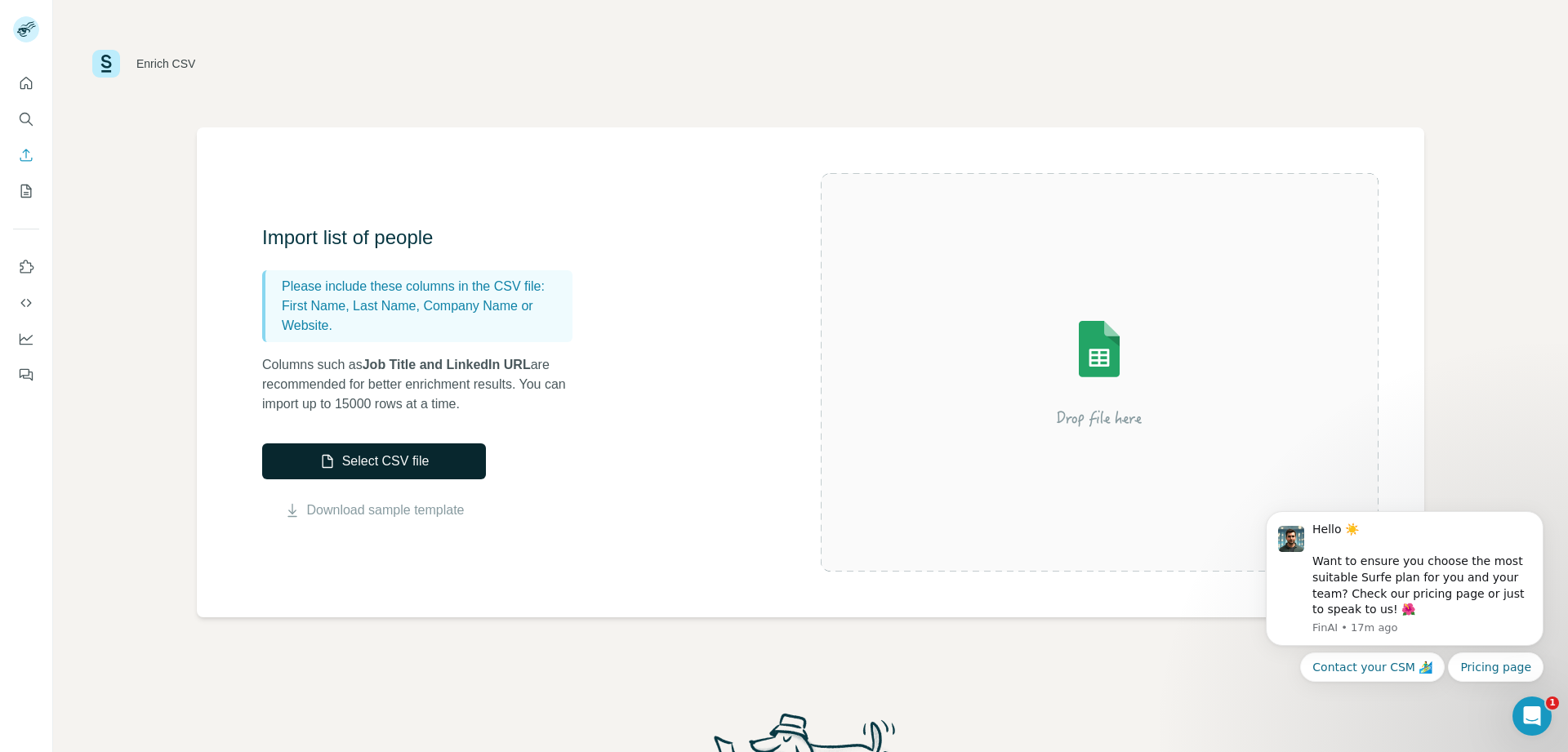
click at [397, 458] on button "Select CSV file" at bounding box center [374, 461] width 224 height 36
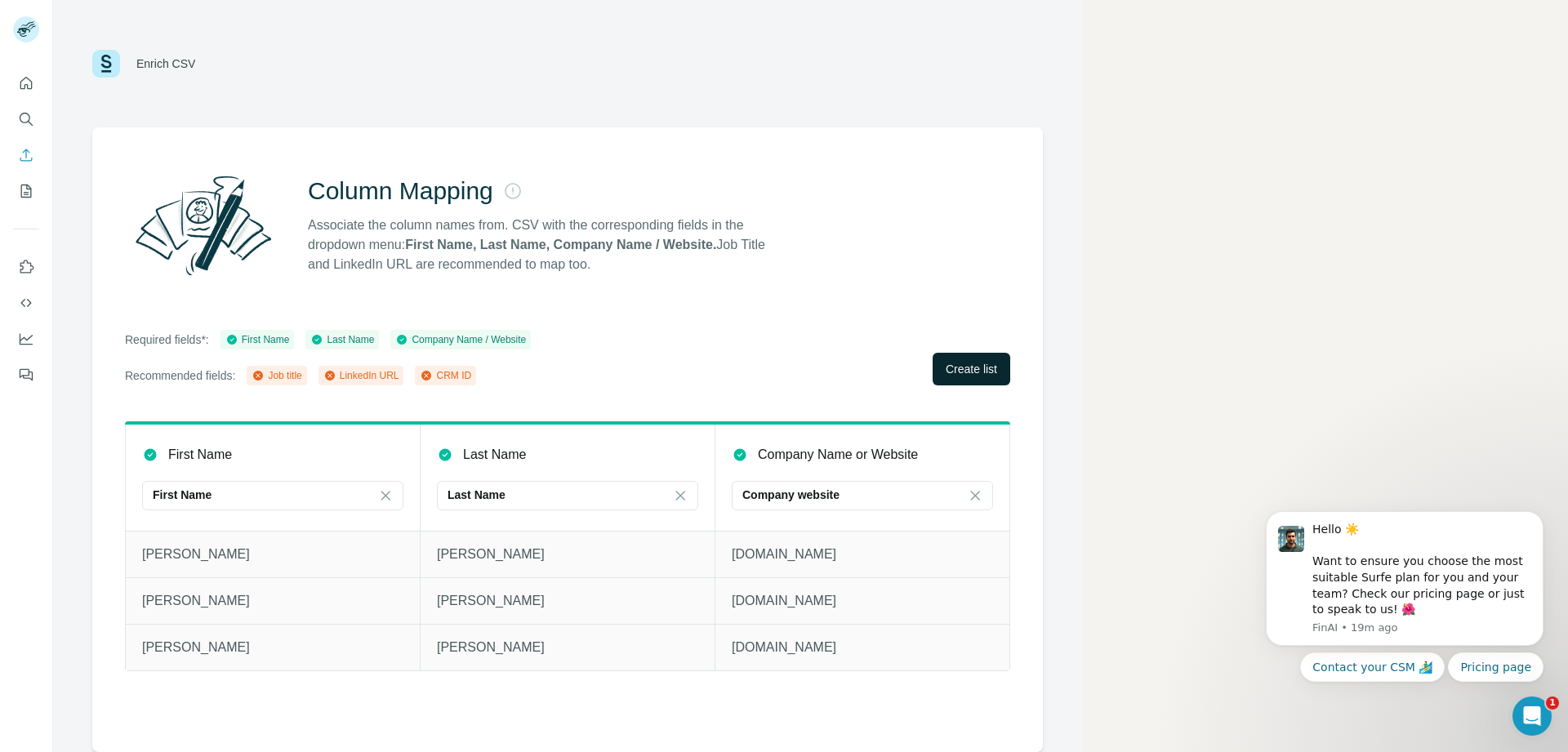
click at [957, 372] on span "Create list" at bounding box center [972, 369] width 51 height 16
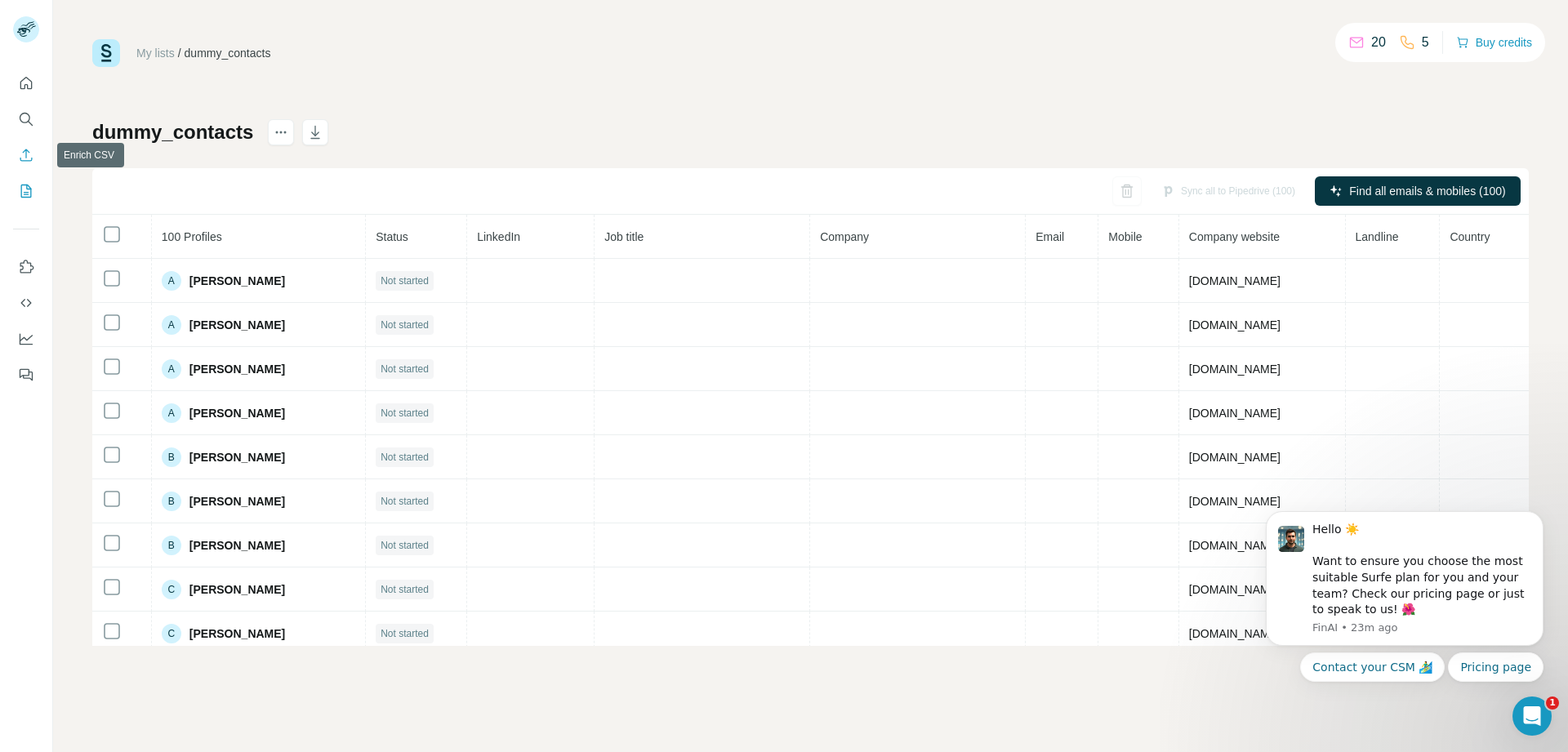
click at [22, 159] on icon "Enrich CSV" at bounding box center [26, 155] width 16 height 16
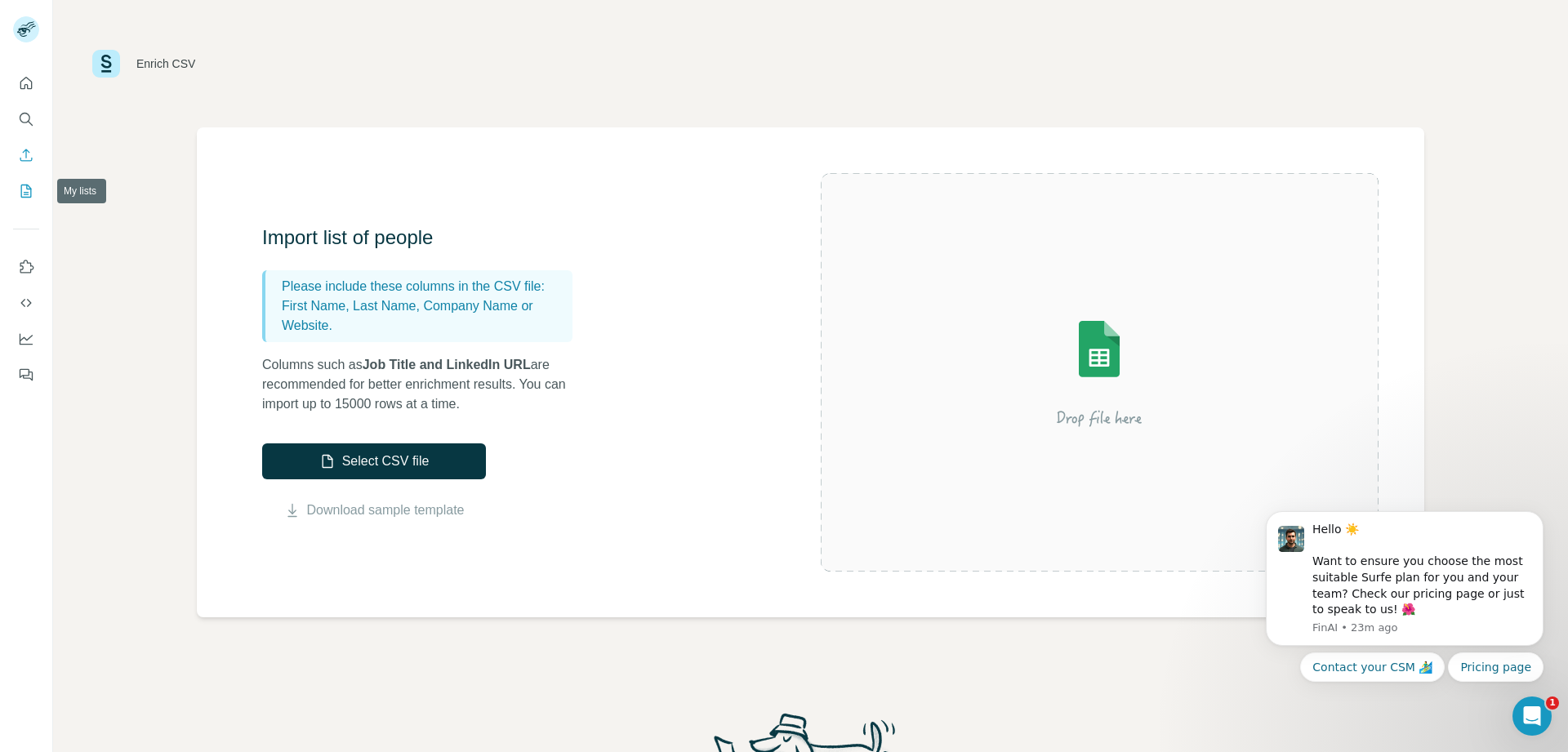
click at [24, 192] on icon "My lists" at bounding box center [28, 190] width 8 height 11
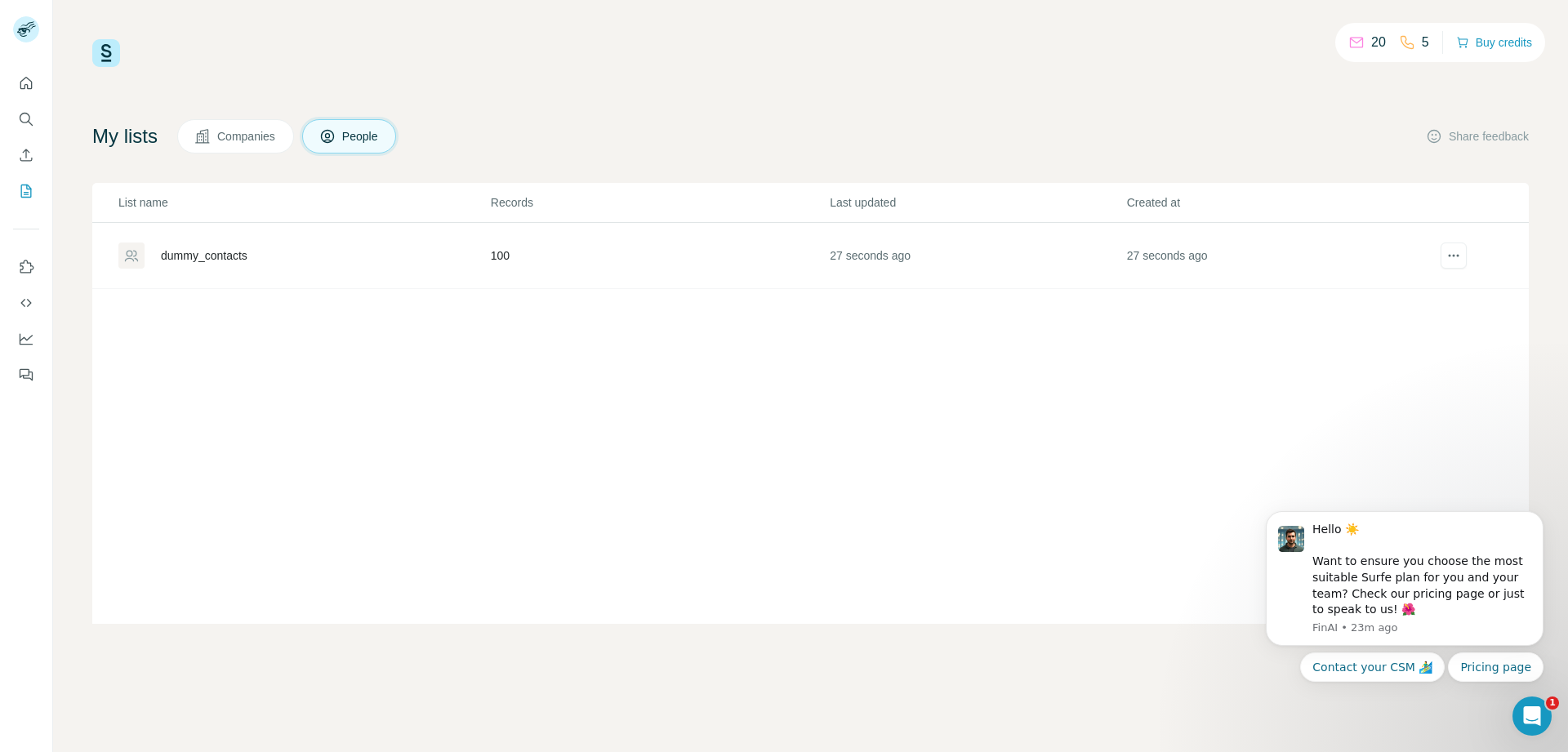
click at [241, 124] on button "Companies" at bounding box center [236, 136] width 117 height 35
click at [241, 129] on span "Companies" at bounding box center [247, 137] width 59 height 16
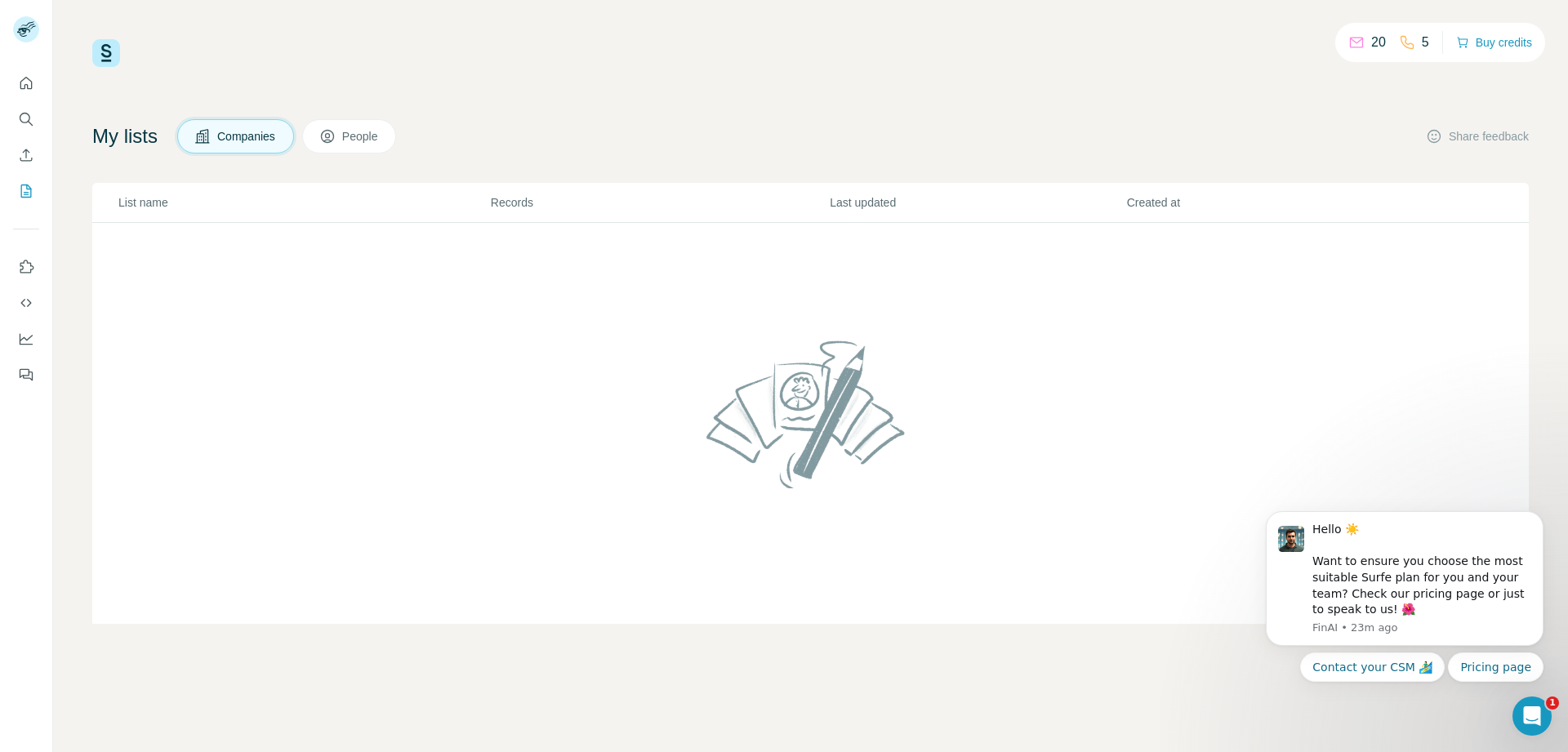
click at [353, 137] on span "People" at bounding box center [361, 137] width 37 height 16
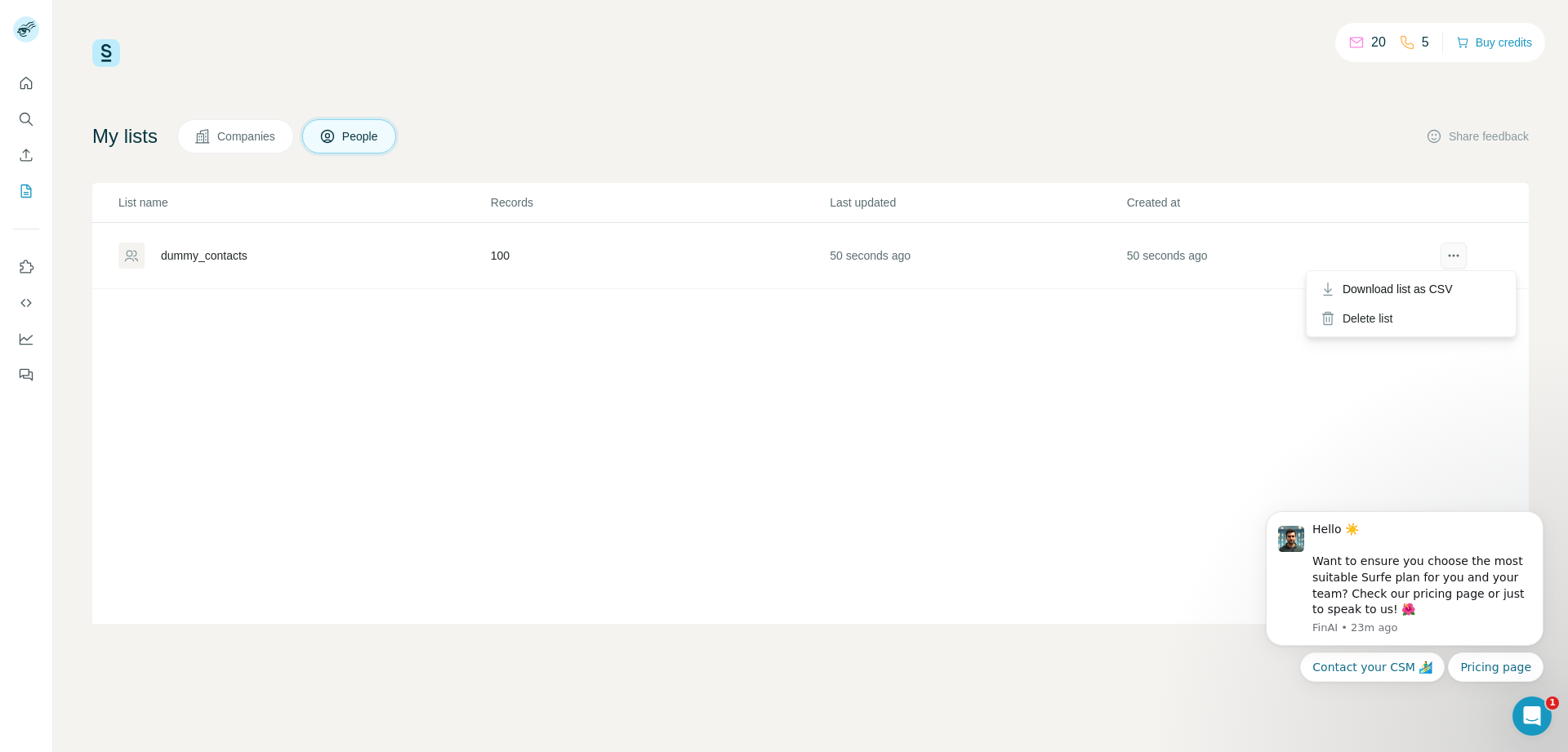
click at [1446, 262] on icon "actions" at bounding box center [1454, 255] width 16 height 16
click at [1051, 312] on div "List name Records Last updated Created at dummy_contacts 100 53 seconds ago 53 …" at bounding box center [810, 403] width 1437 height 441
click at [146, 259] on div "dummy_contacts" at bounding box center [303, 255] width 371 height 26
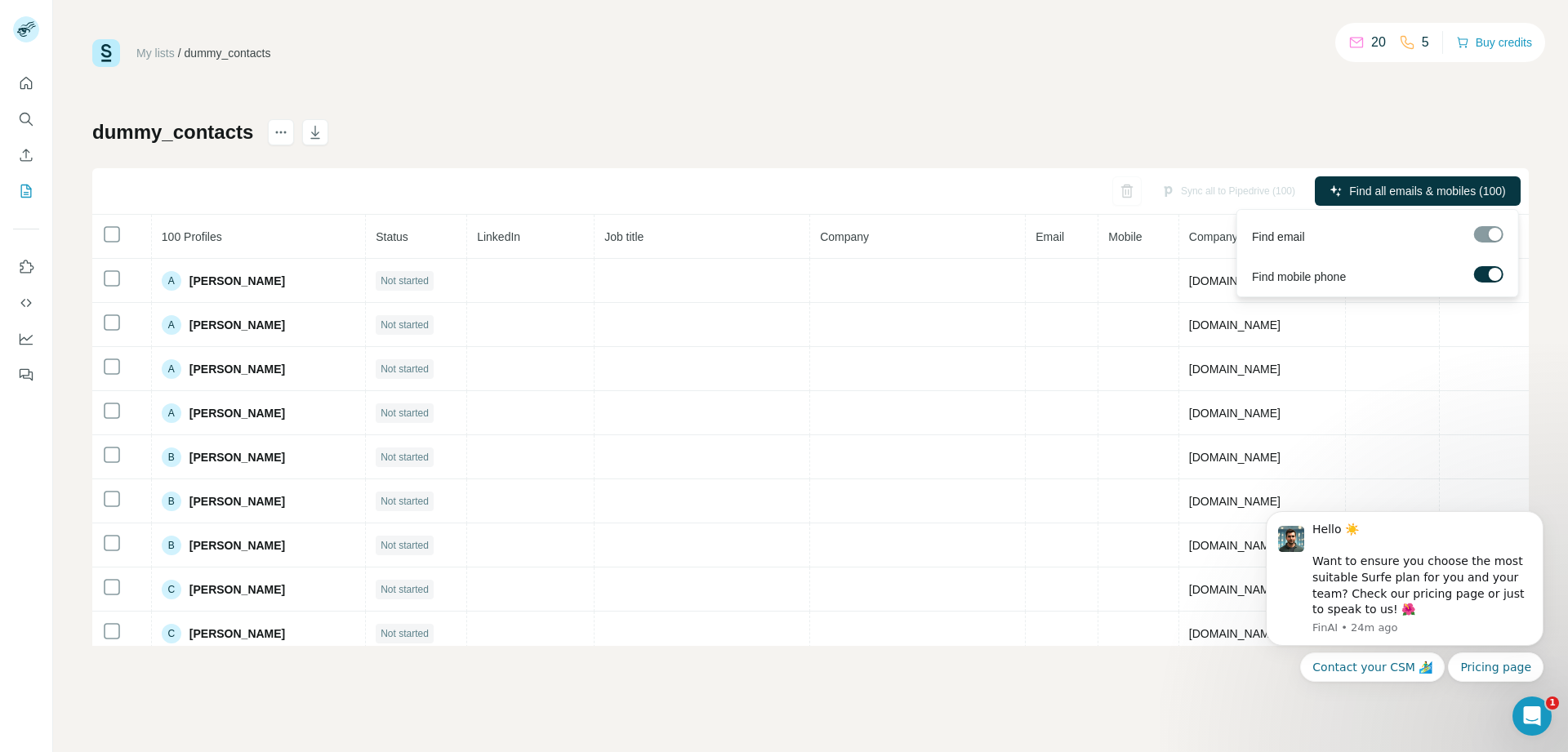
click at [1485, 279] on label at bounding box center [1488, 274] width 29 height 16
click at [1482, 272] on div at bounding box center [1482, 274] width 13 height 13
click at [280, 138] on icon "actions" at bounding box center [280, 132] width 16 height 16
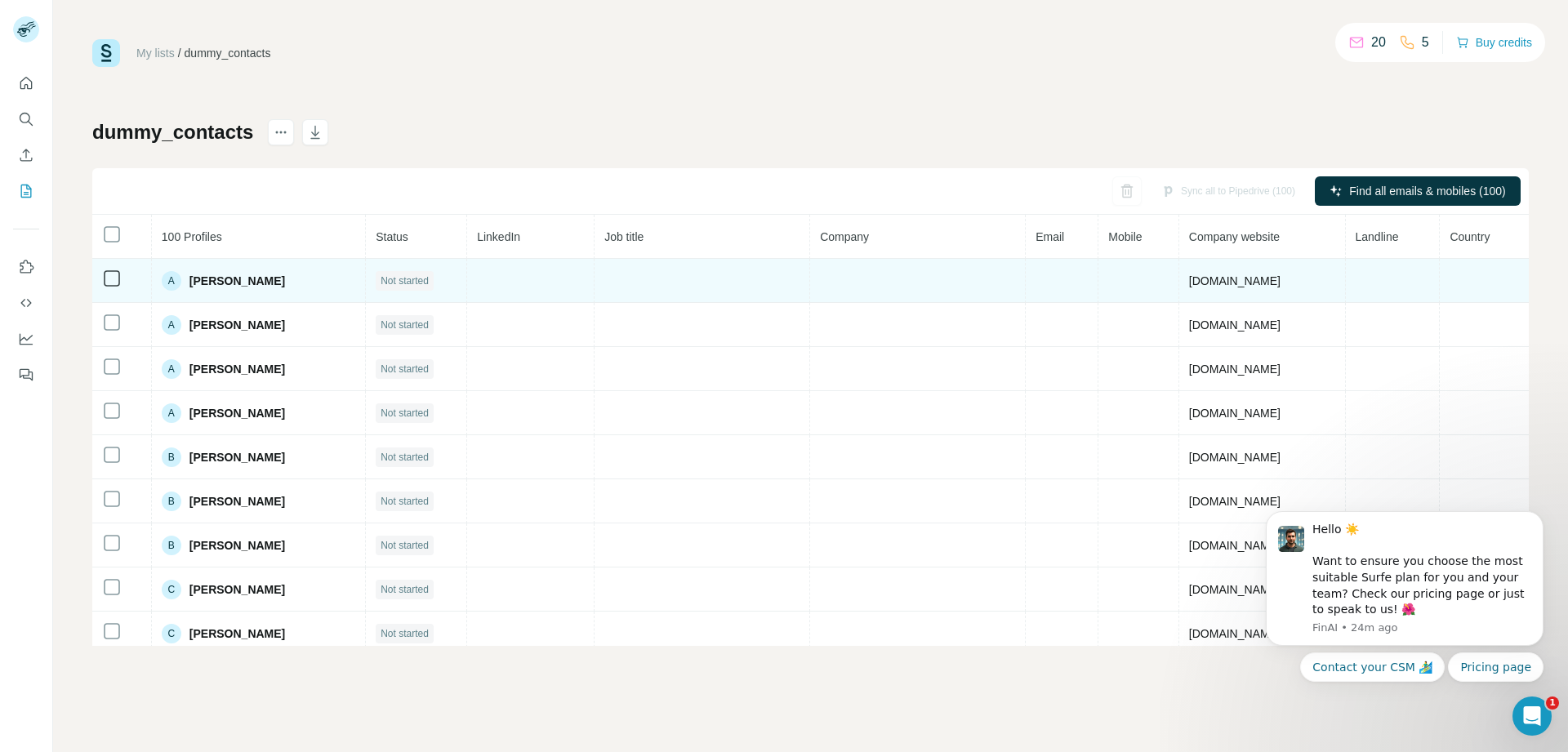
click at [217, 286] on span "Alice Martin" at bounding box center [238, 280] width 96 height 16
click at [225, 285] on span "Alice Martin" at bounding box center [238, 280] width 96 height 16
click at [225, 286] on span "Alice Martin" at bounding box center [238, 280] width 96 height 16
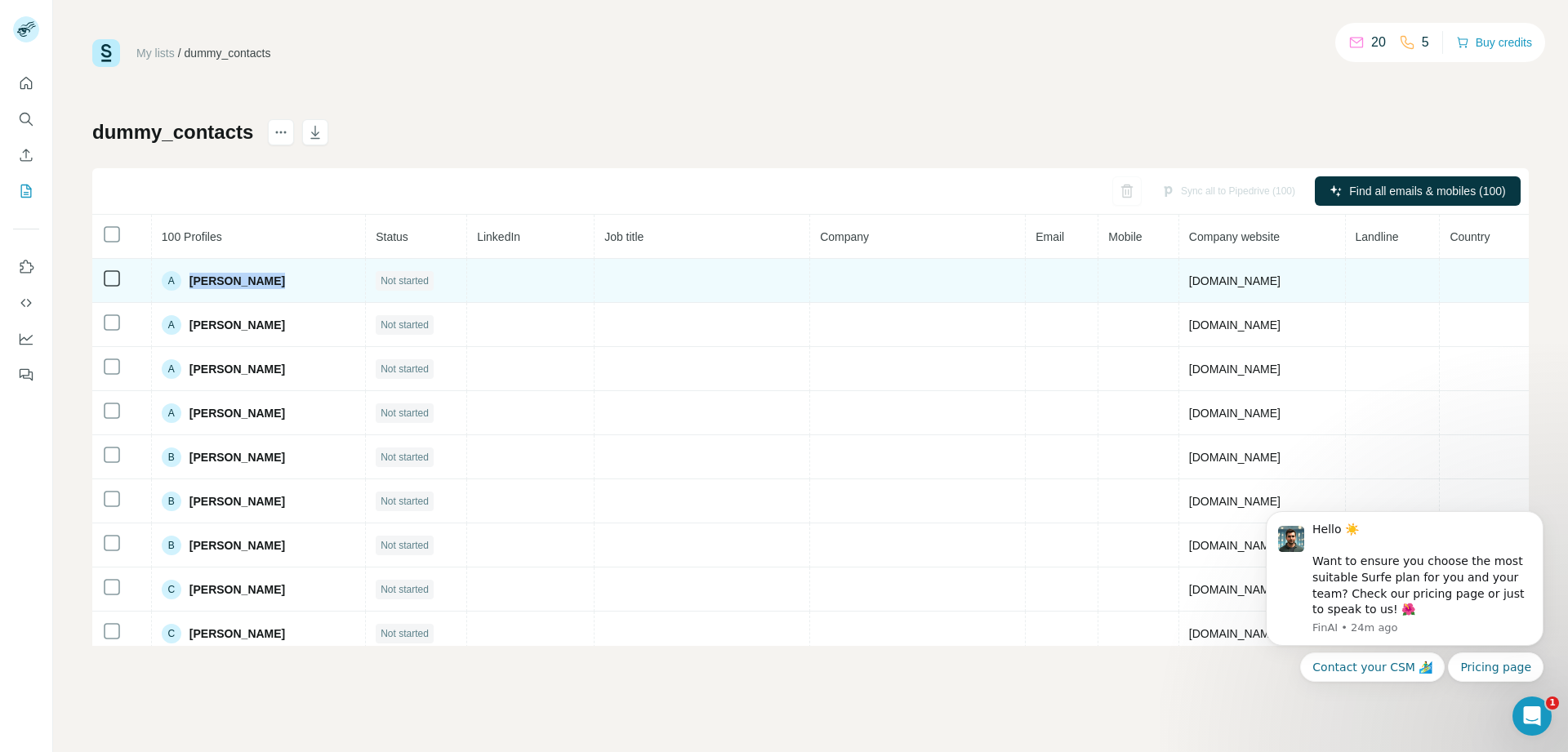
click at [215, 291] on td "A Alice Martin" at bounding box center [258, 281] width 214 height 44
click at [214, 282] on span "Alice Martin" at bounding box center [238, 280] width 96 height 16
click at [232, 283] on span "Alice Martin" at bounding box center [238, 280] width 96 height 16
click at [399, 276] on span "Not started" at bounding box center [405, 280] width 48 height 15
click at [1288, 286] on td "trialcompany.biz" at bounding box center [1263, 281] width 167 height 44
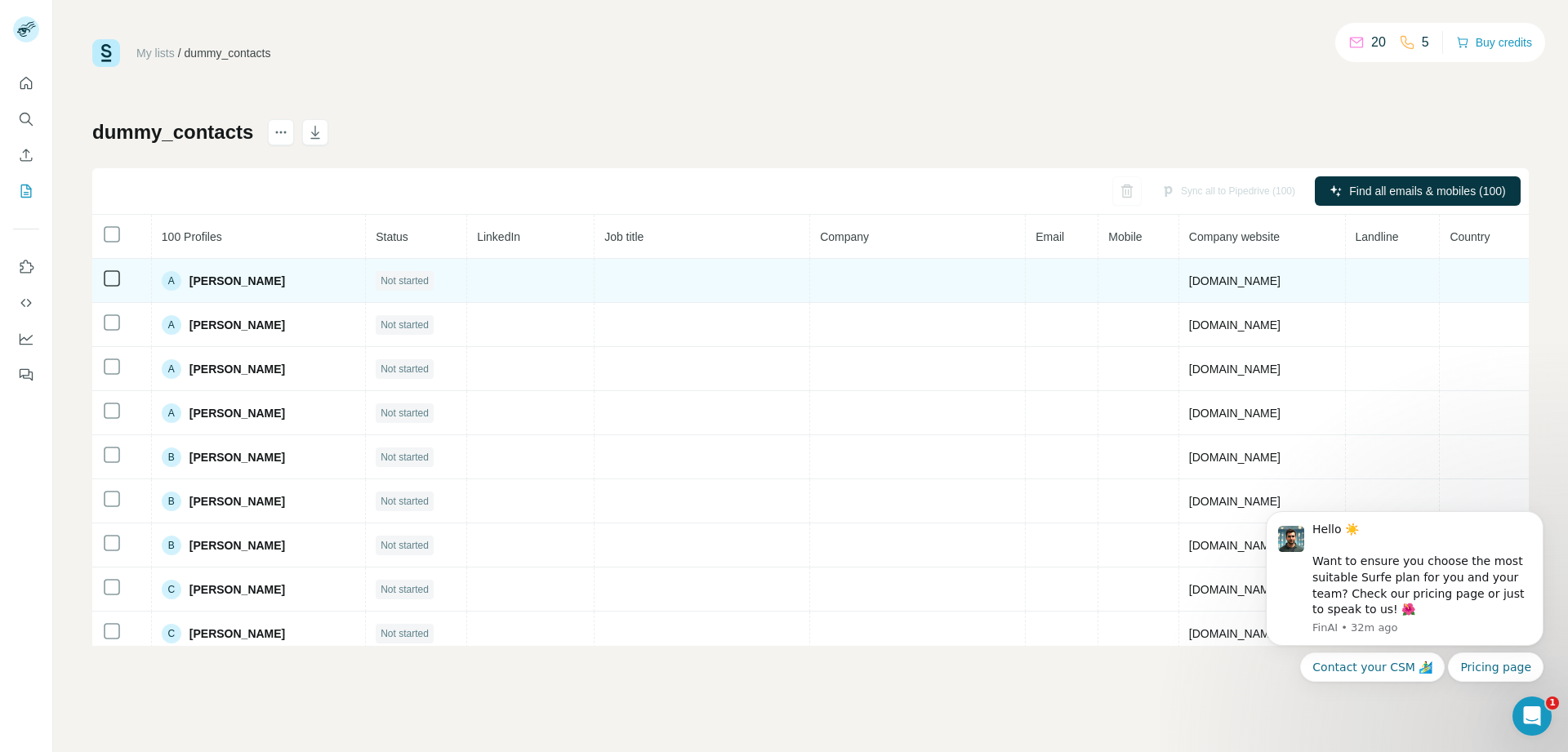
click at [1440, 260] on td at bounding box center [1485, 281] width 89 height 44
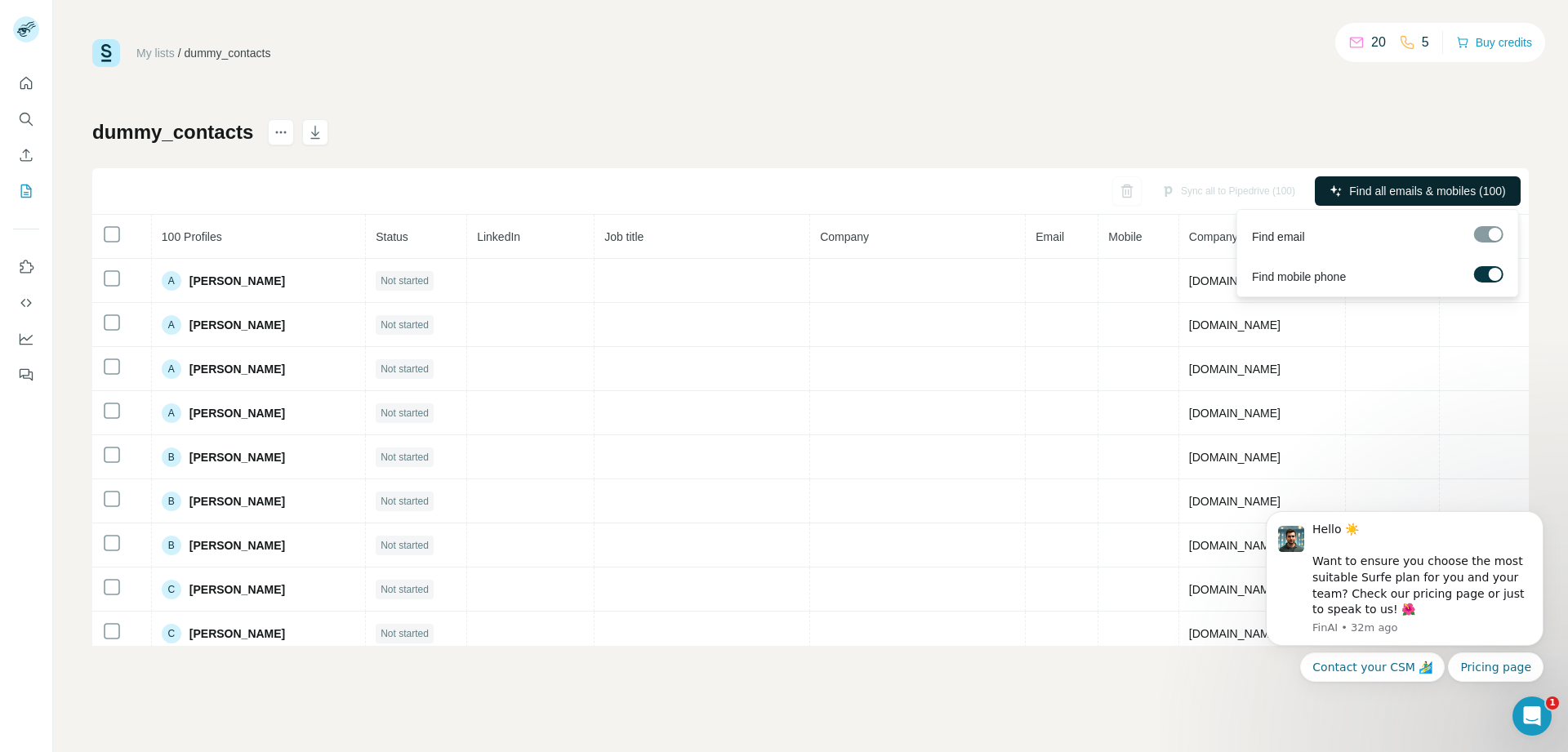
drag, startPoint x: 1415, startPoint y: 189, endPoint x: 318, endPoint y: 43, distance: 1106.7
click at [1415, 189] on span "Find all emails & mobiles (100)" at bounding box center [1428, 191] width 156 height 16
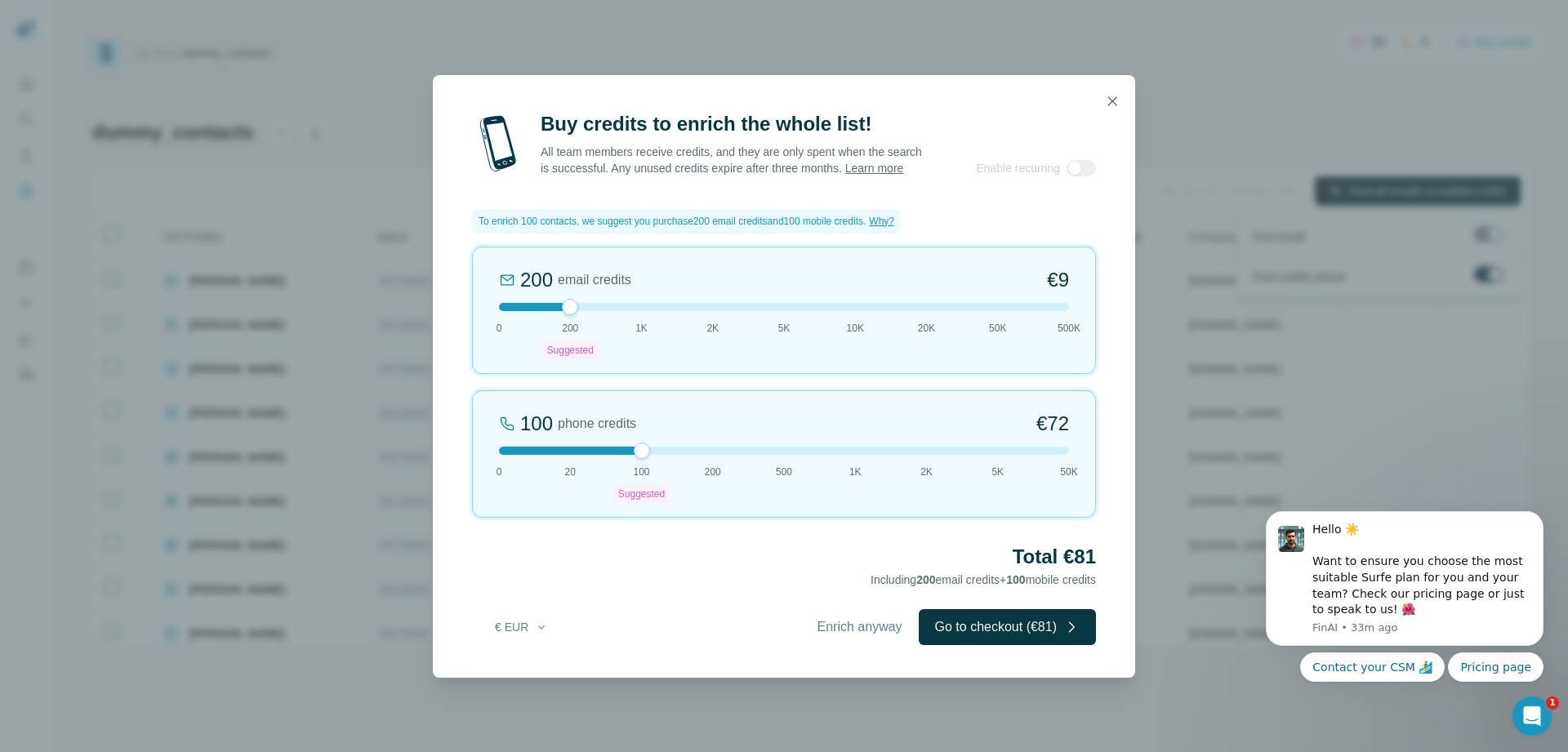
click at [1110, 149] on div "Buy credits to enrich the whole list! All team members receive credits, and the…" at bounding box center [784, 394] width 703 height 567
click at [1115, 93] on icon "button" at bounding box center [1112, 101] width 16 height 16
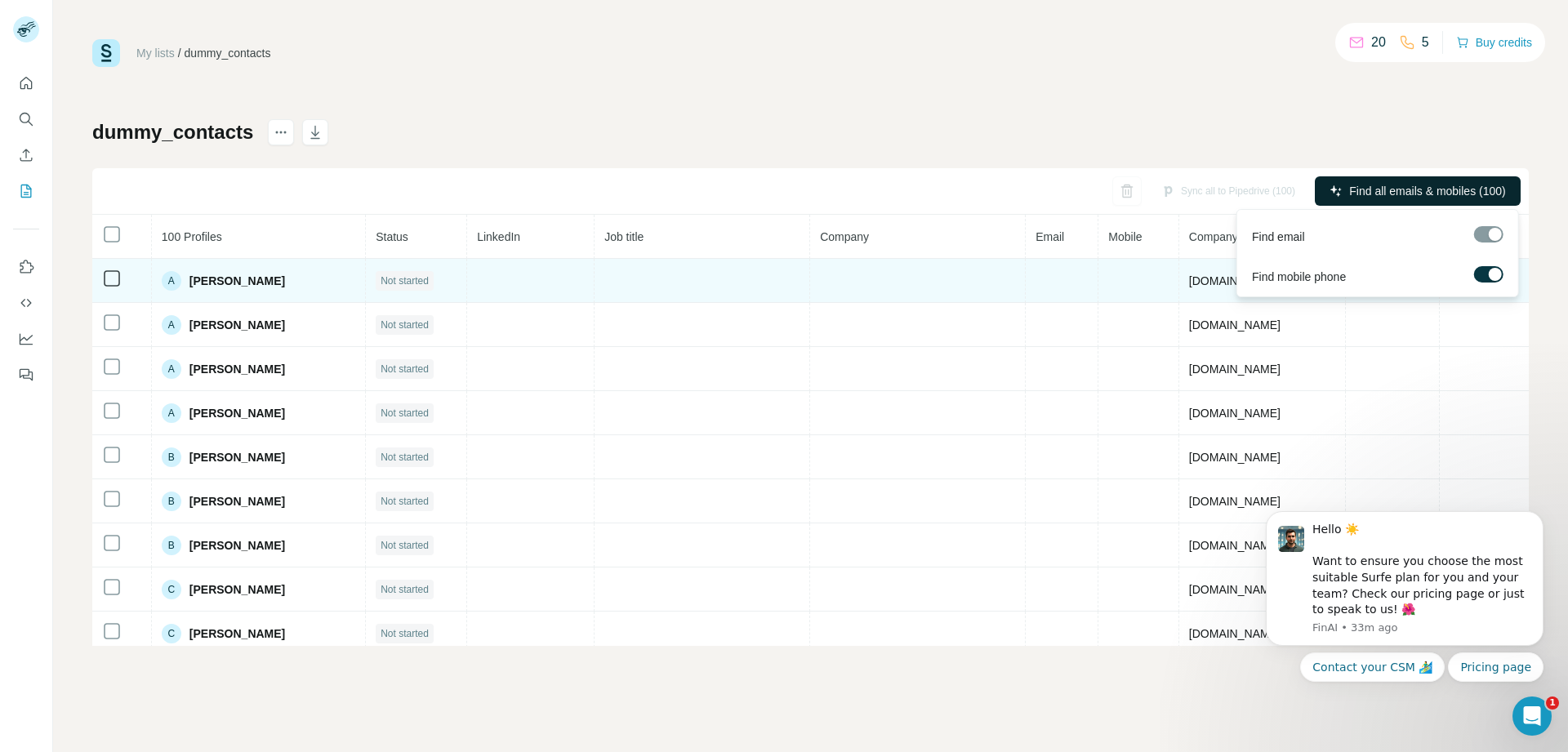
click at [103, 274] on icon at bounding box center [112, 278] width 20 height 20
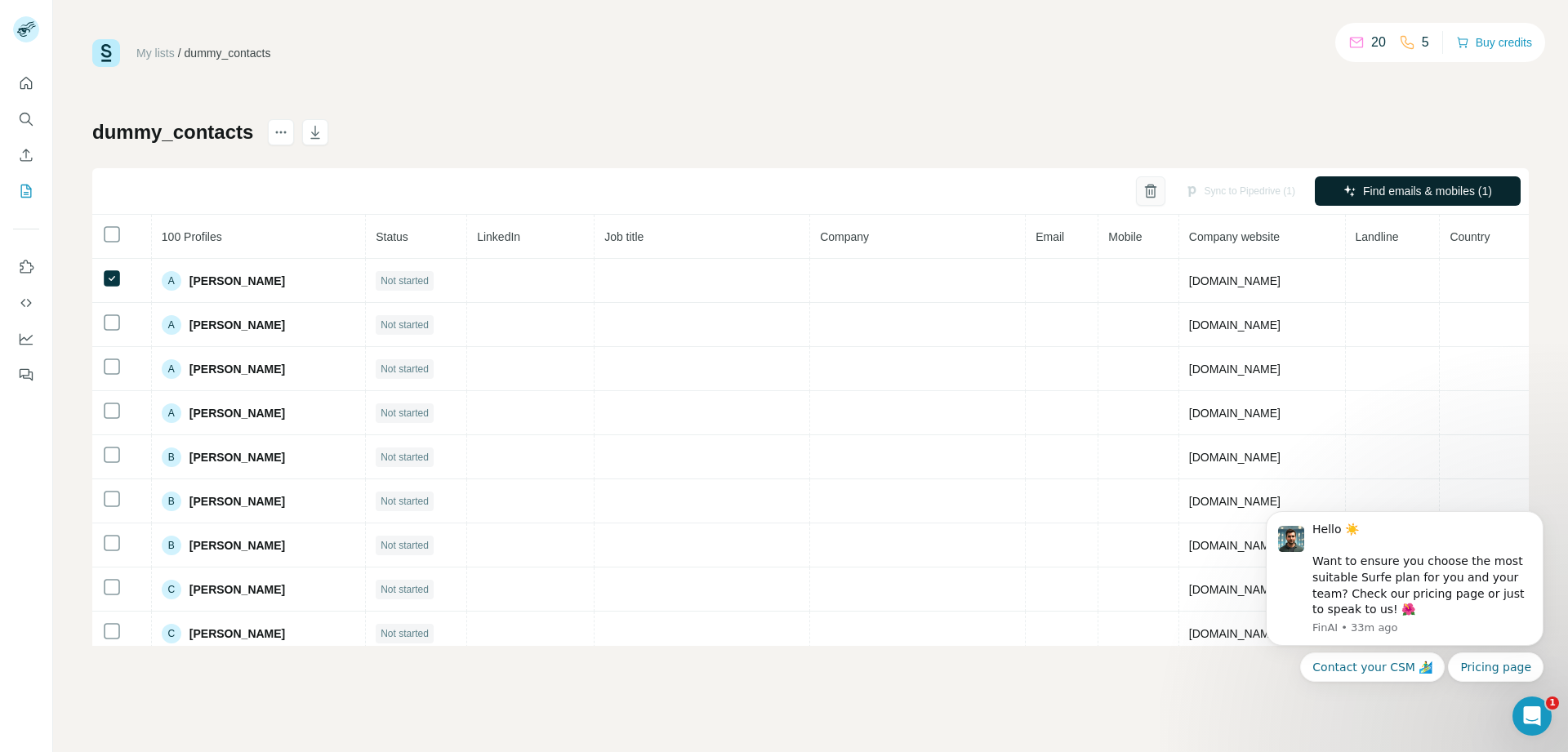
click at [1144, 200] on button "button" at bounding box center [1150, 191] width 29 height 29
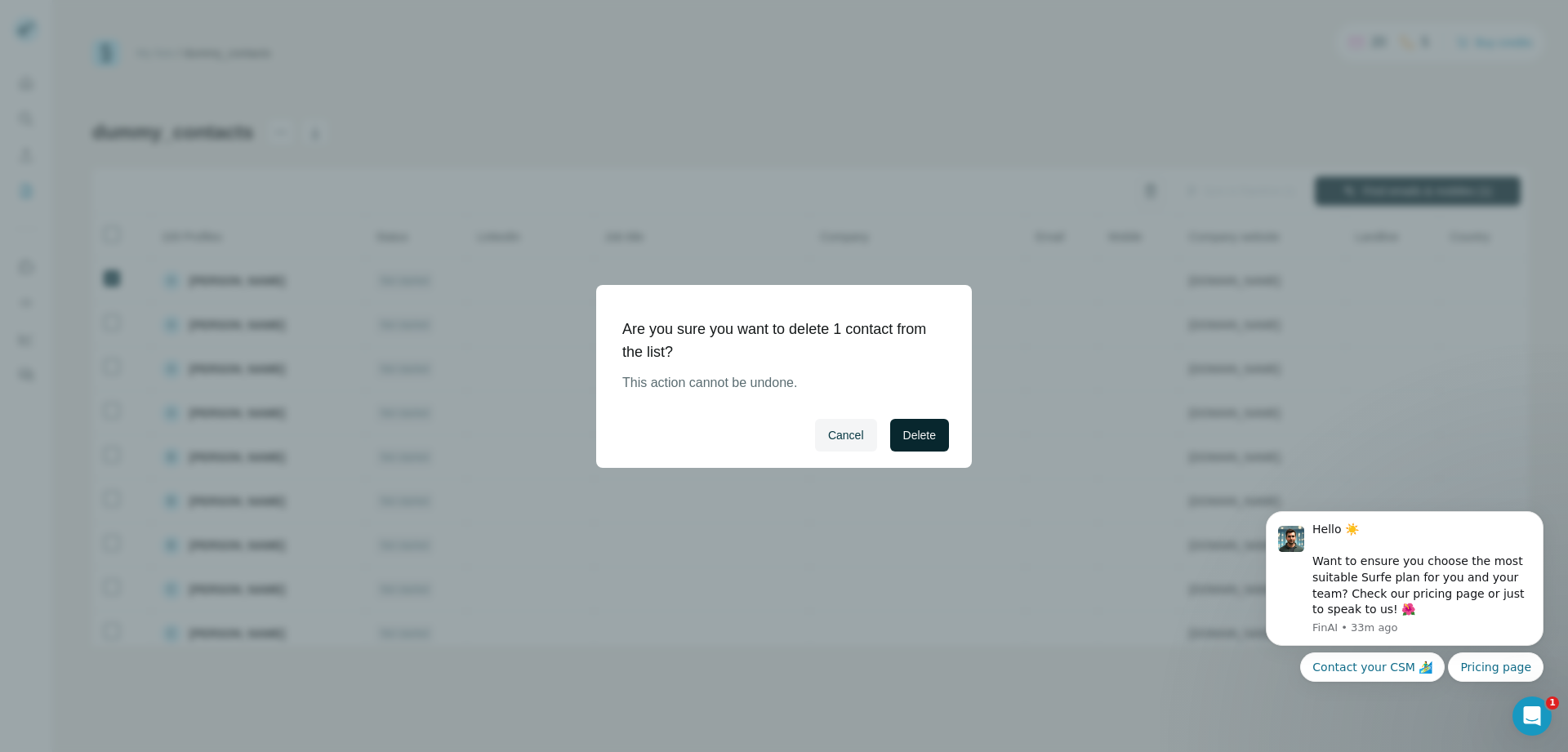
click at [926, 431] on span "Delete" at bounding box center [919, 435] width 33 height 16
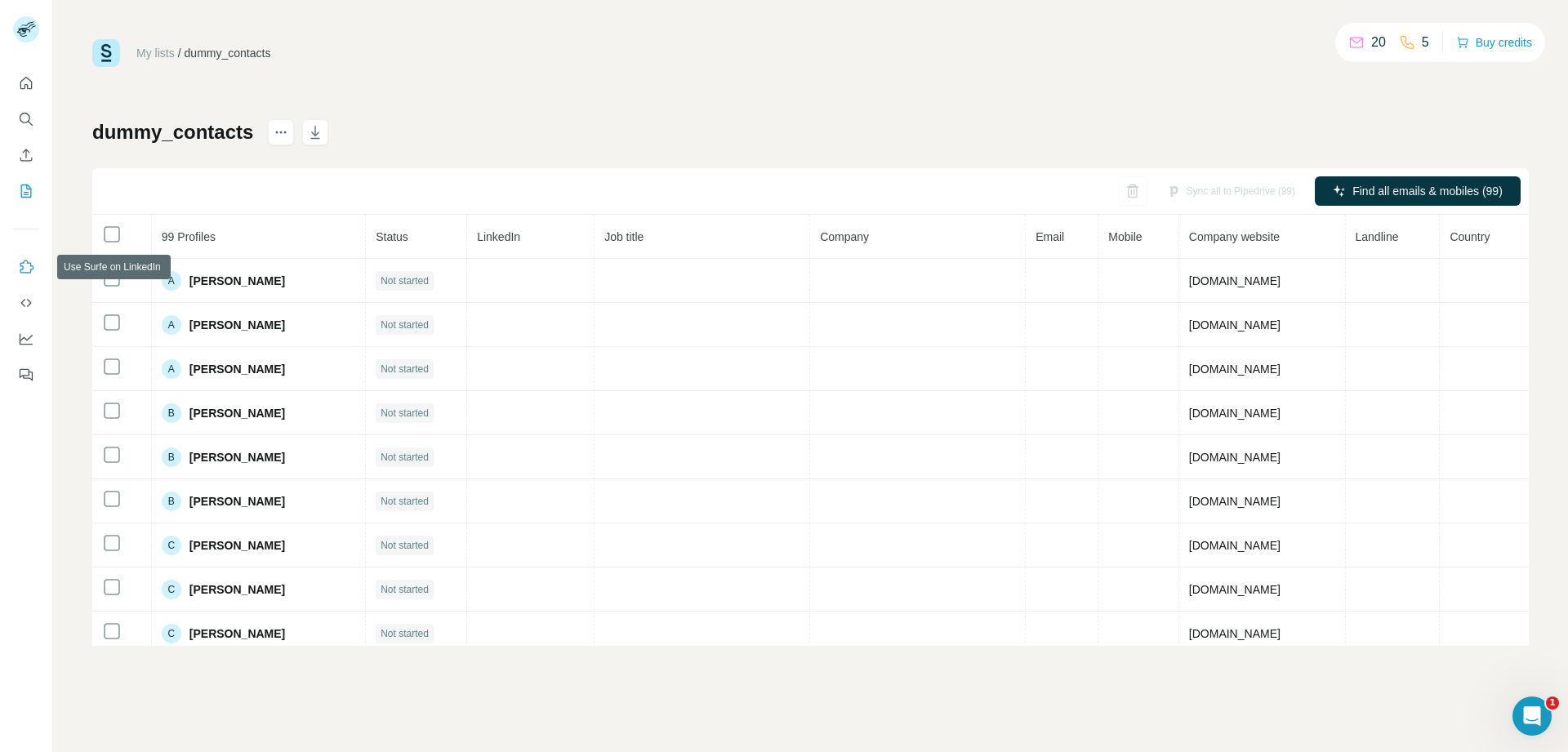
click at [28, 272] on icon "Use Surfe on LinkedIn" at bounding box center [26, 267] width 16 height 16
click at [23, 303] on icon "Use Surfe API" at bounding box center [26, 302] width 11 height 8
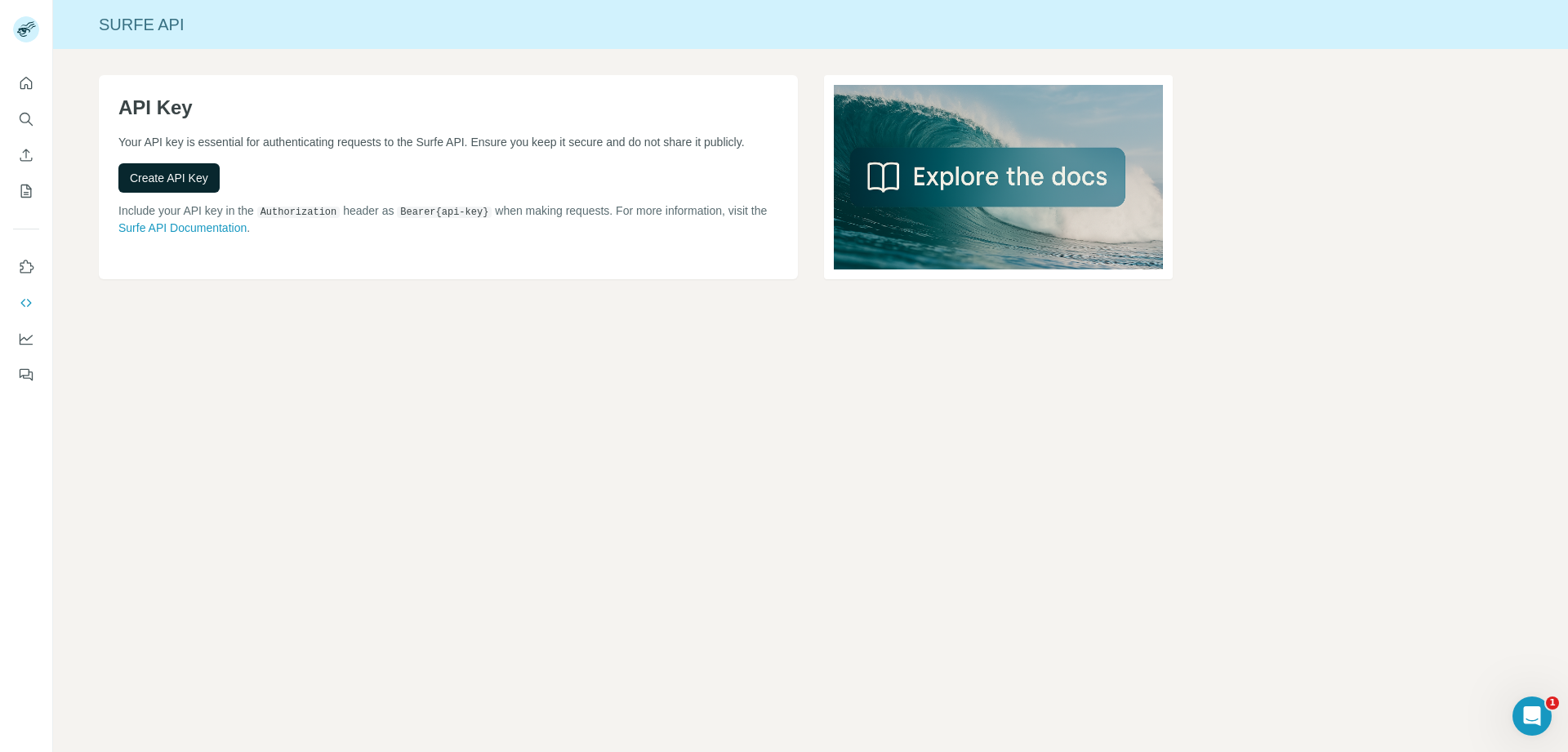
click at [173, 186] on span "Create API Key" at bounding box center [169, 177] width 78 height 16
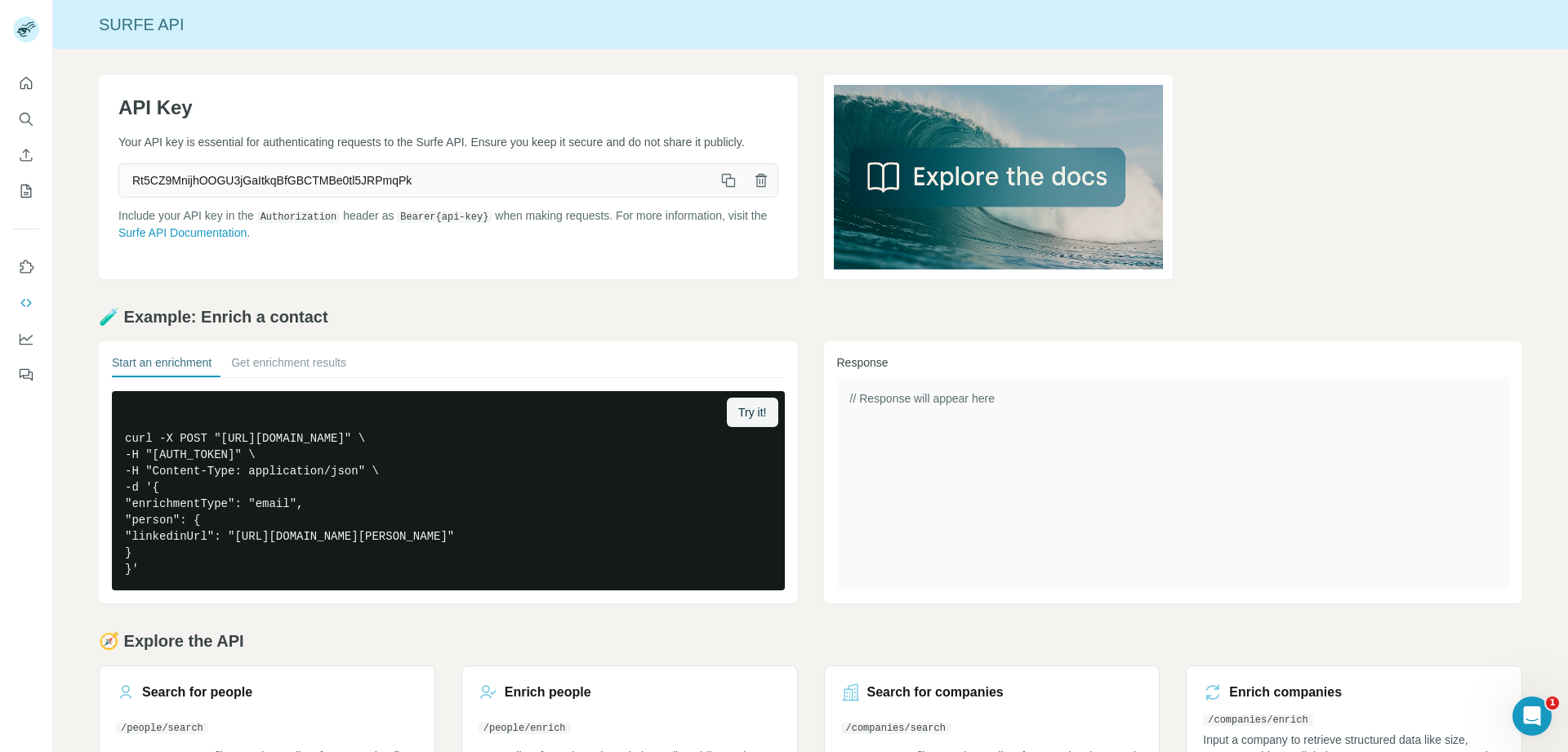
scroll to position [72, 0]
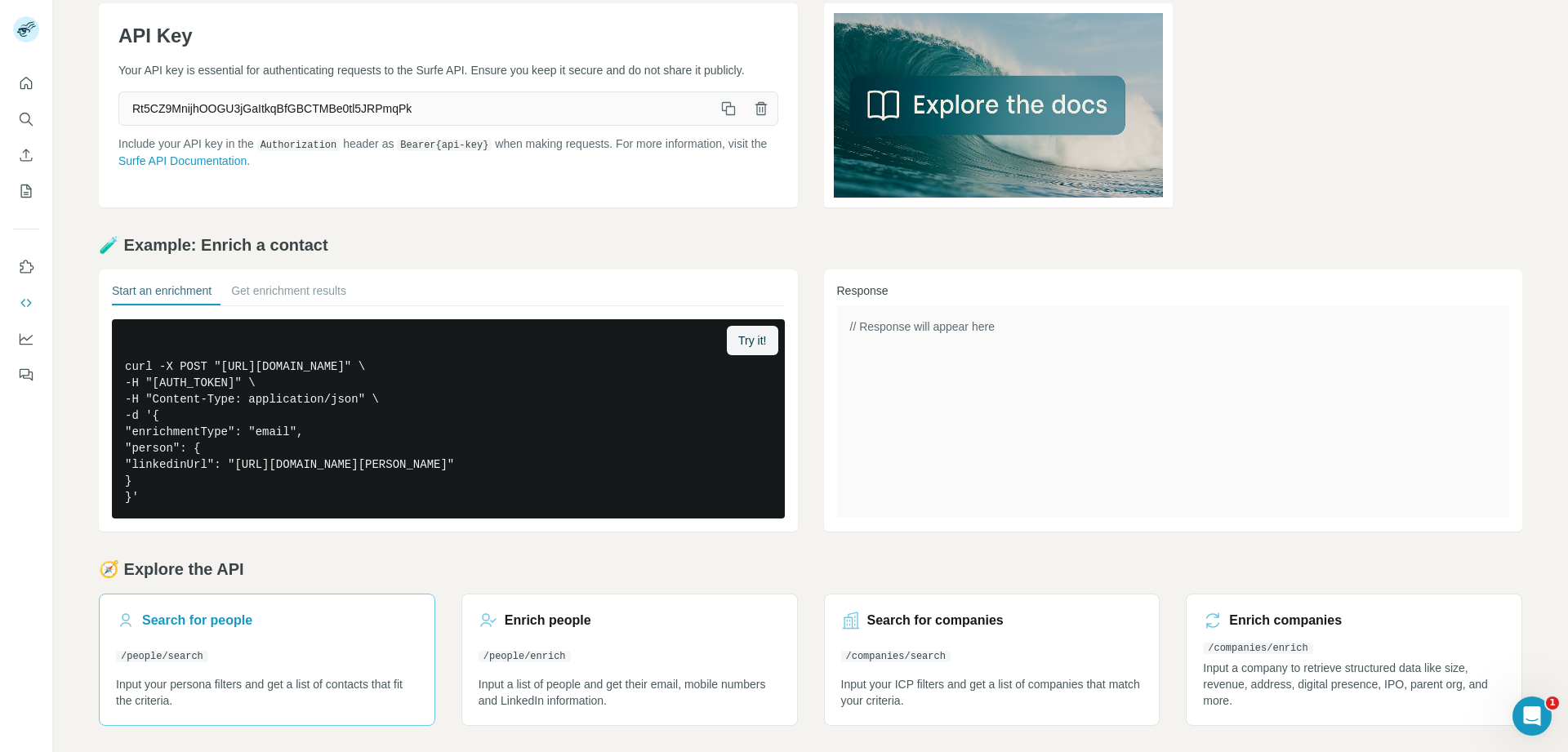
click at [271, 619] on div "Search for people" at bounding box center [267, 621] width 303 height 20
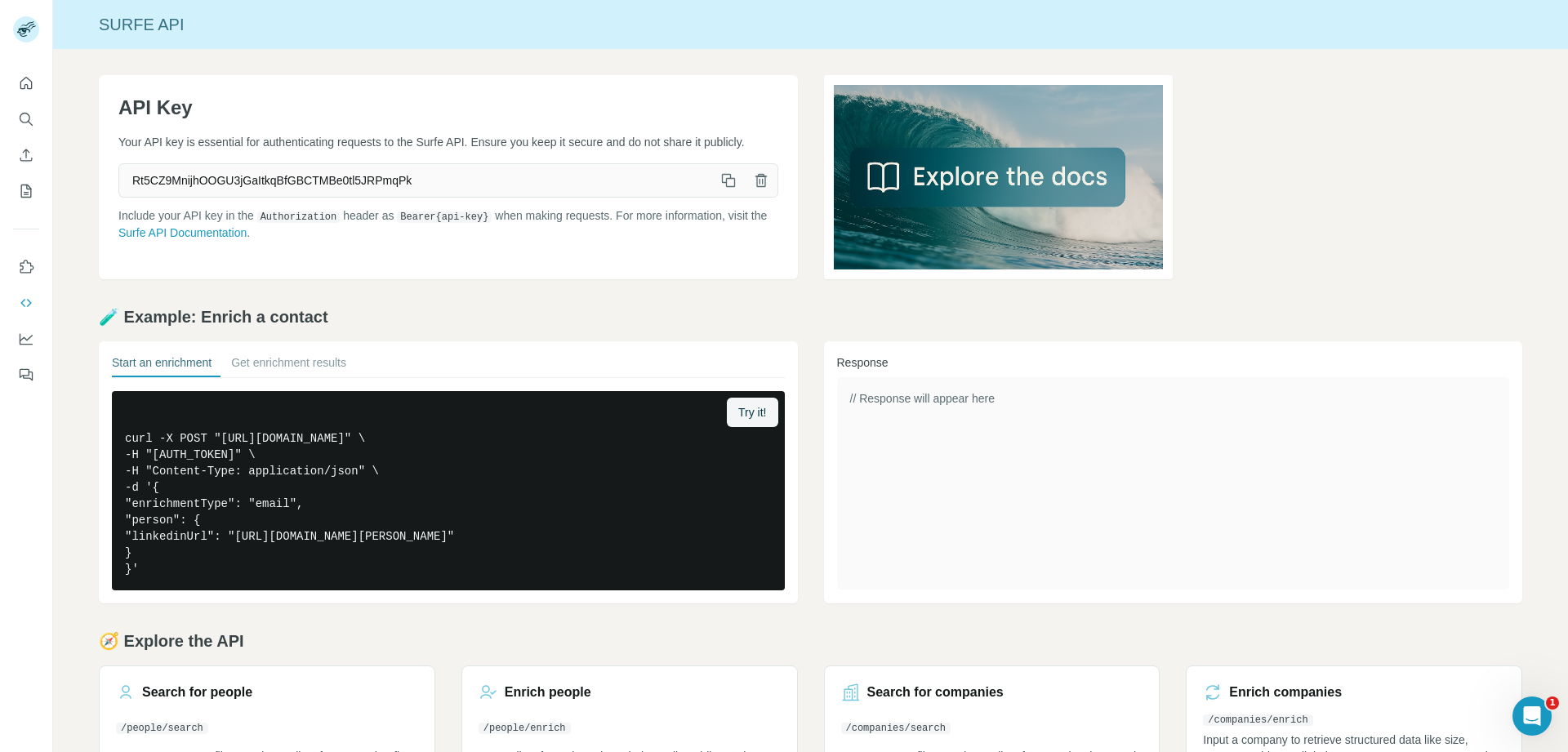
click at [759, 184] on icon "button" at bounding box center [760, 182] width 4 height 5
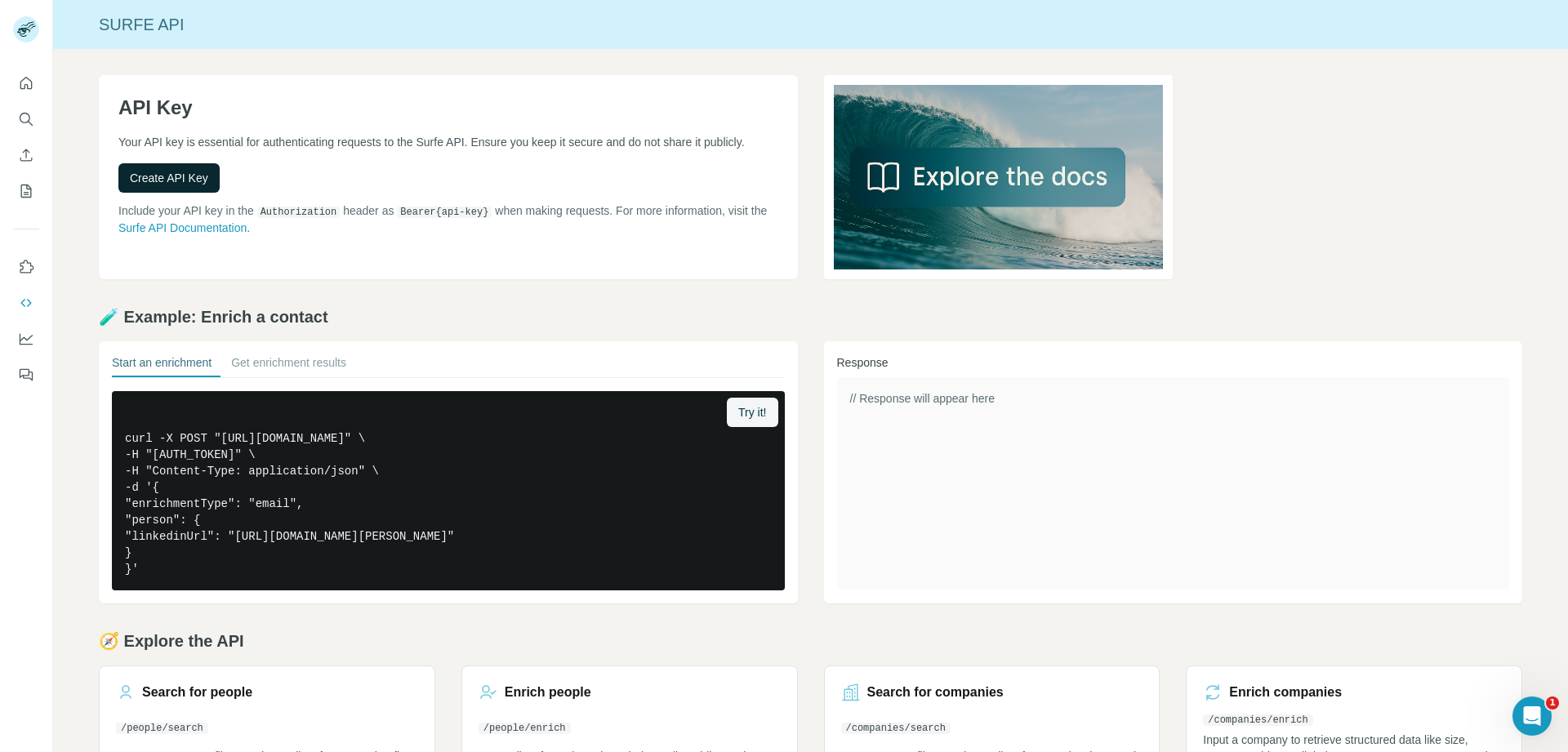
click at [138, 186] on span "Create API Key" at bounding box center [169, 177] width 78 height 16
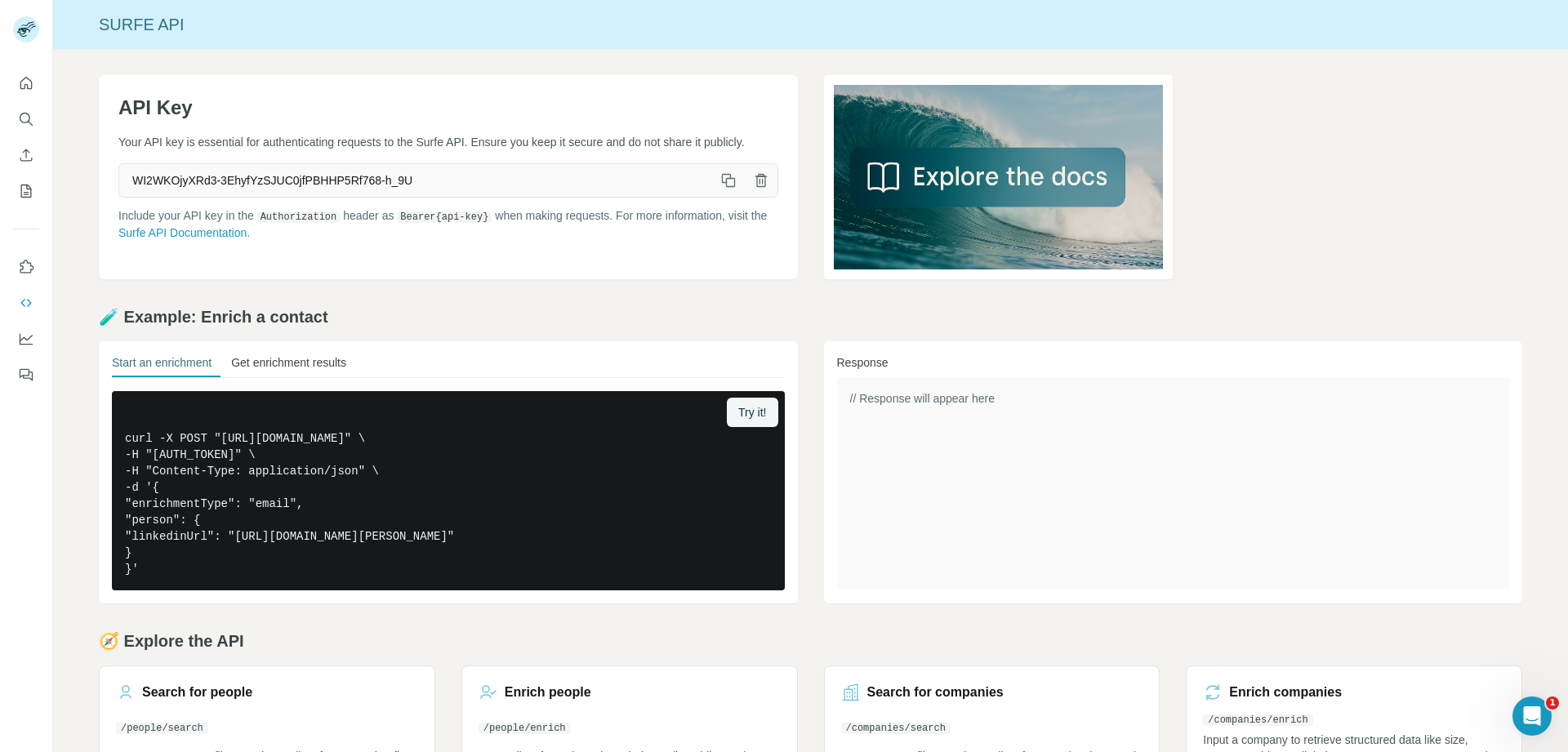
click at [272, 360] on button "Get enrichment results" at bounding box center [288, 365] width 115 height 23
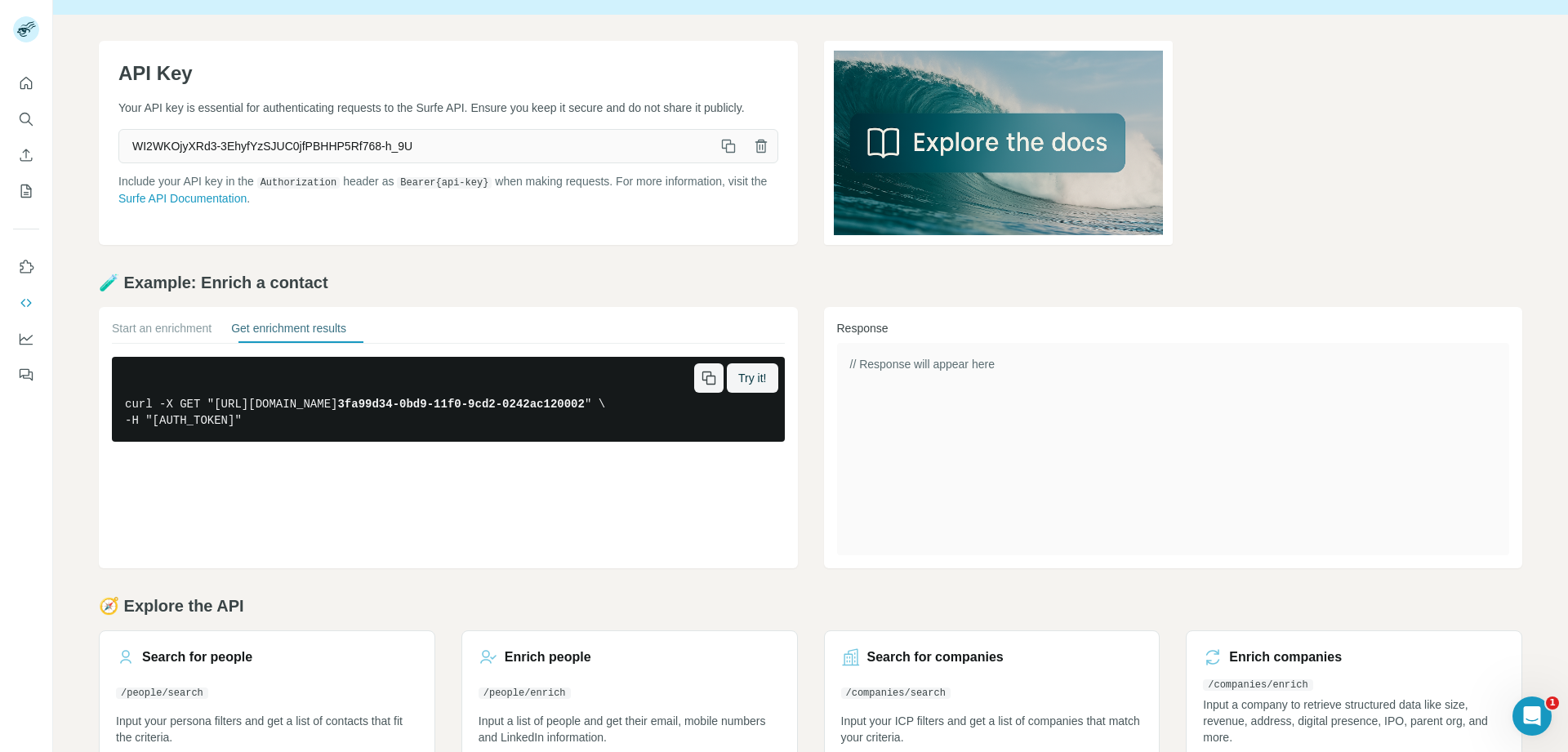
scroll to position [71, 0]
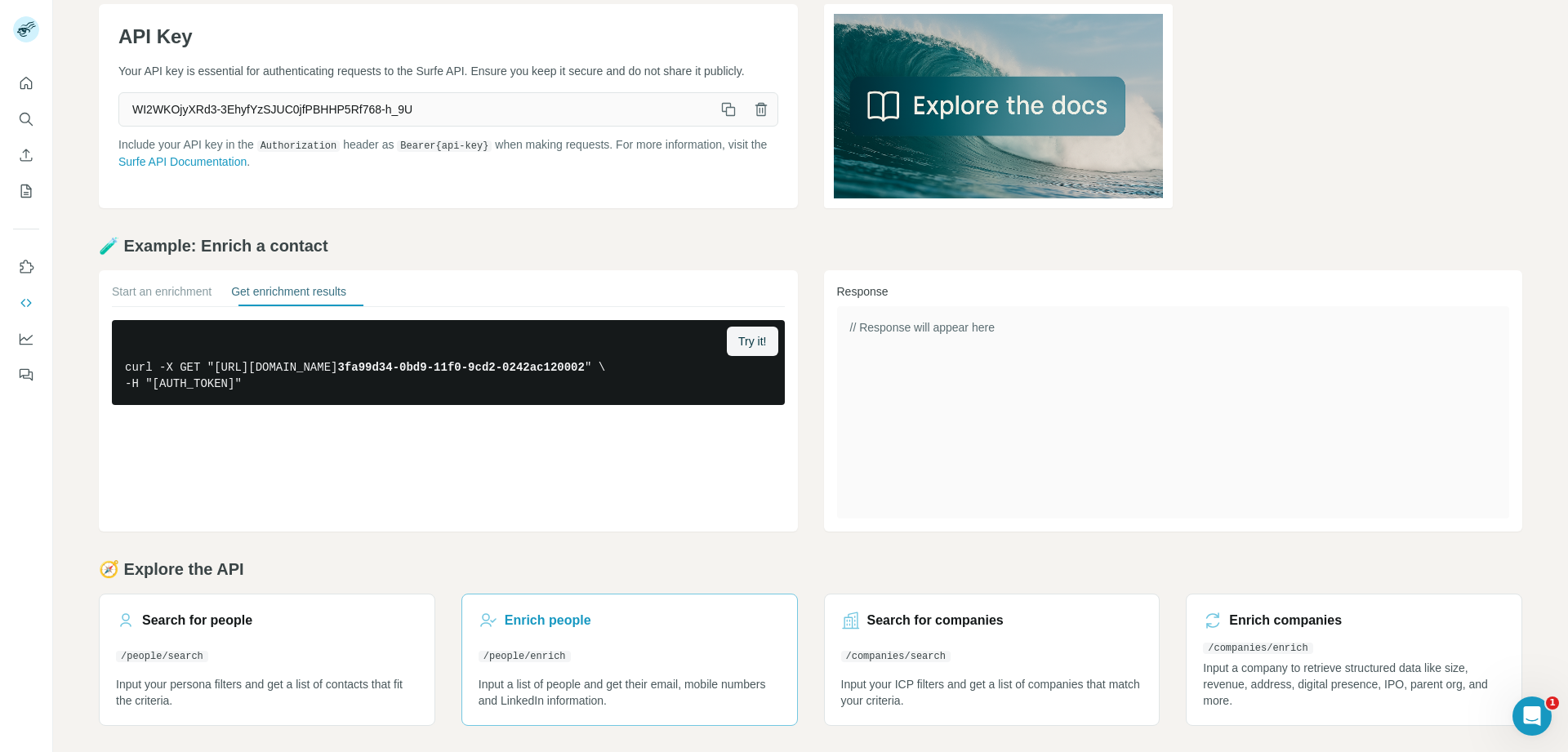
click at [570, 626] on h3 "Enrich people" at bounding box center [548, 621] width 87 height 20
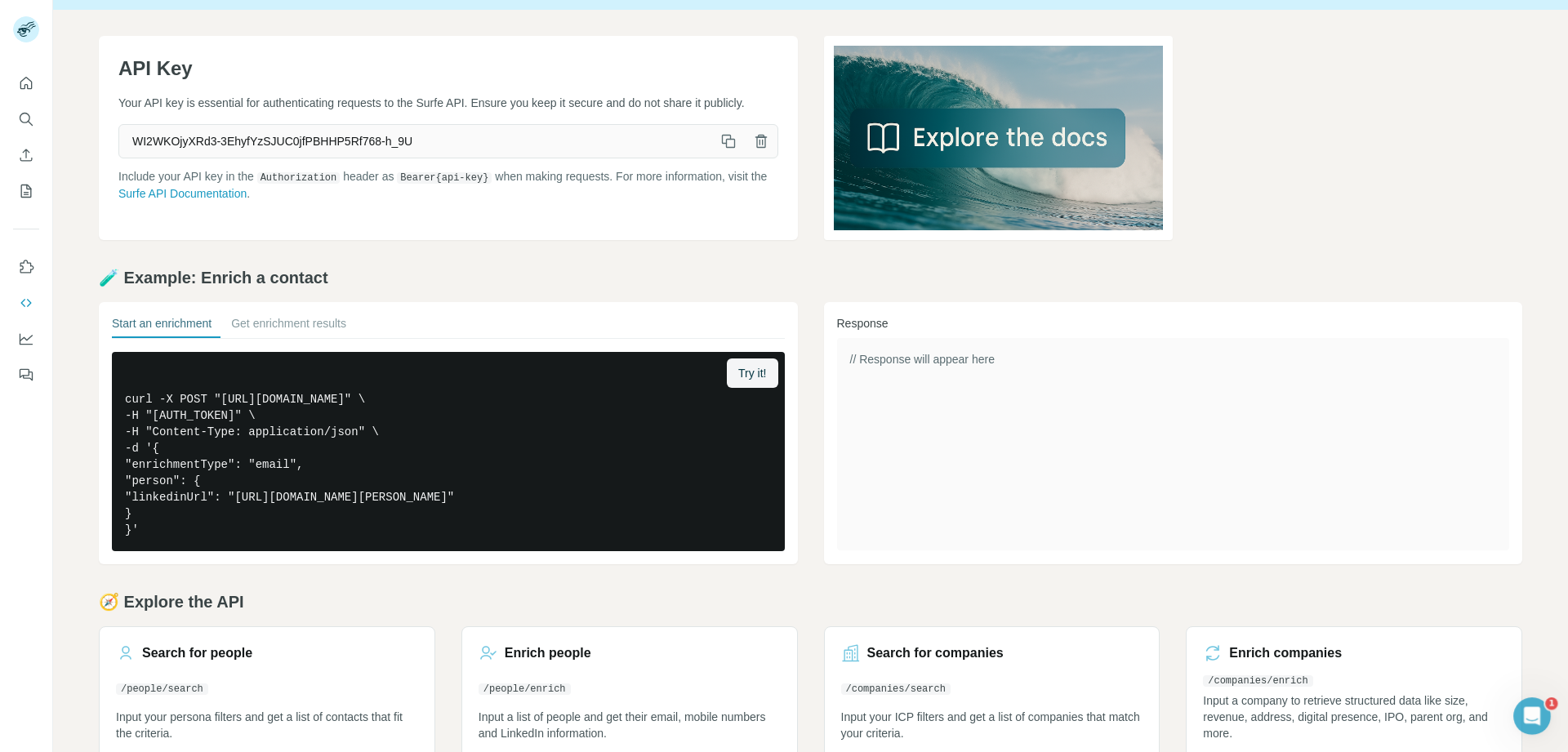
scroll to position [72, 0]
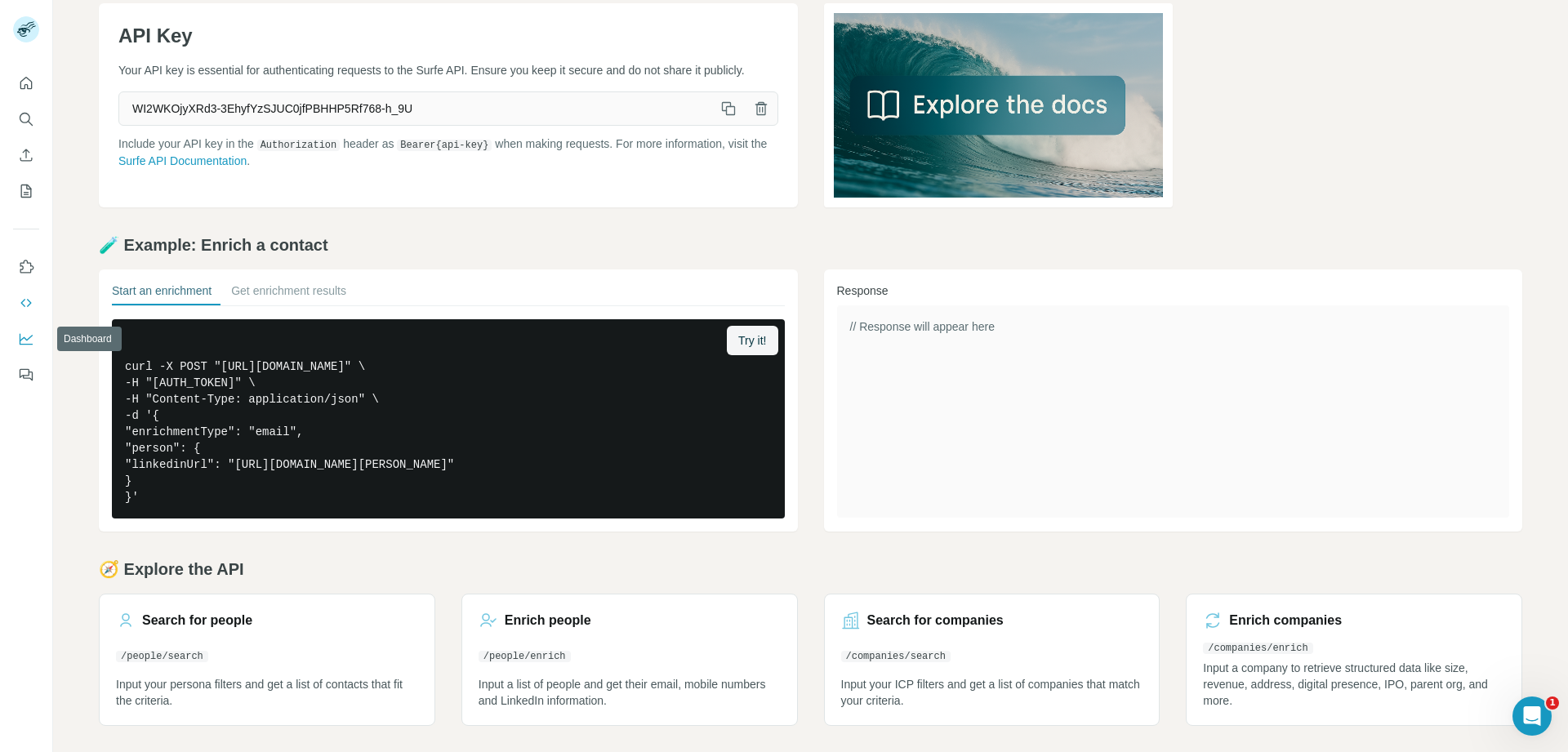
click at [20, 341] on icon "Dashboard" at bounding box center [26, 339] width 13 height 12
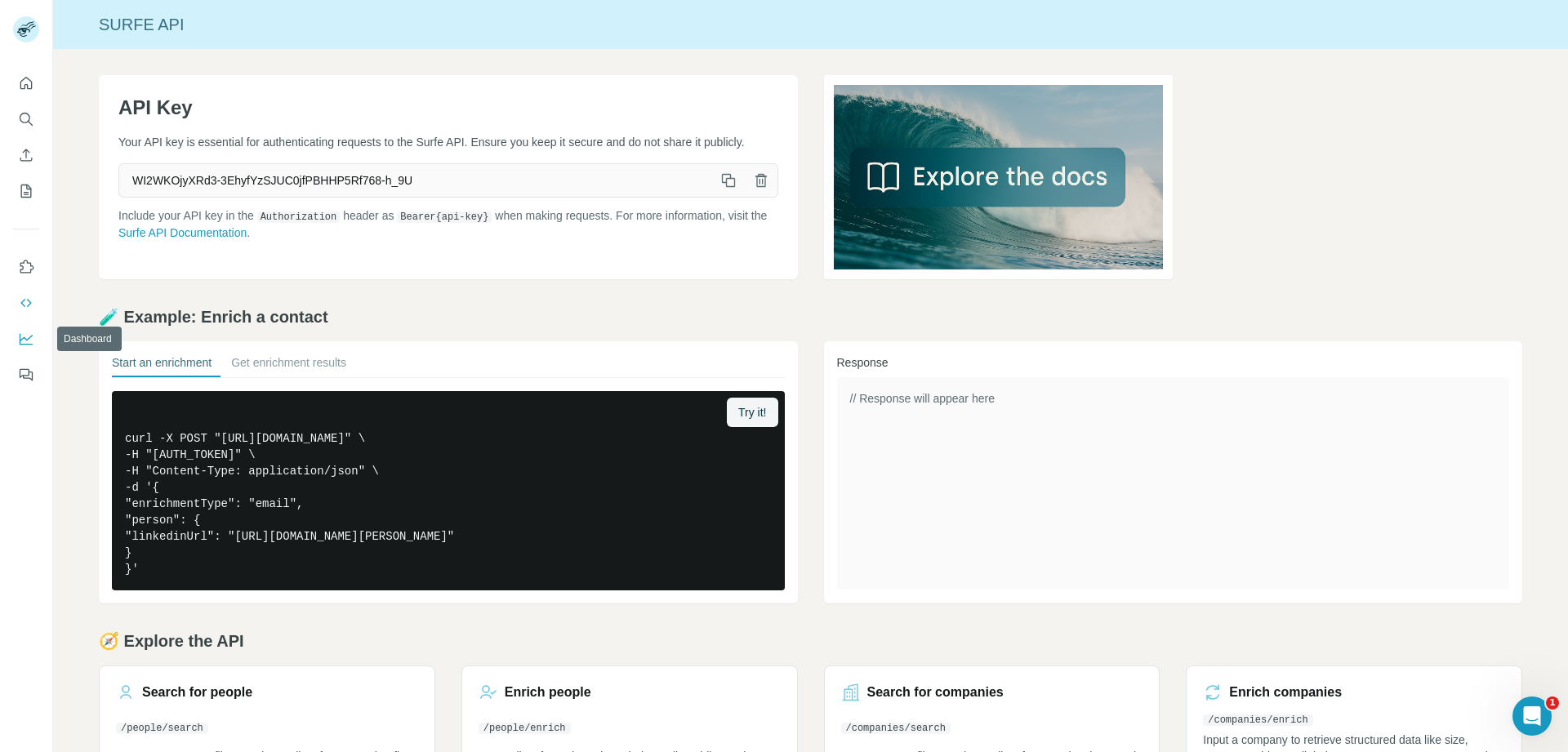
click at [26, 339] on icon "Dashboard" at bounding box center [26, 337] width 13 height 6
click at [22, 335] on icon "Dashboard" at bounding box center [26, 339] width 16 height 16
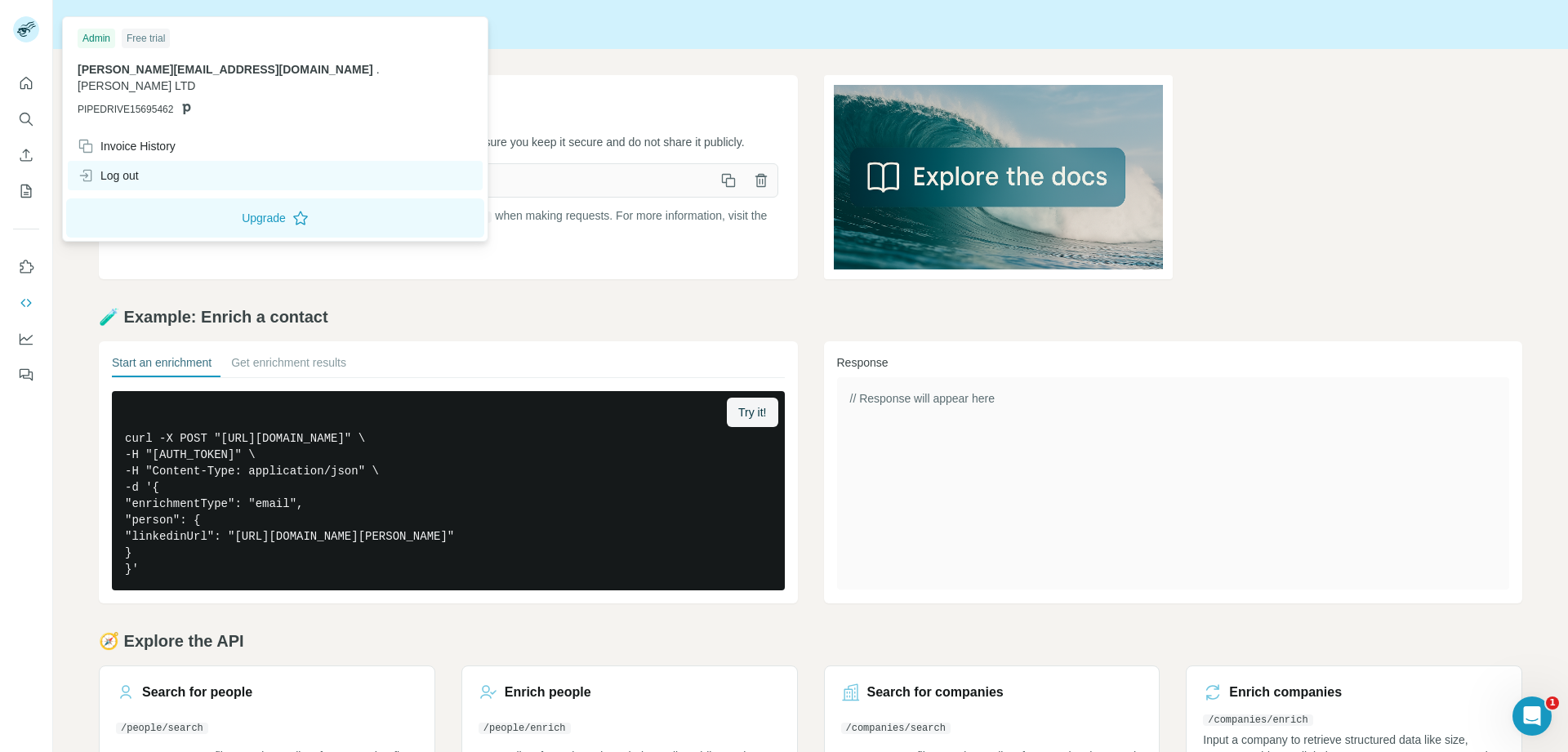
click at [119, 161] on div "Log out" at bounding box center [275, 175] width 415 height 29
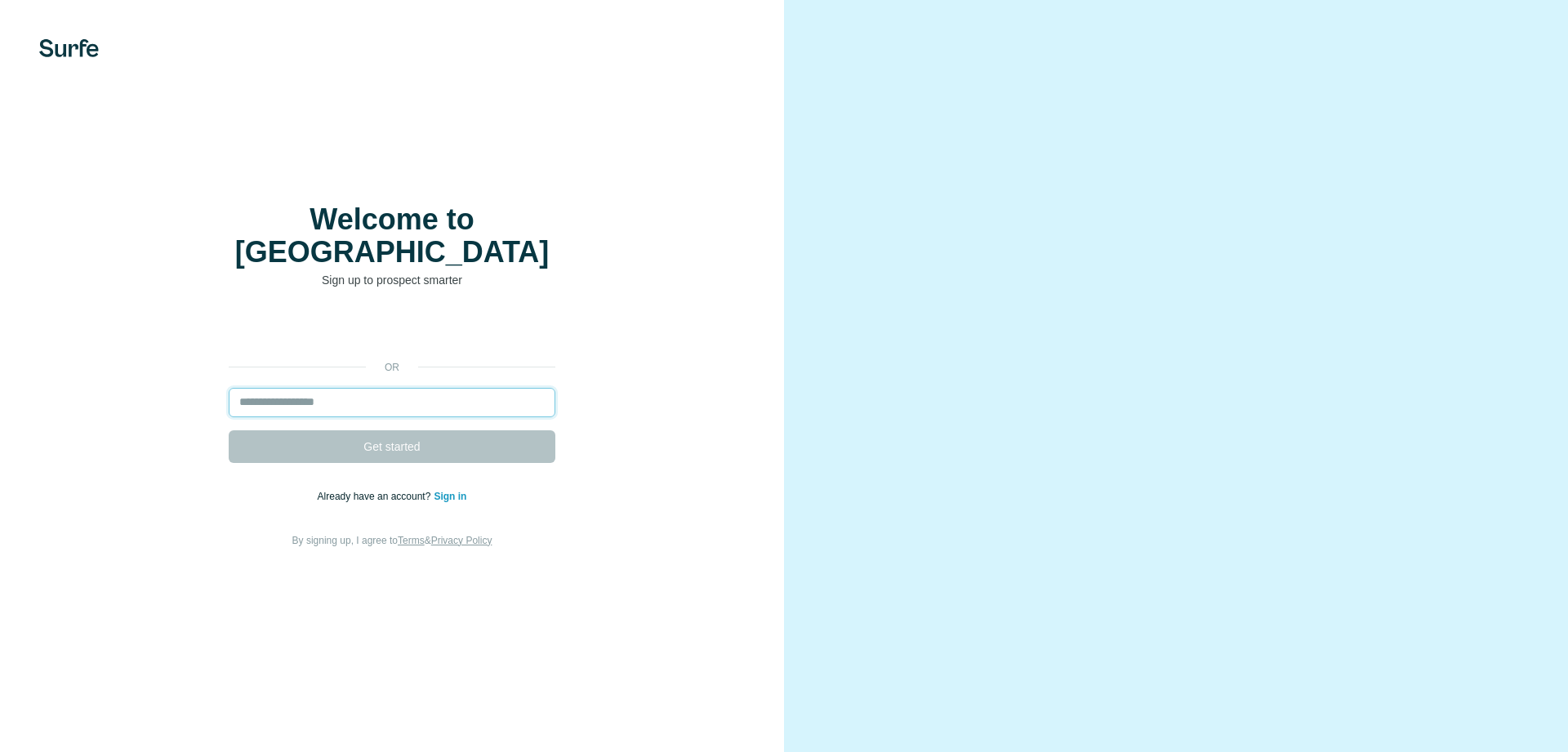
click at [333, 388] on input "email" at bounding box center [392, 402] width 327 height 29
